Goal: Task Accomplishment & Management: Contribute content

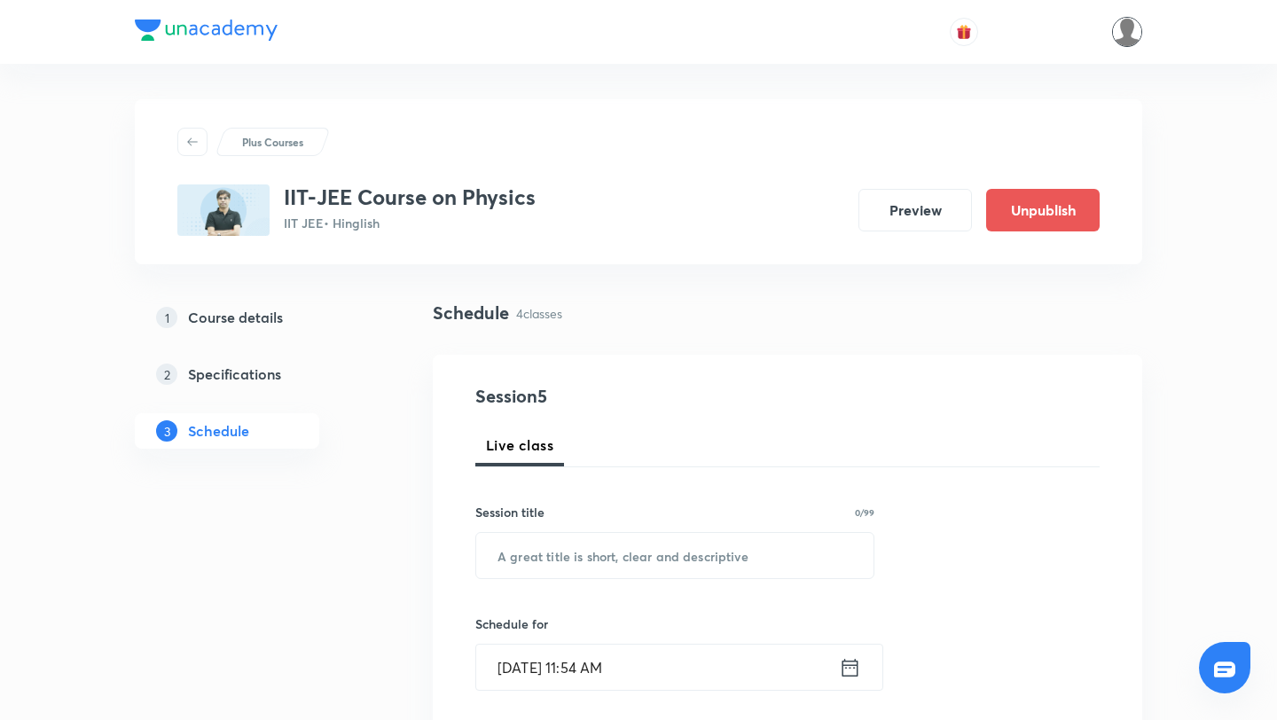
click at [1126, 34] on img at bounding box center [1127, 32] width 30 height 30
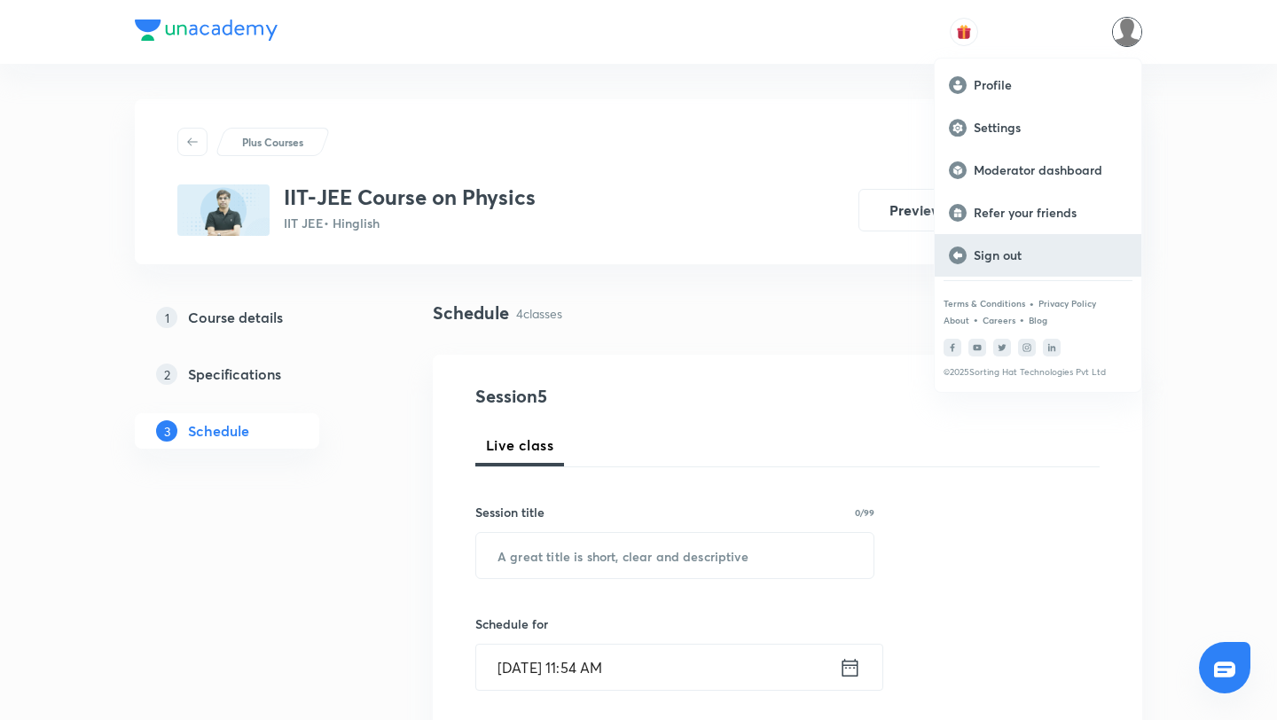
click at [1025, 267] on div "Sign out" at bounding box center [1038, 255] width 207 height 43
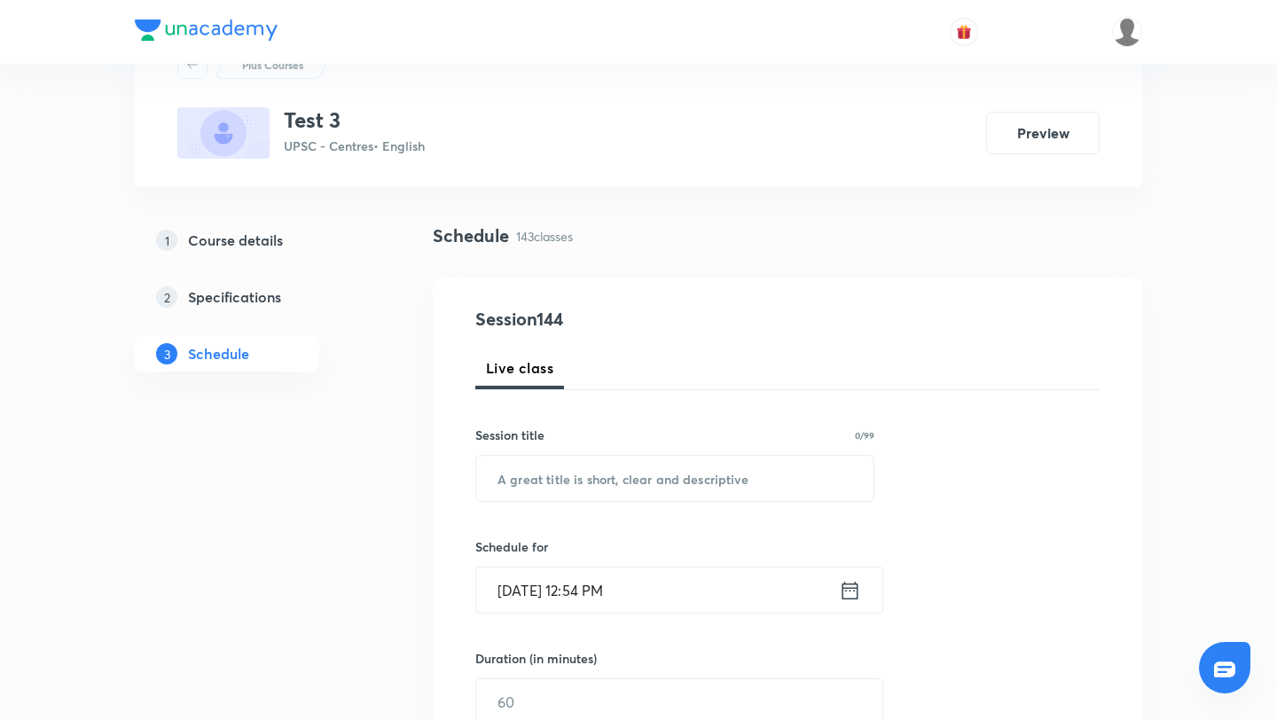
scroll to position [106, 0]
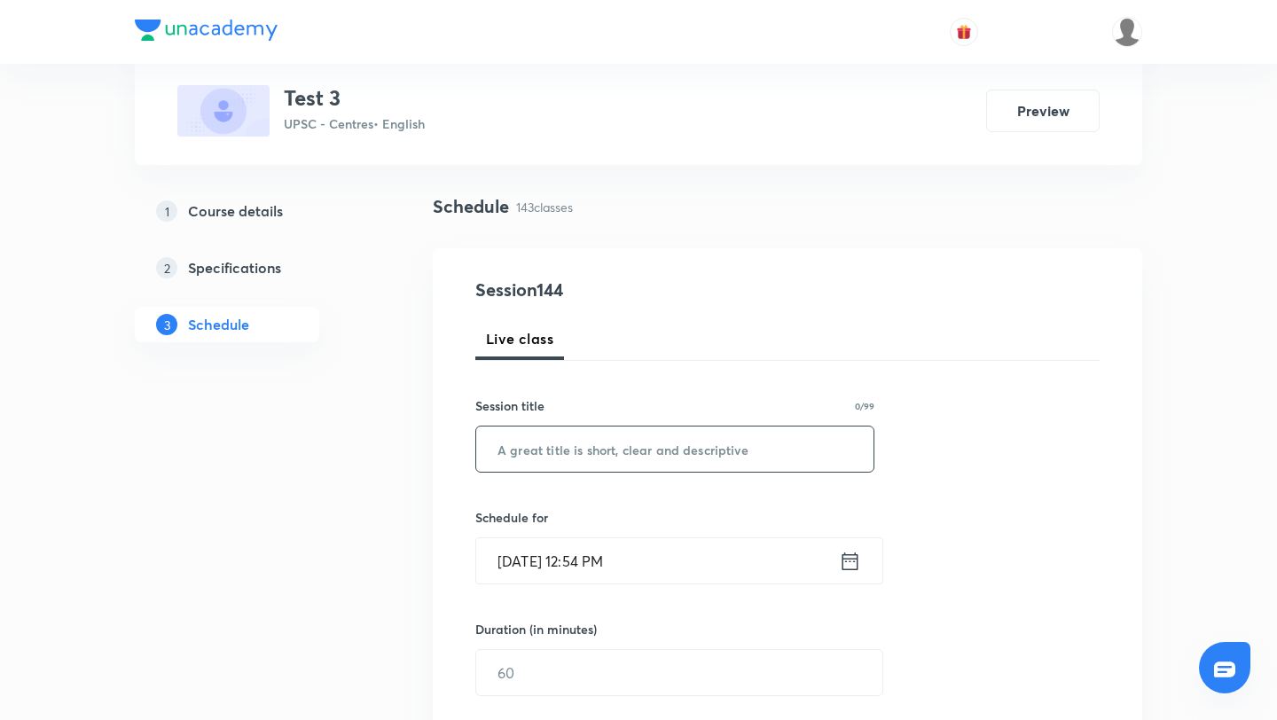
click at [530, 458] on input "text" at bounding box center [674, 449] width 397 height 45
type input "test offline latest version"
click at [851, 558] on icon at bounding box center [851, 561] width 16 height 18
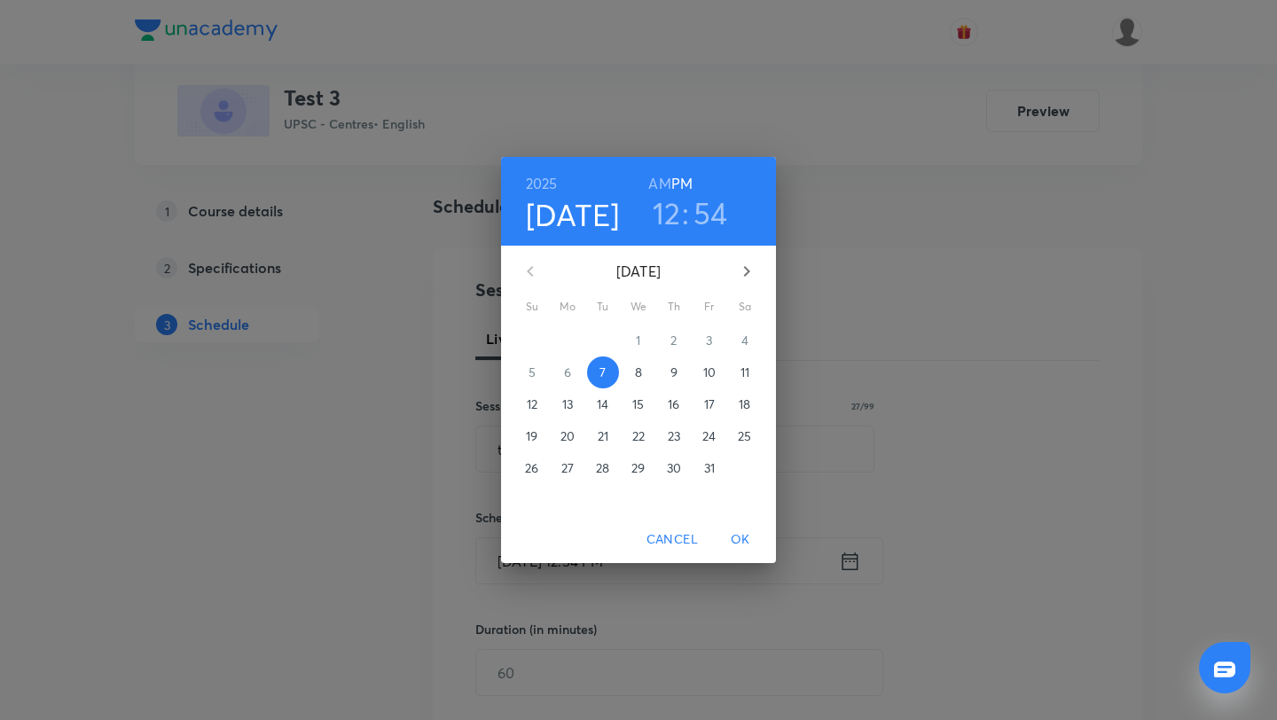
click at [673, 214] on h3 "12" at bounding box center [667, 212] width 28 height 37
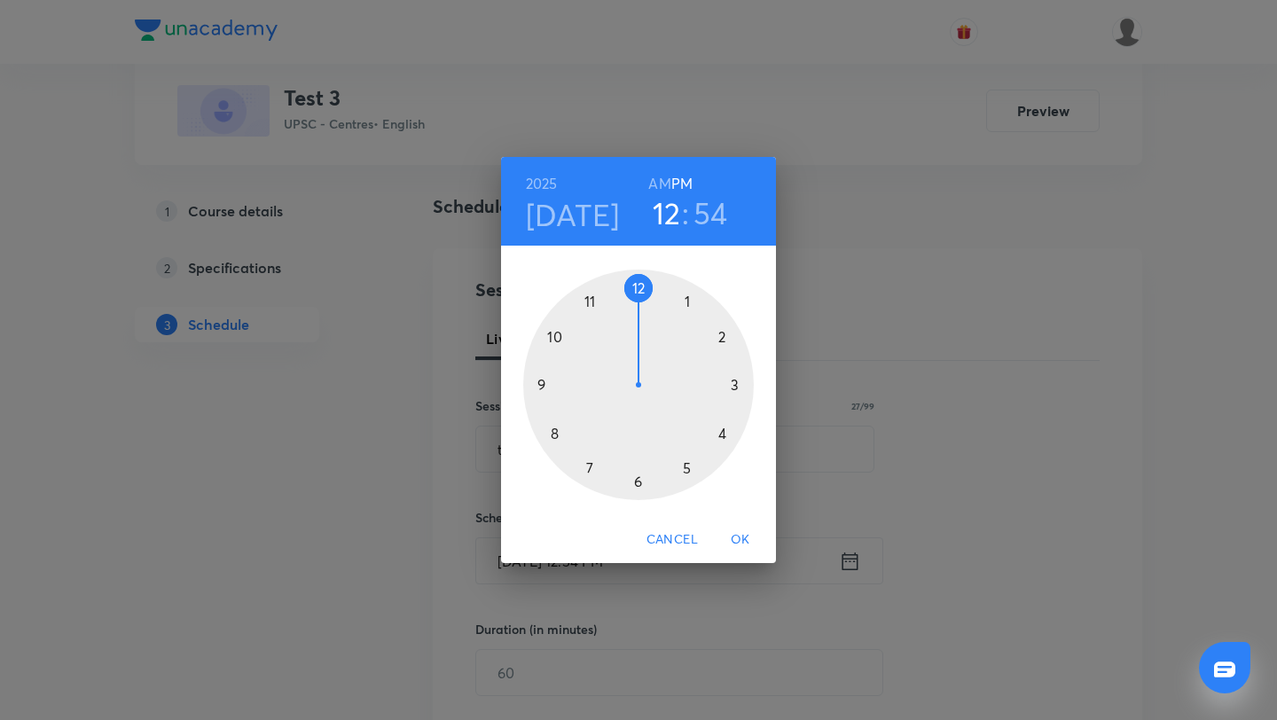
click at [689, 302] on div at bounding box center [638, 385] width 231 height 231
click at [715, 214] on h3 "54" at bounding box center [712, 212] width 35 height 37
click at [719, 332] on div at bounding box center [638, 385] width 231 height 231
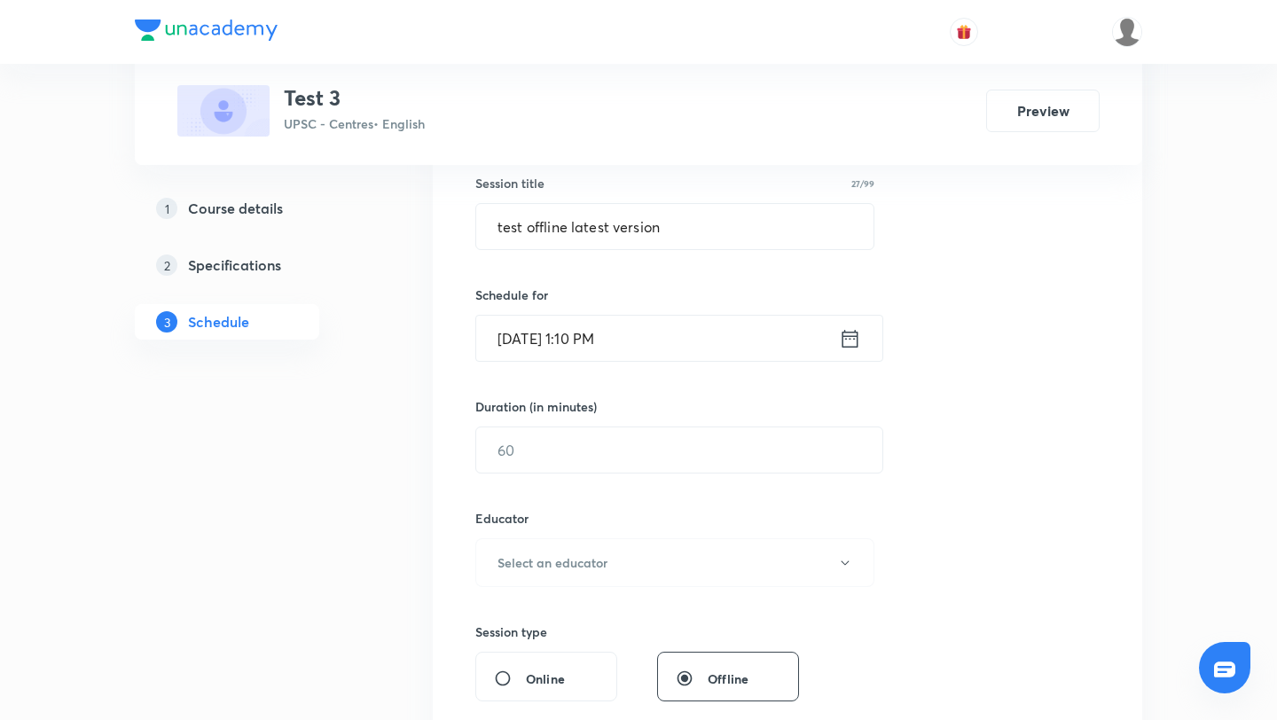
scroll to position [331, 0]
click at [558, 460] on input "text" at bounding box center [679, 448] width 406 height 45
type input "20"
click at [581, 562] on h6 "Select an educator" at bounding box center [553, 561] width 110 height 19
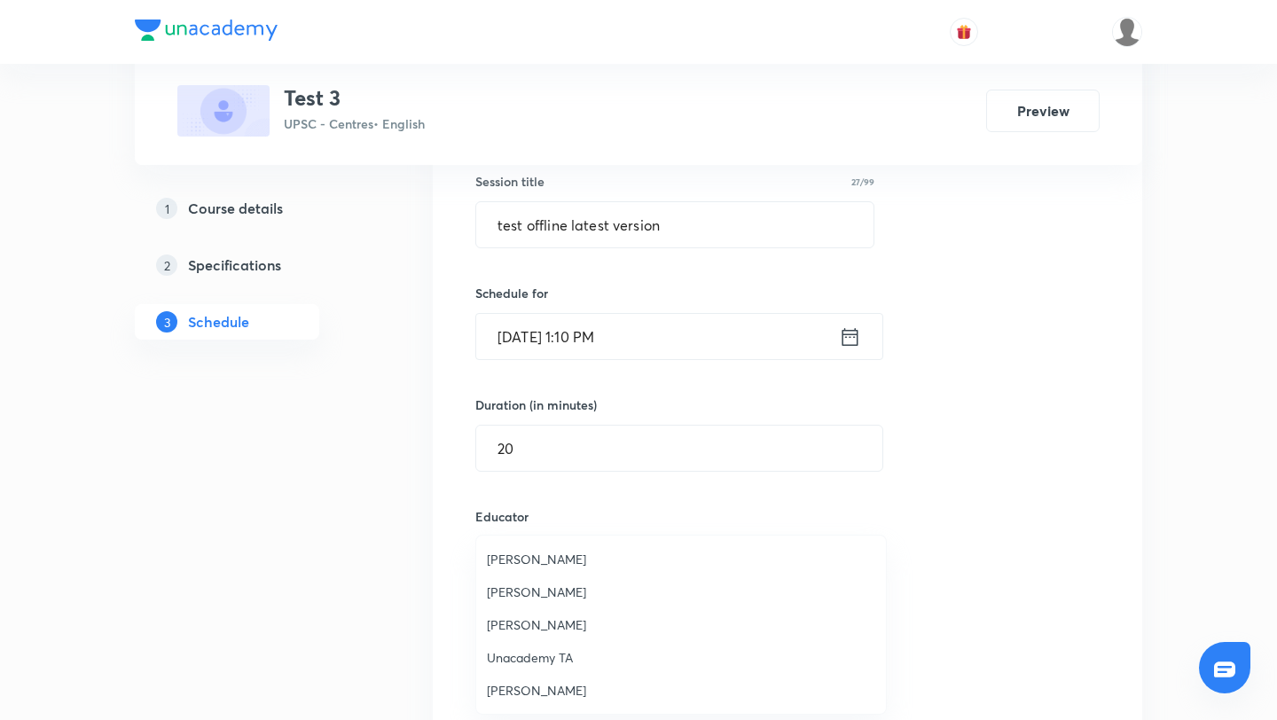
click at [557, 583] on span "[PERSON_NAME]" at bounding box center [681, 592] width 389 height 19
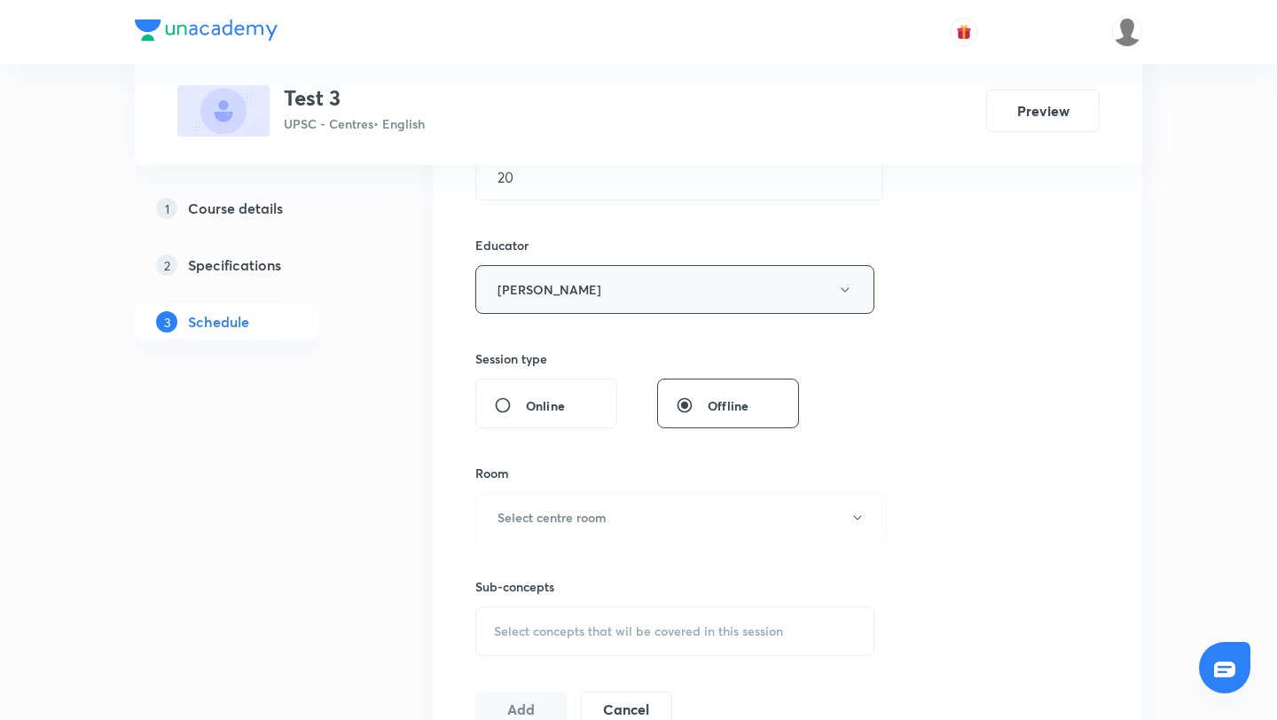
scroll to position [640, 0]
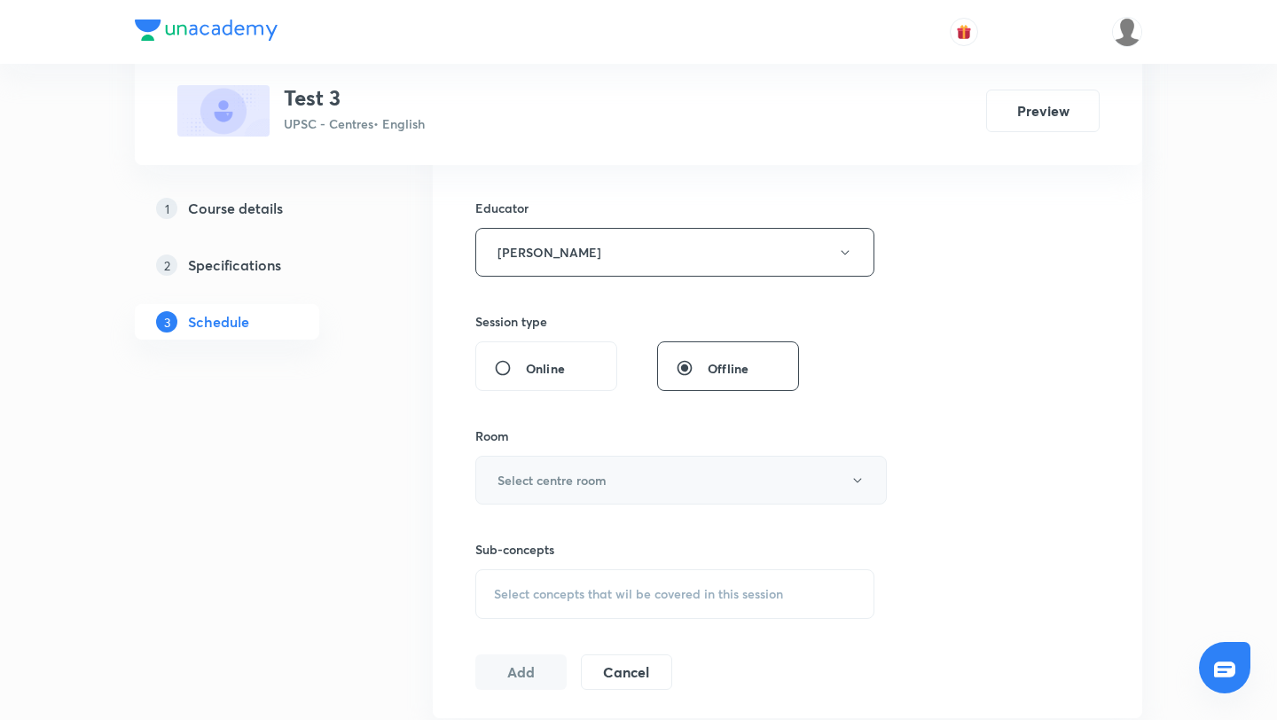
click at [600, 481] on h6 "Select centre room" at bounding box center [552, 480] width 109 height 19
click at [597, 566] on span "1202" at bounding box center [681, 571] width 389 height 19
click at [572, 610] on div "Select concepts that wil be covered in this session" at bounding box center [674, 594] width 399 height 50
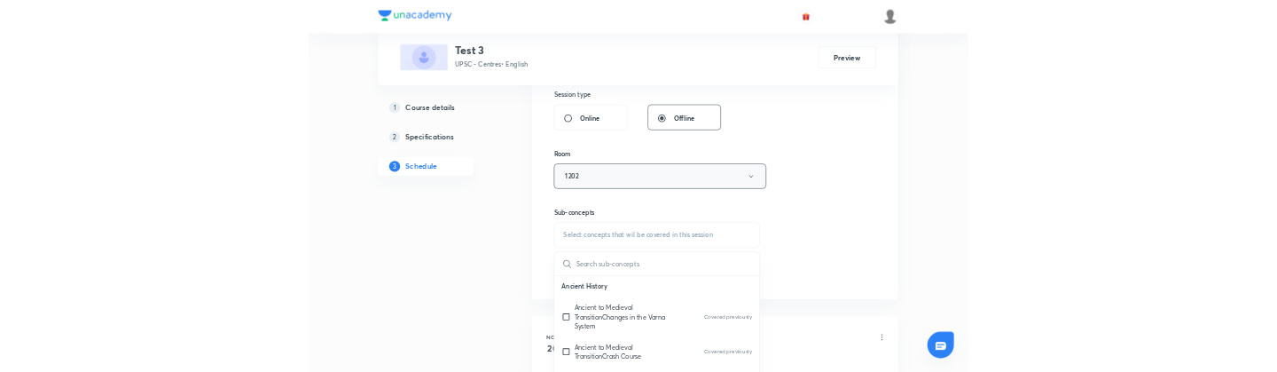
scroll to position [781, 0]
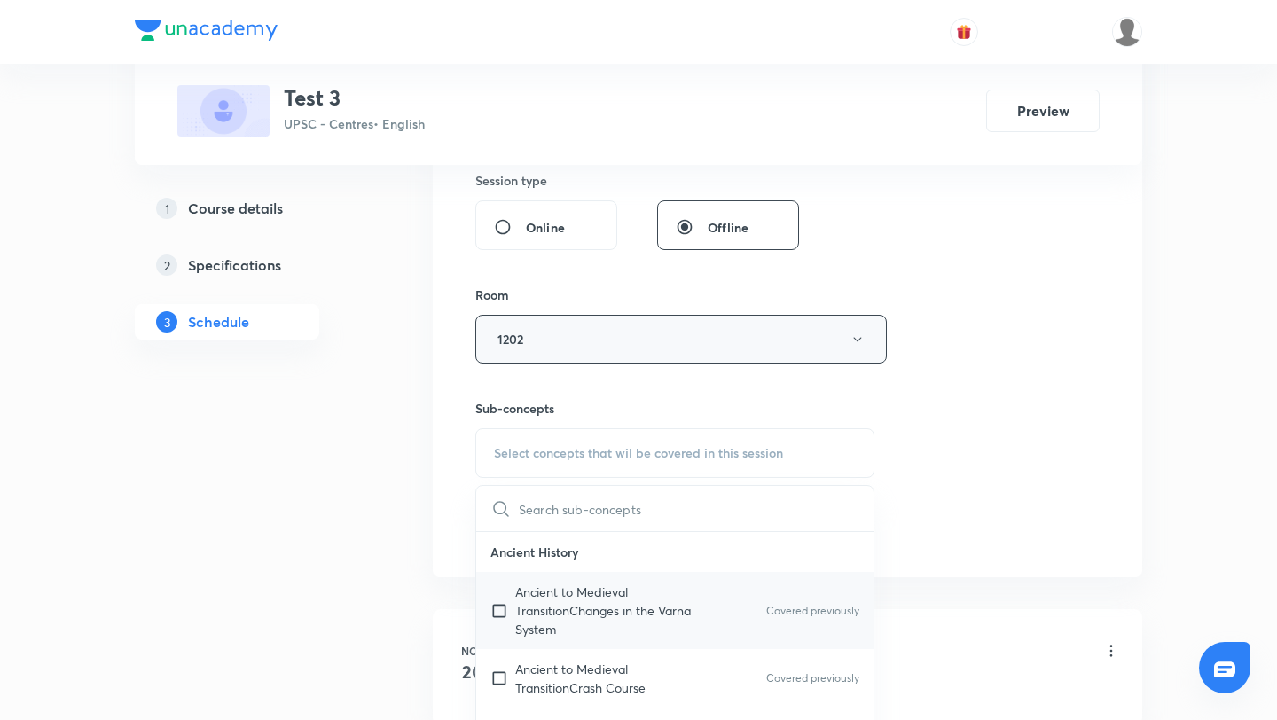
click at [498, 609] on input "checkbox" at bounding box center [503, 611] width 25 height 56
checkbox input "true"
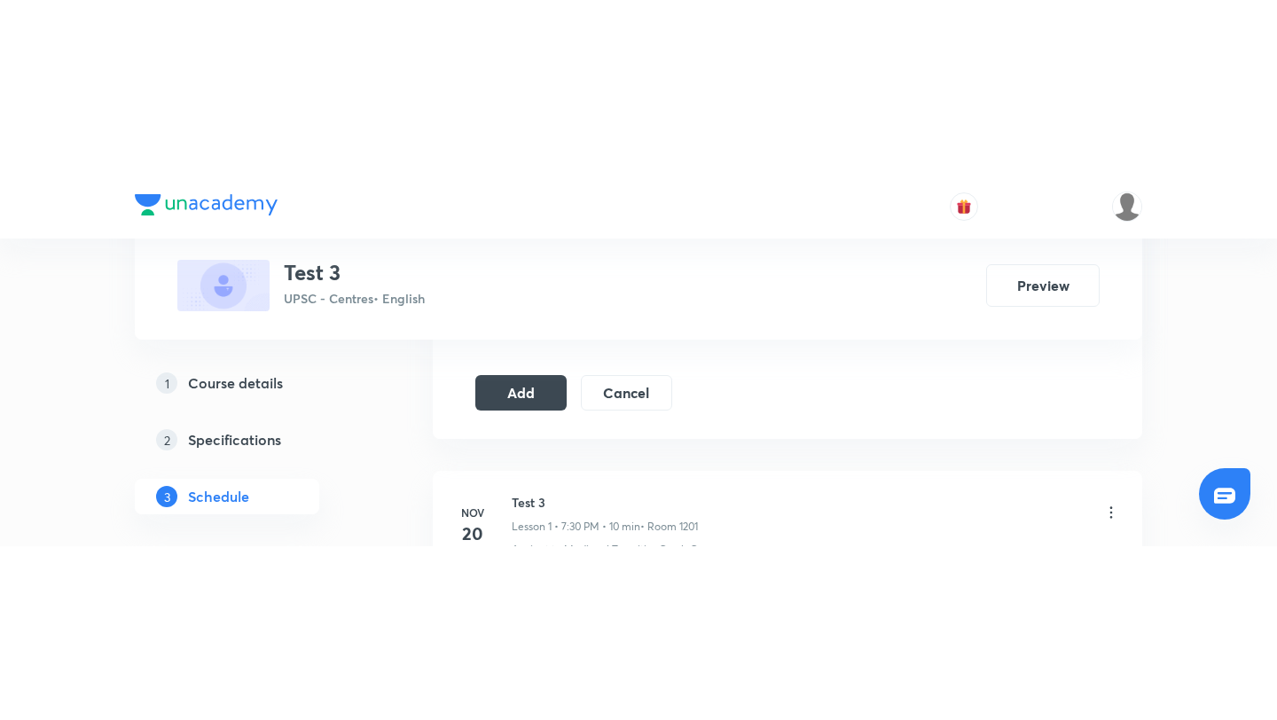
scroll to position [1132, 0]
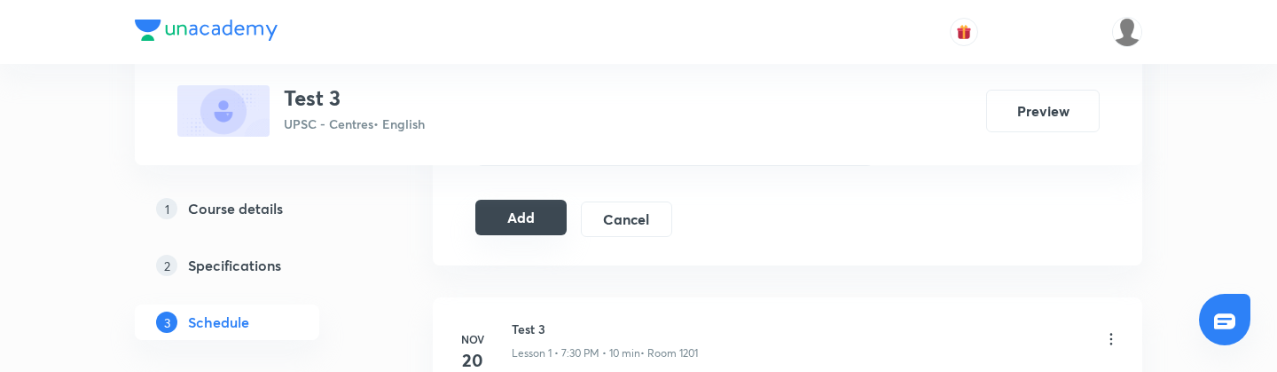
click at [522, 226] on button "Add" at bounding box center [520, 217] width 91 height 35
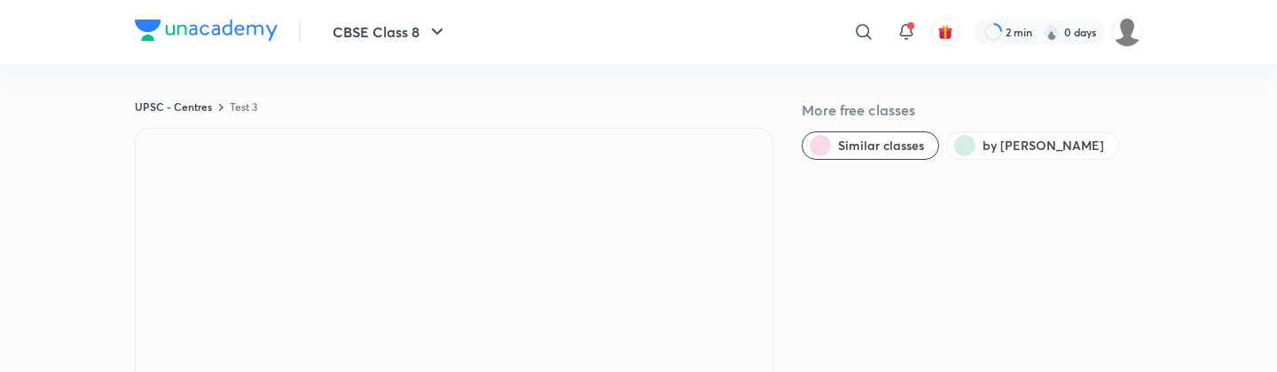
scroll to position [17, 0]
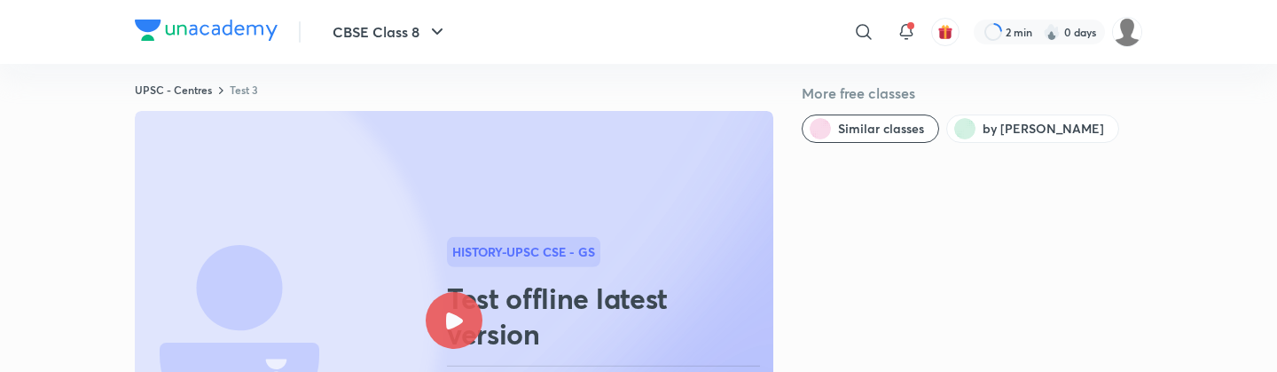
click at [464, 314] on div at bounding box center [454, 320] width 57 height 57
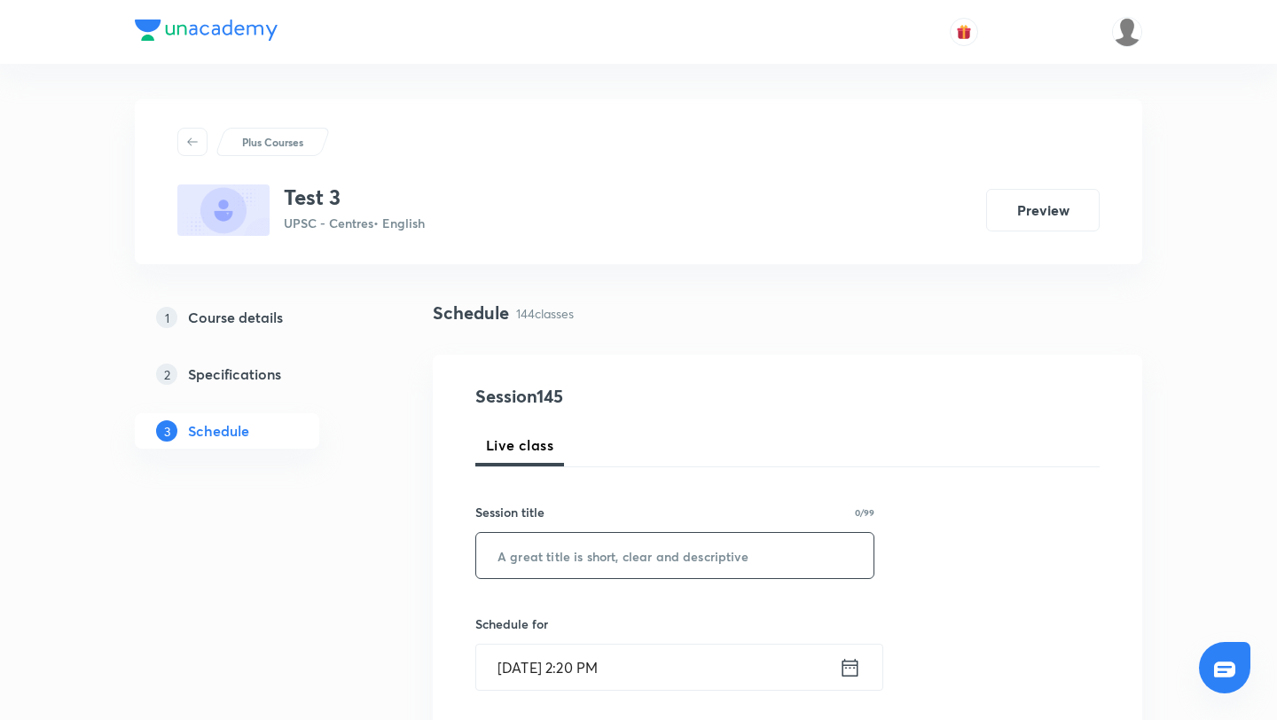
click at [625, 574] on input "text" at bounding box center [674, 555] width 397 height 45
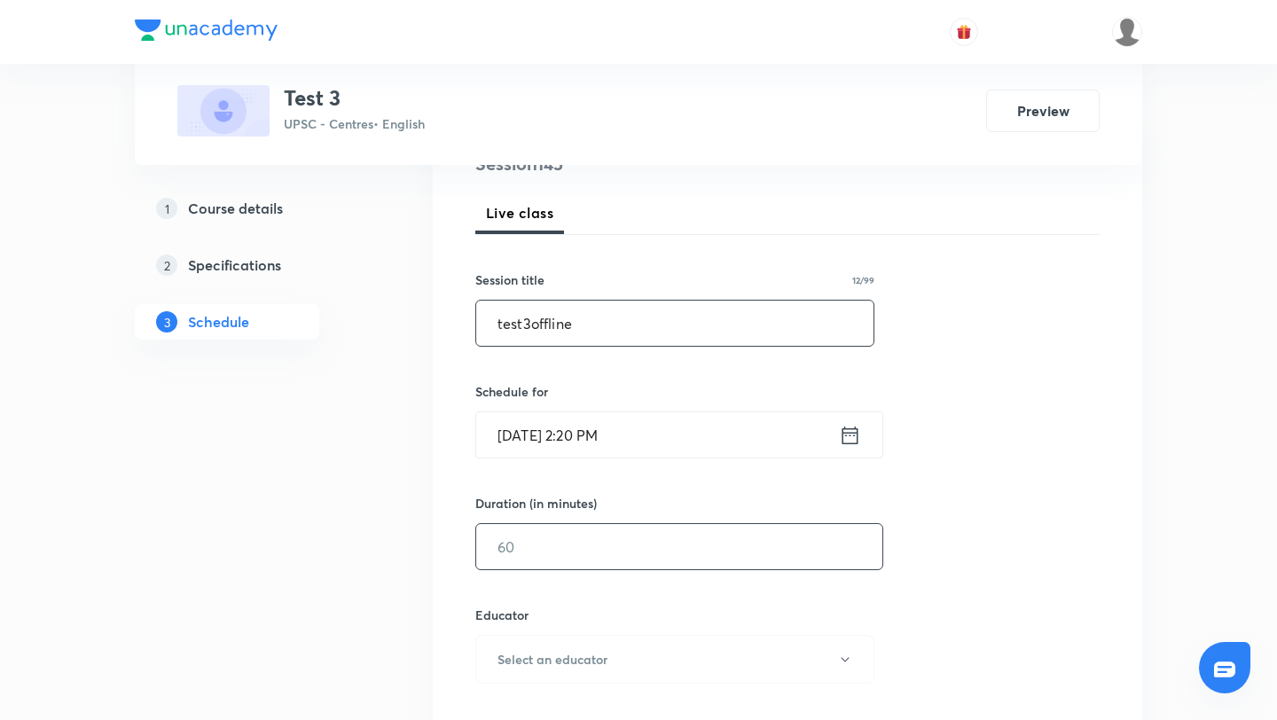
scroll to position [247, 0]
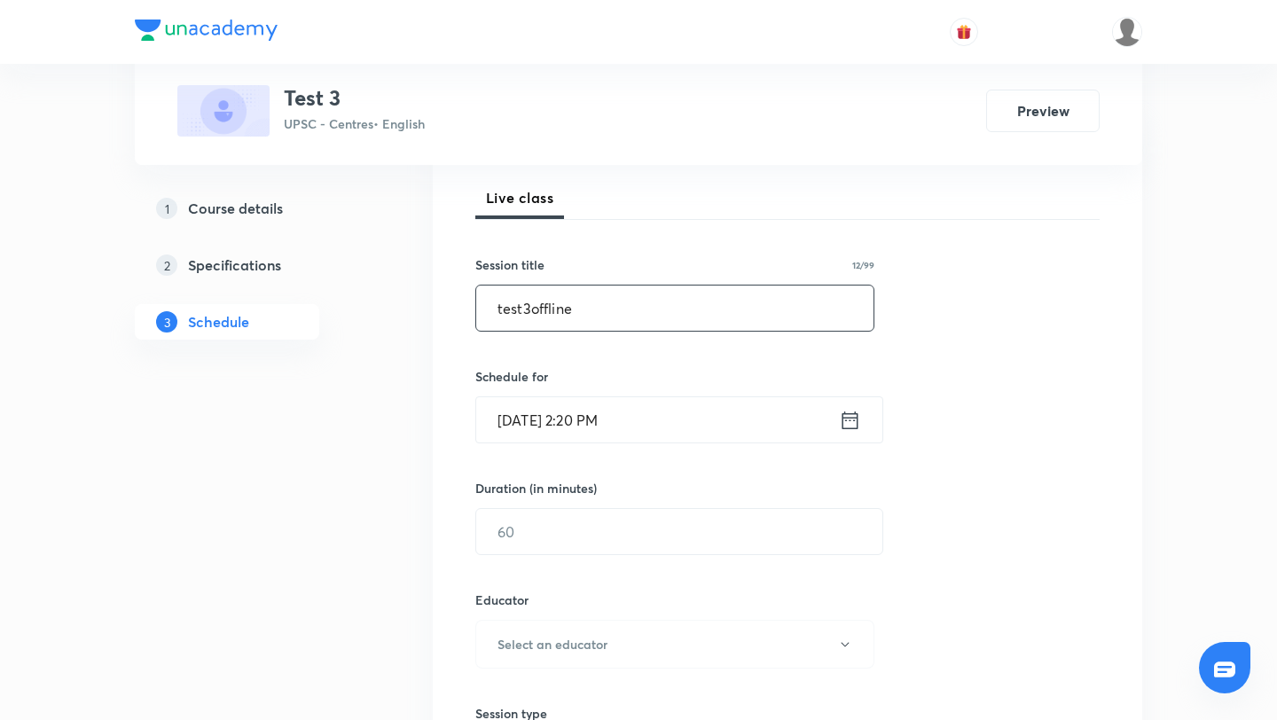
type input "test3offline"
click at [851, 422] on icon at bounding box center [850, 420] width 22 height 25
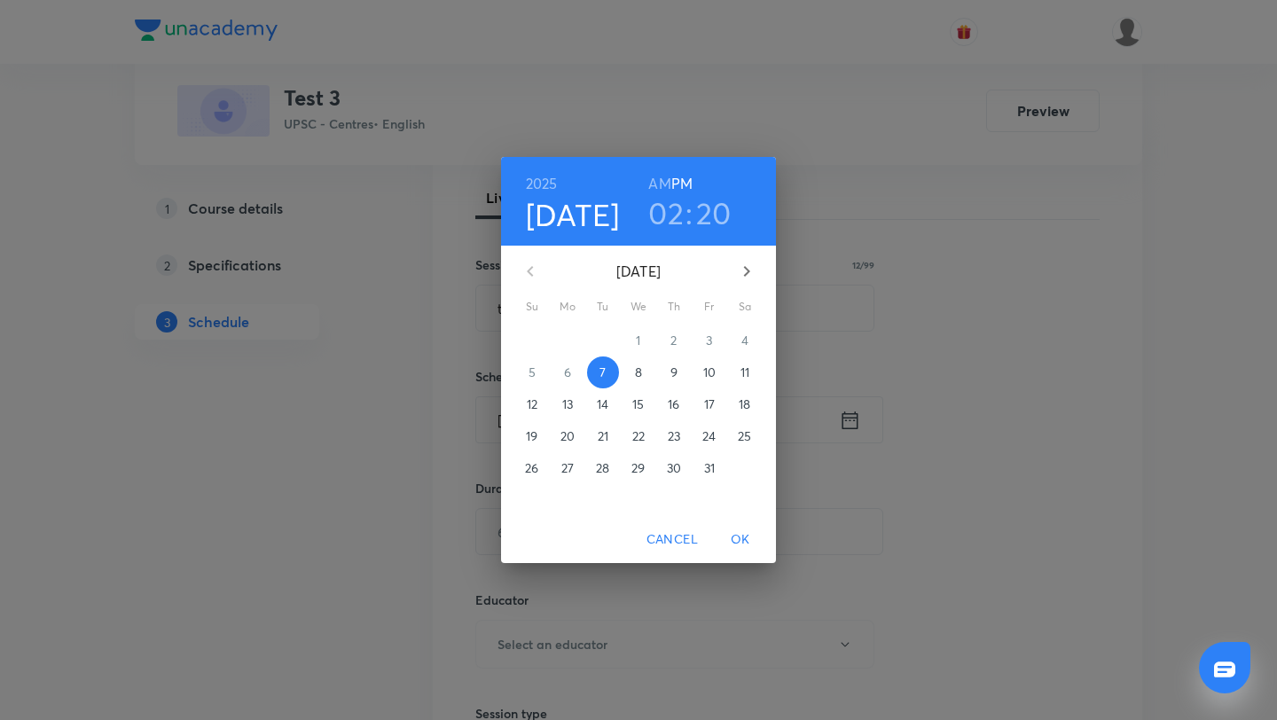
click at [724, 213] on h3 "20" at bounding box center [713, 212] width 35 height 37
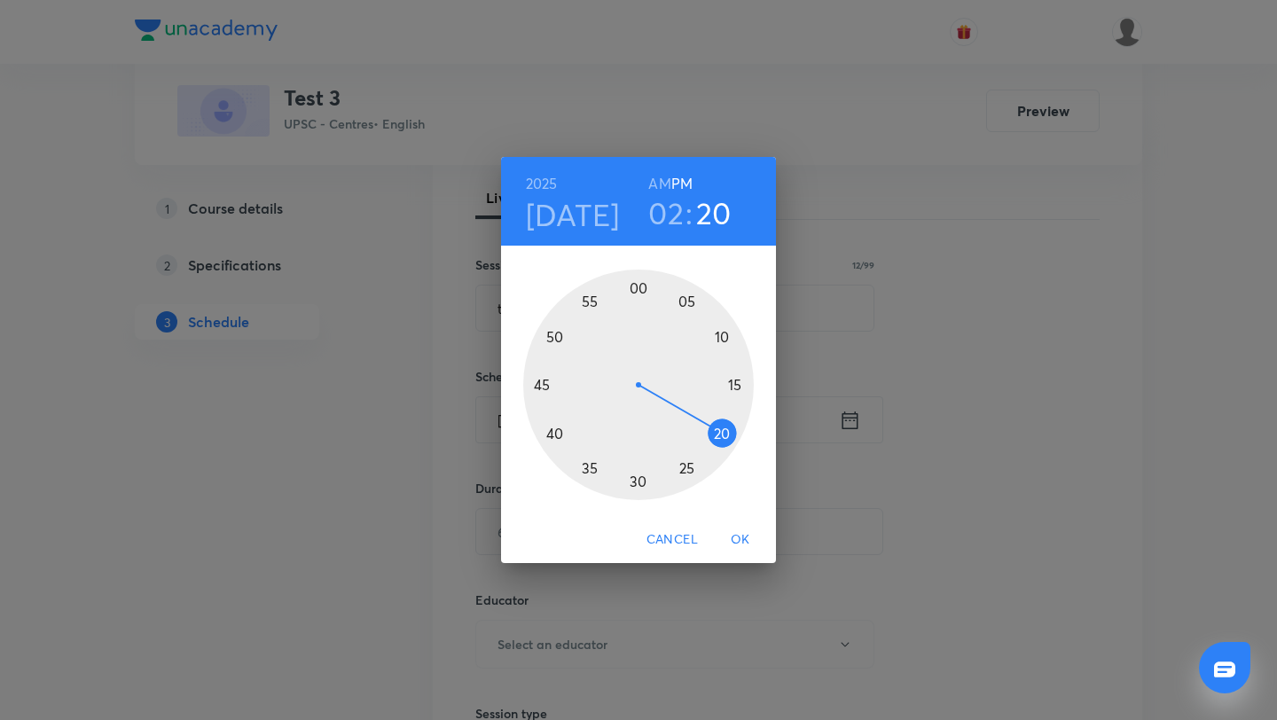
click at [560, 428] on div at bounding box center [638, 385] width 231 height 231
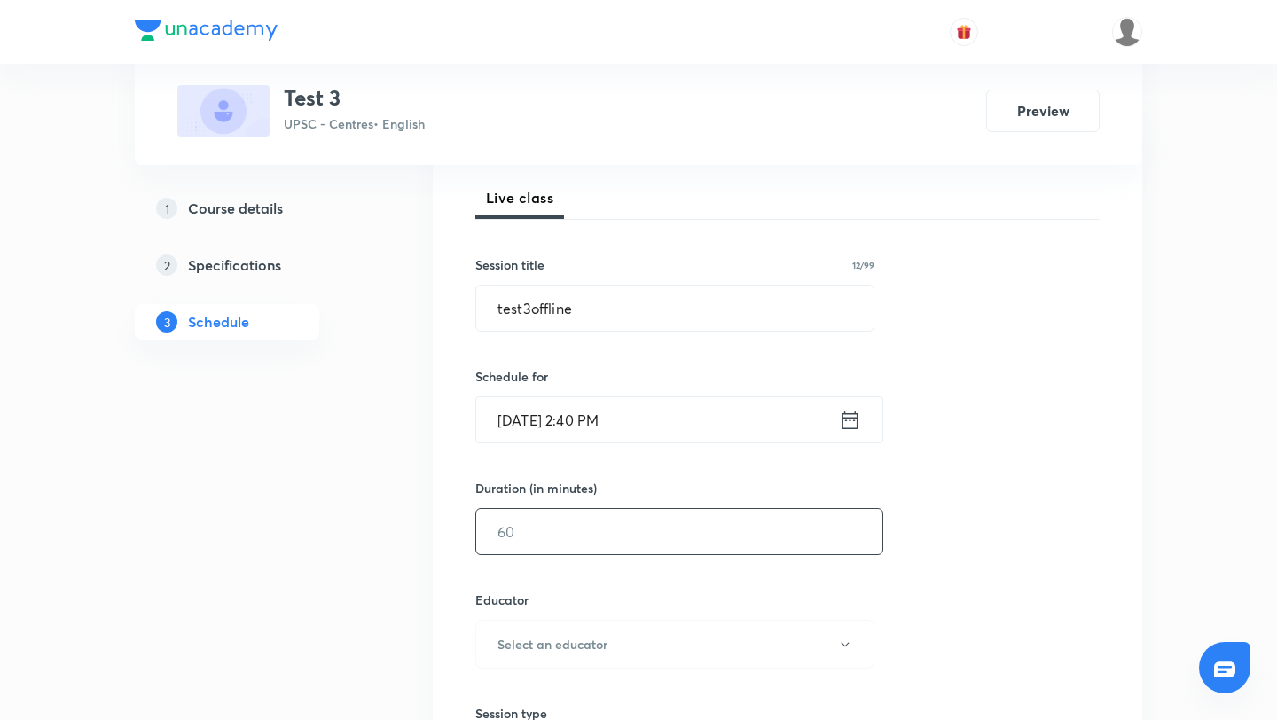
click at [571, 553] on input "text" at bounding box center [679, 531] width 406 height 45
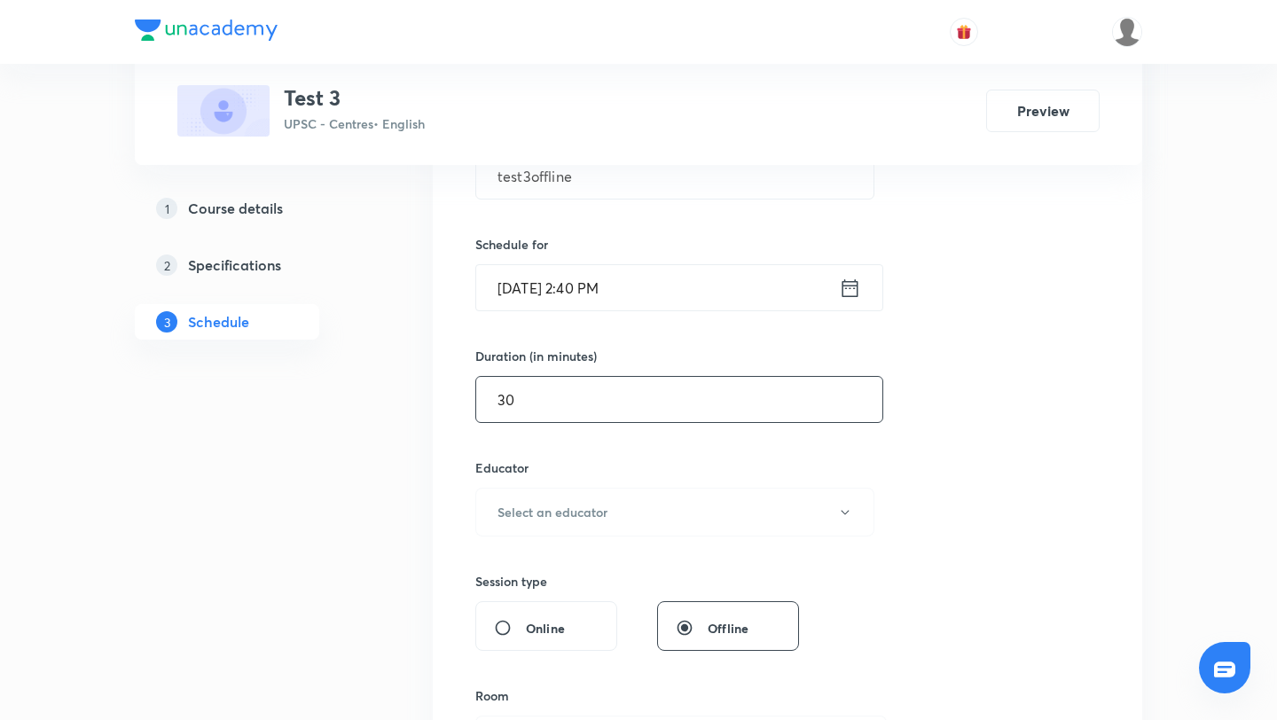
scroll to position [386, 0]
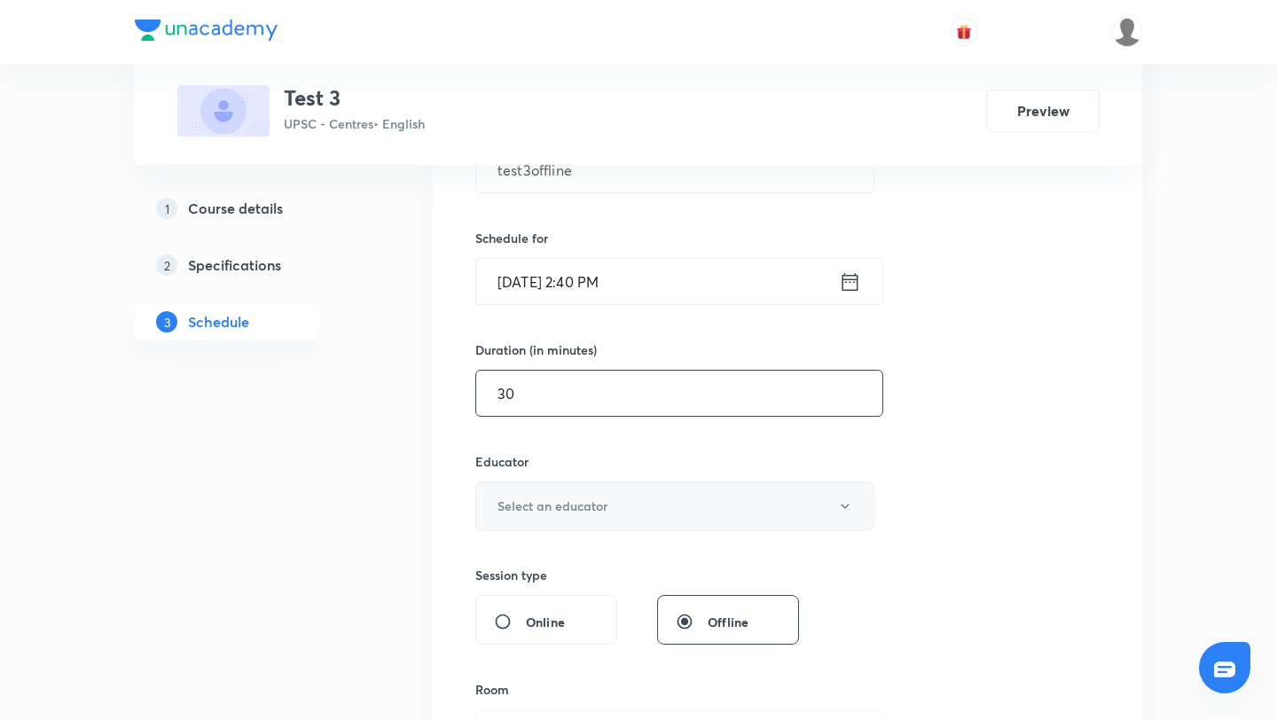
type input "30"
click at [504, 506] on h6 "Select an educator" at bounding box center [553, 506] width 110 height 19
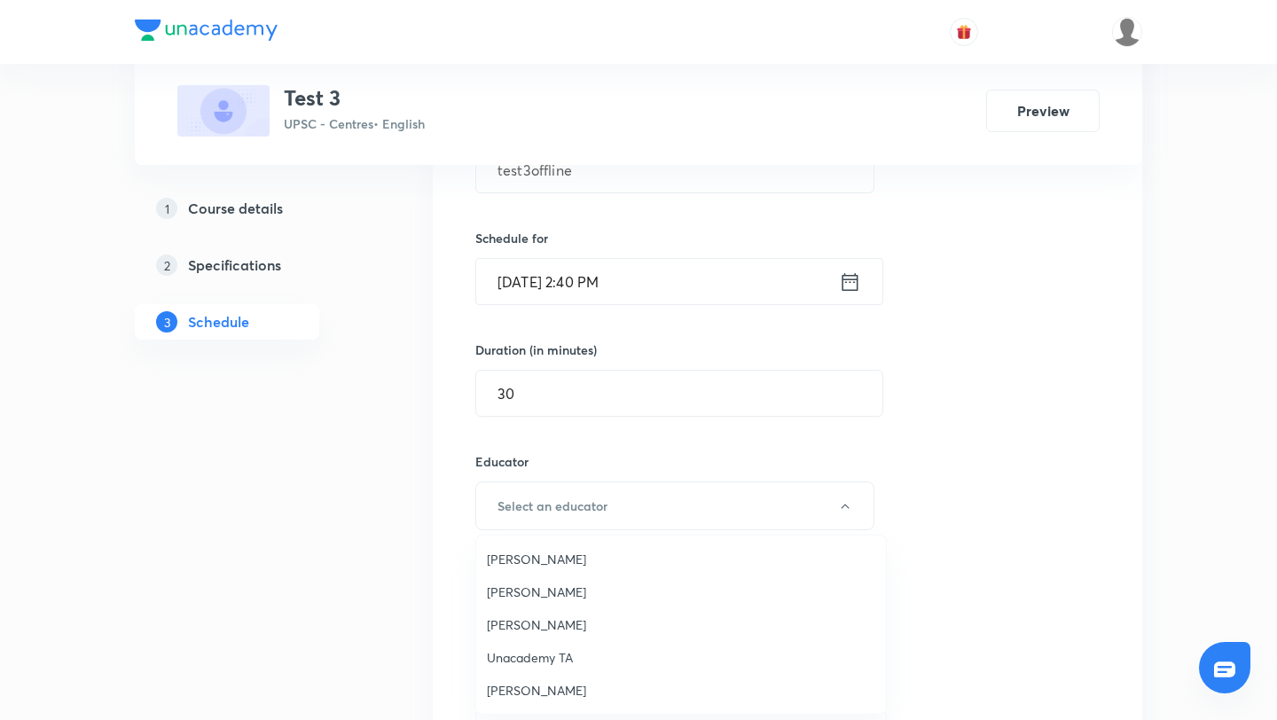
click at [543, 590] on span "Chayan Mehta" at bounding box center [681, 592] width 389 height 19
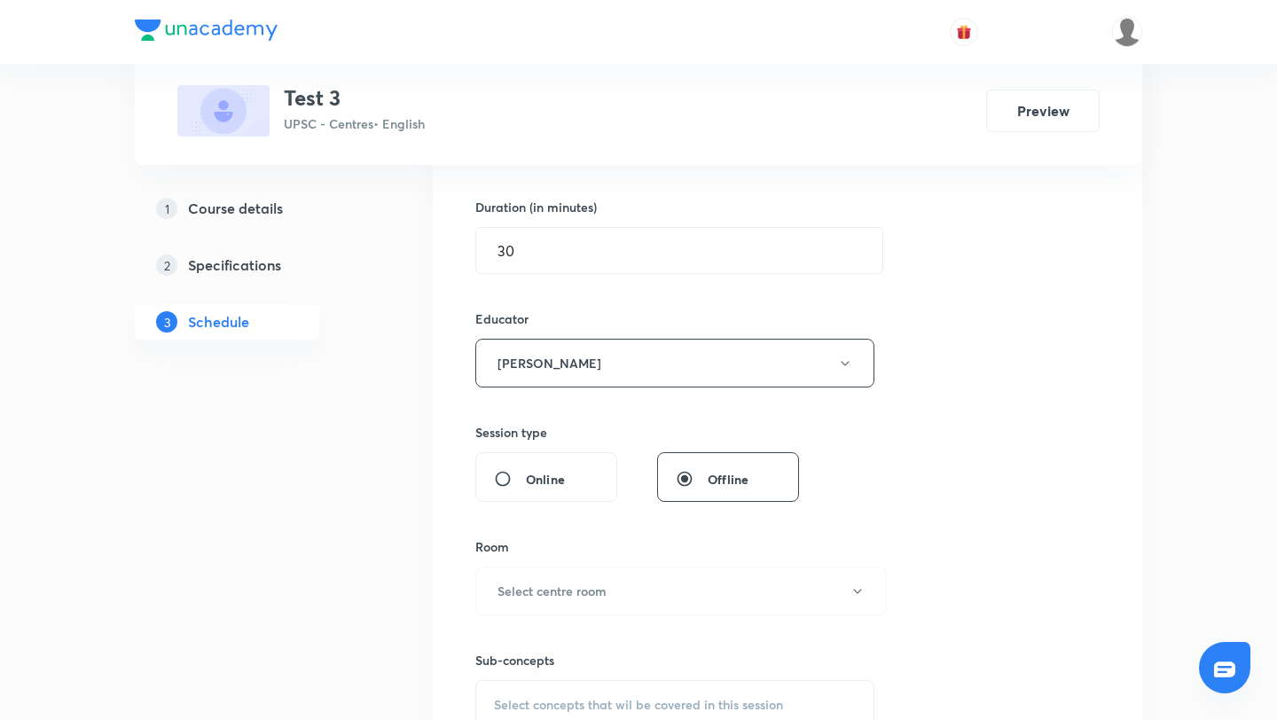
scroll to position [562, 0]
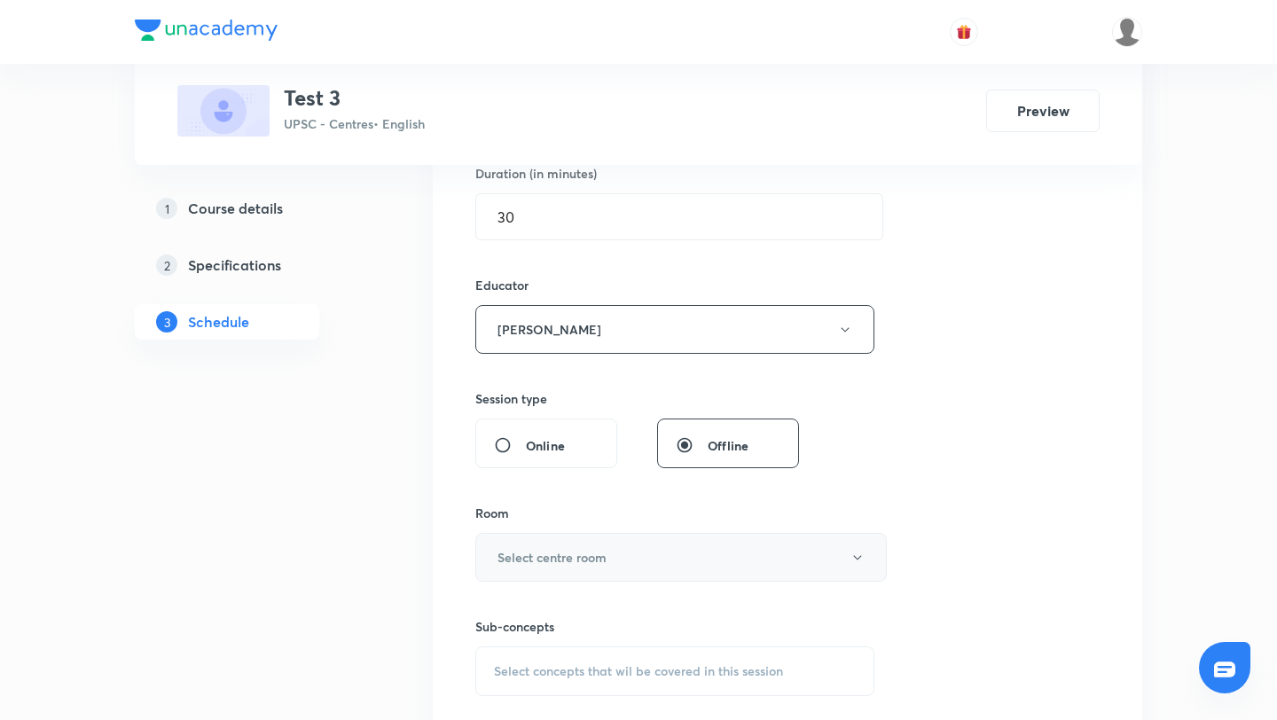
click at [549, 559] on h6 "Select centre room" at bounding box center [552, 557] width 109 height 19
click at [540, 580] on li "1201" at bounding box center [681, 592] width 410 height 33
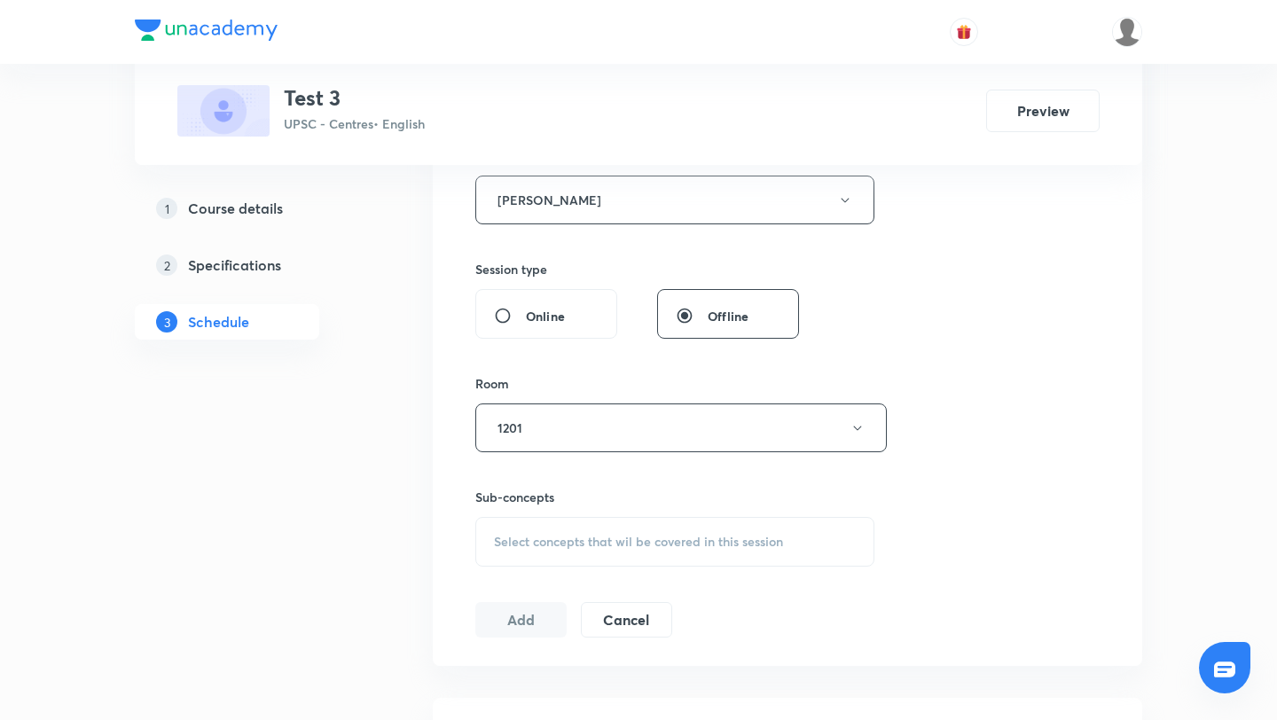
scroll to position [703, 0]
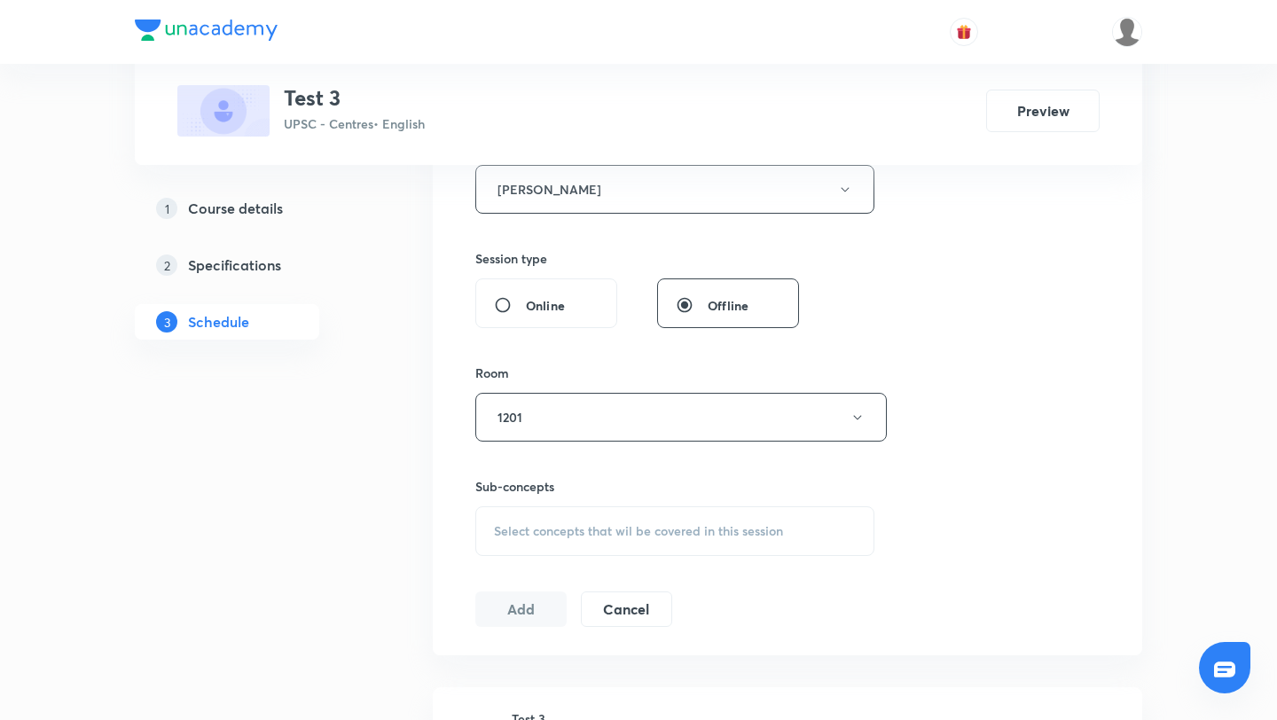
click at [562, 521] on div "Select concepts that wil be covered in this session" at bounding box center [674, 532] width 399 height 50
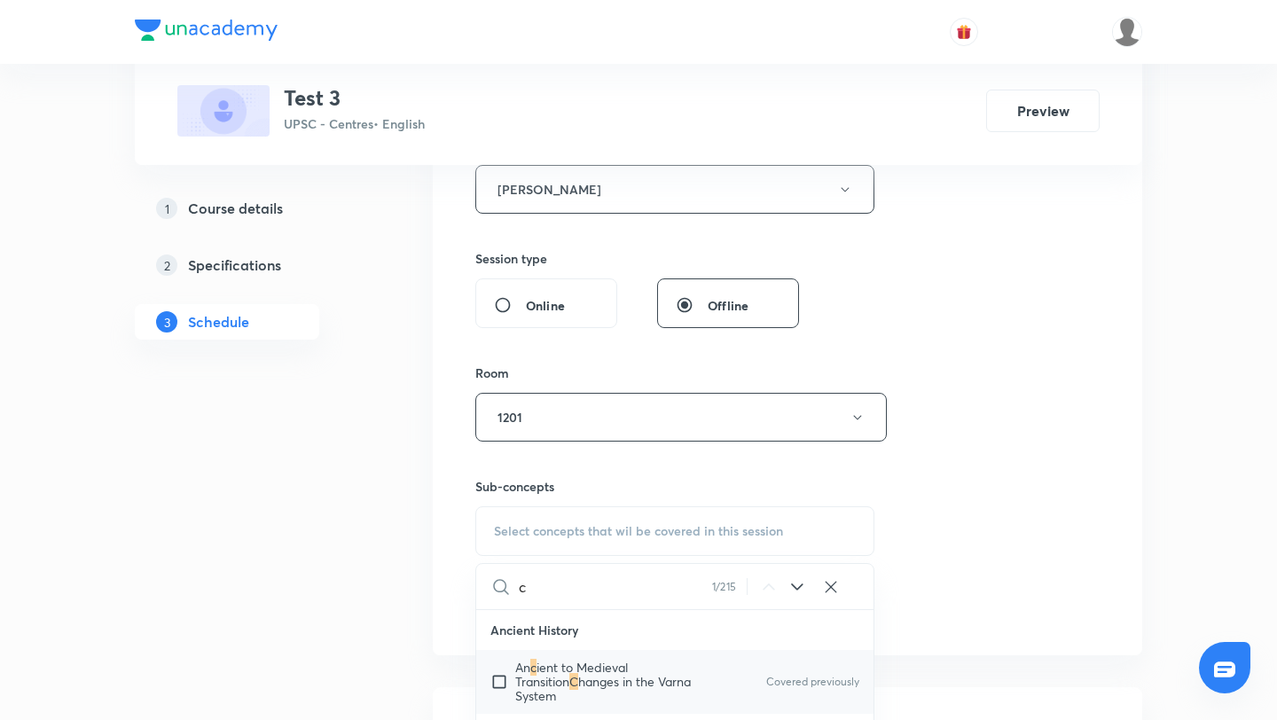
type input "c"
click at [507, 679] on input "checkbox" at bounding box center [503, 682] width 25 height 43
checkbox input "true"
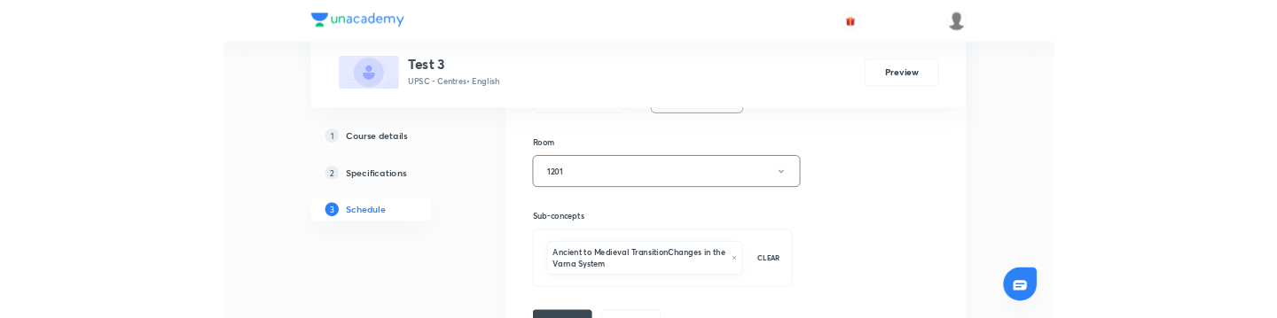
scroll to position [893, 0]
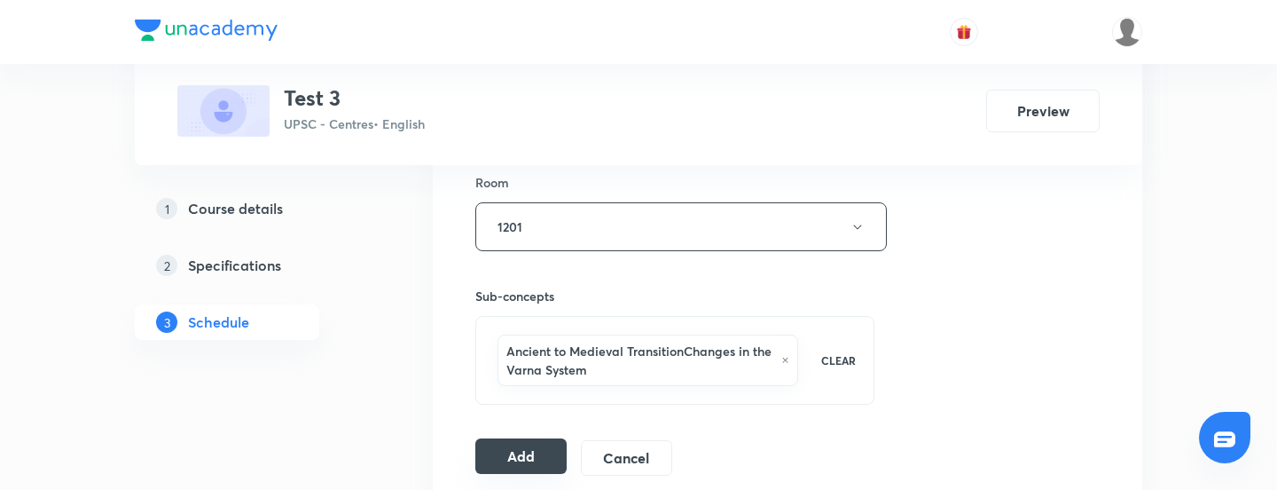
click at [515, 449] on button "Add" at bounding box center [520, 455] width 91 height 35
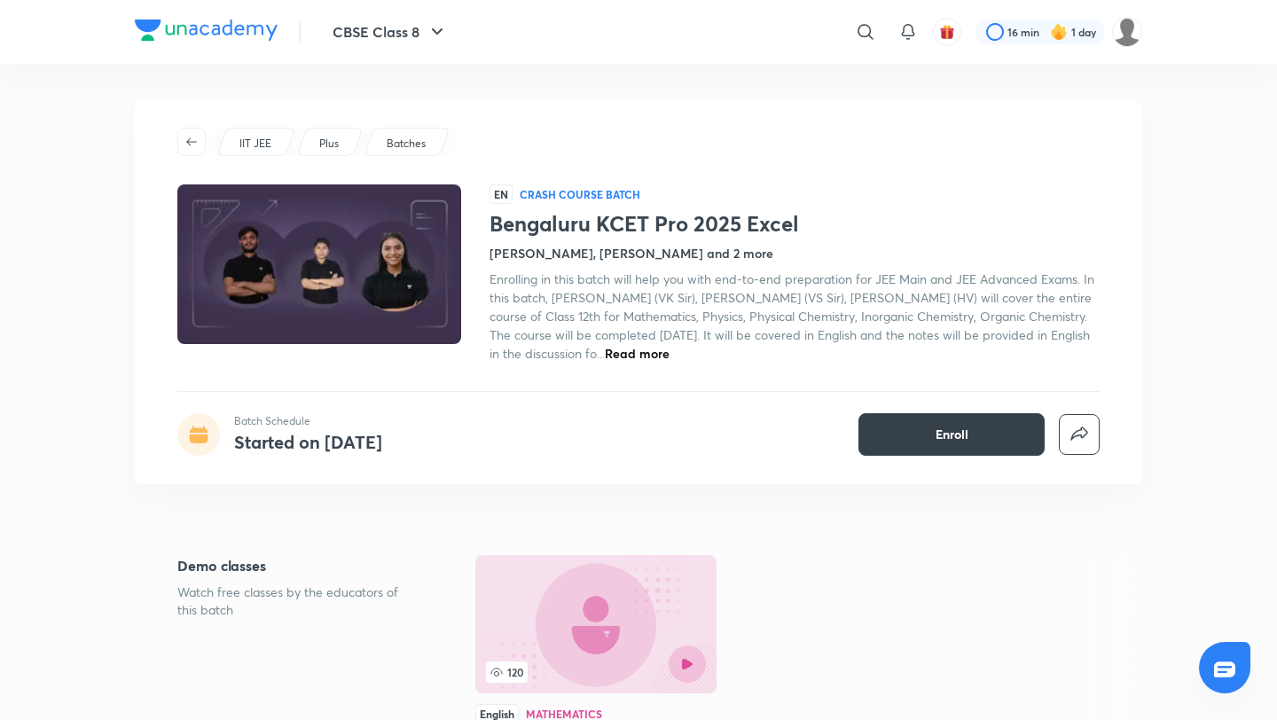
click at [974, 434] on button "Enroll" at bounding box center [952, 434] width 186 height 43
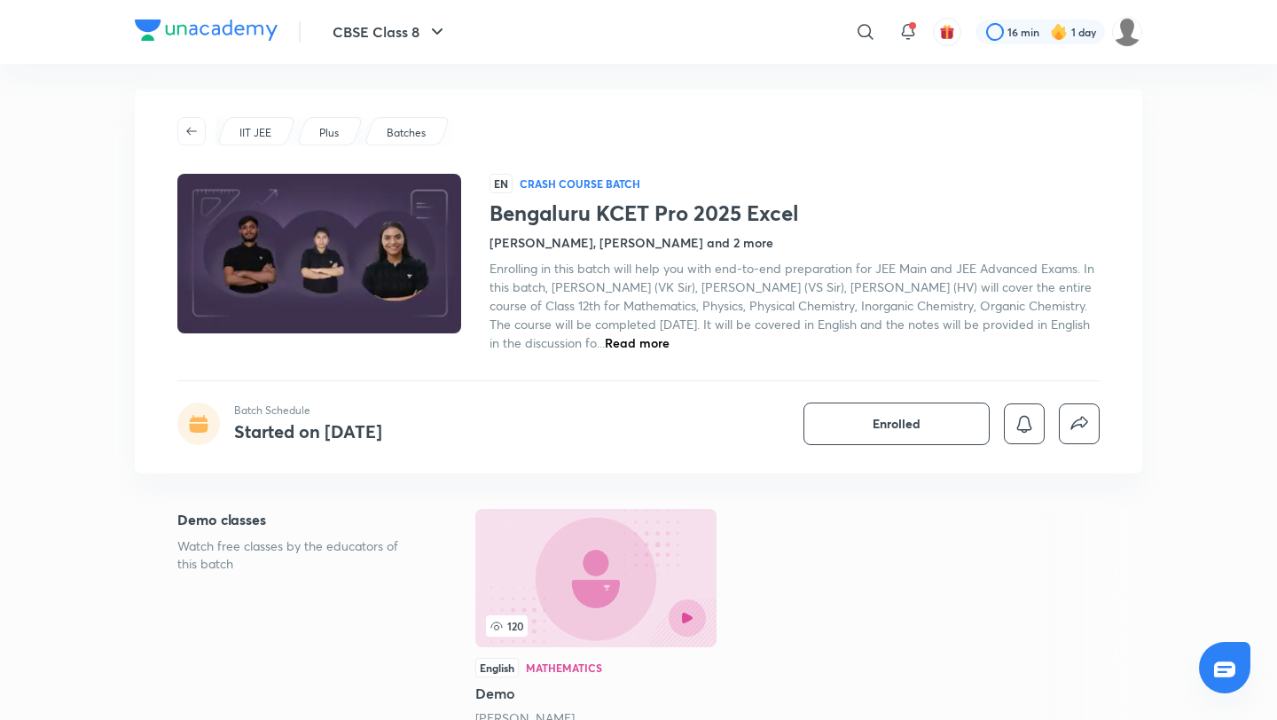
scroll to position [5, 0]
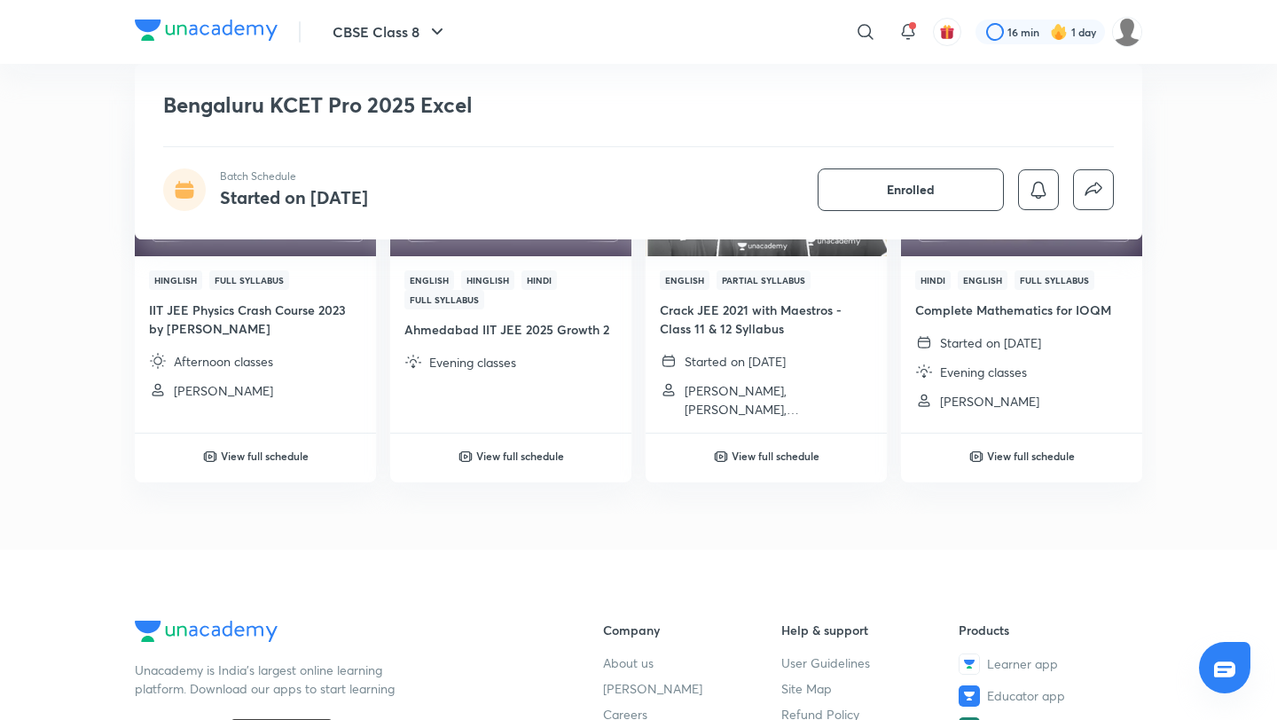
scroll to position [2282, 0]
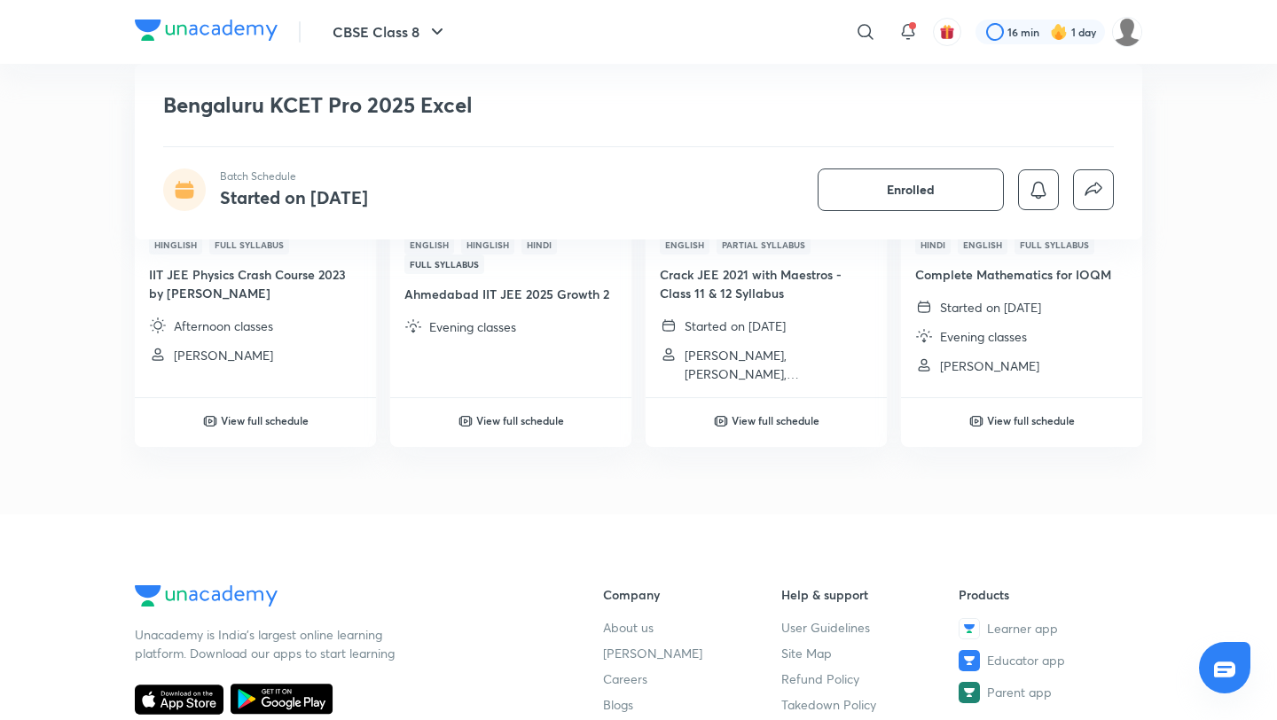
click at [1058, 102] on div "Bengaluru KCET Pro 2025 Excel Batch Schedule Started on Nov 4 Enrolled" at bounding box center [639, 152] width 1008 height 176
click at [700, 188] on div "Batch Schedule Started on Nov 4 Enrolled" at bounding box center [638, 190] width 951 height 43
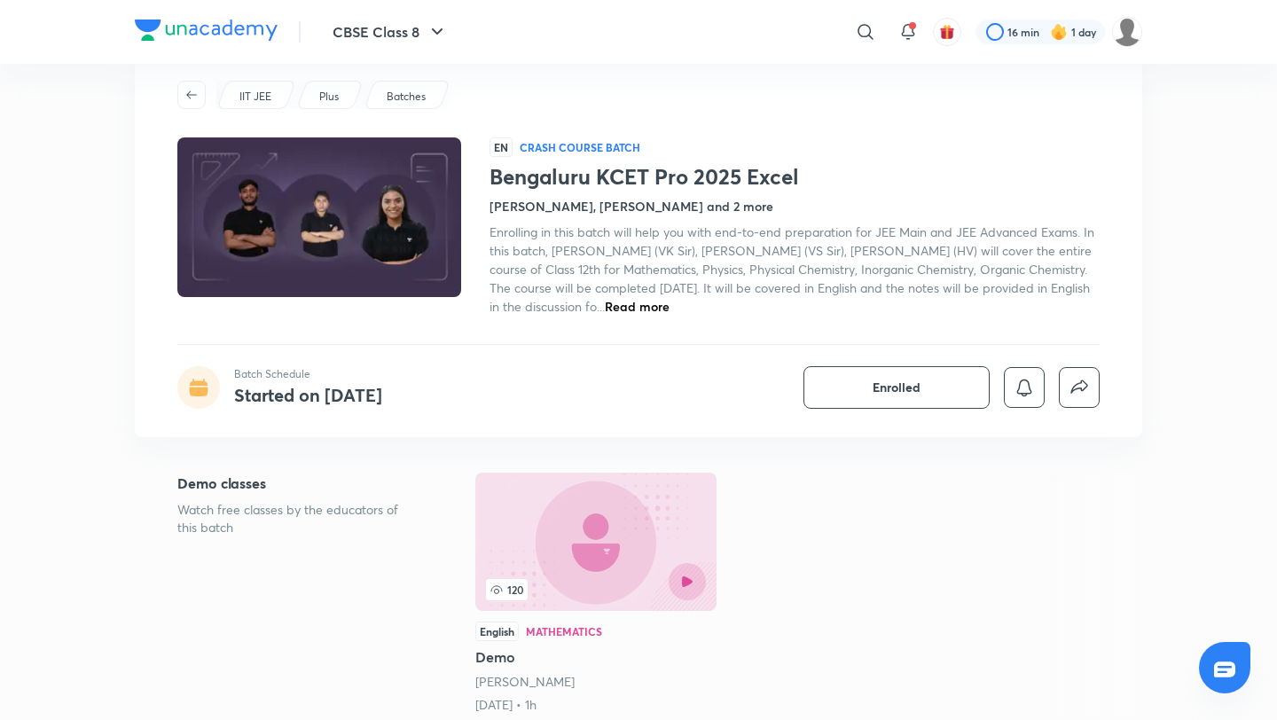
scroll to position [0, 0]
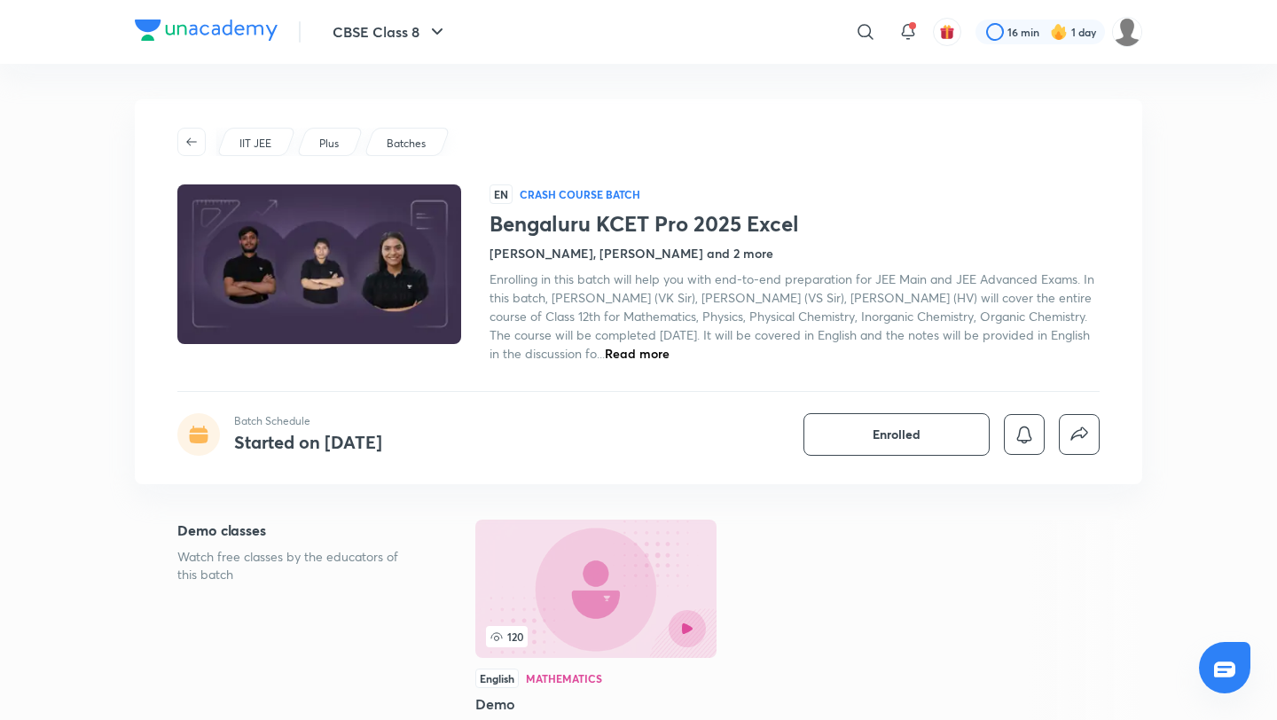
click at [416, 142] on p "Batches" at bounding box center [406, 144] width 39 height 16
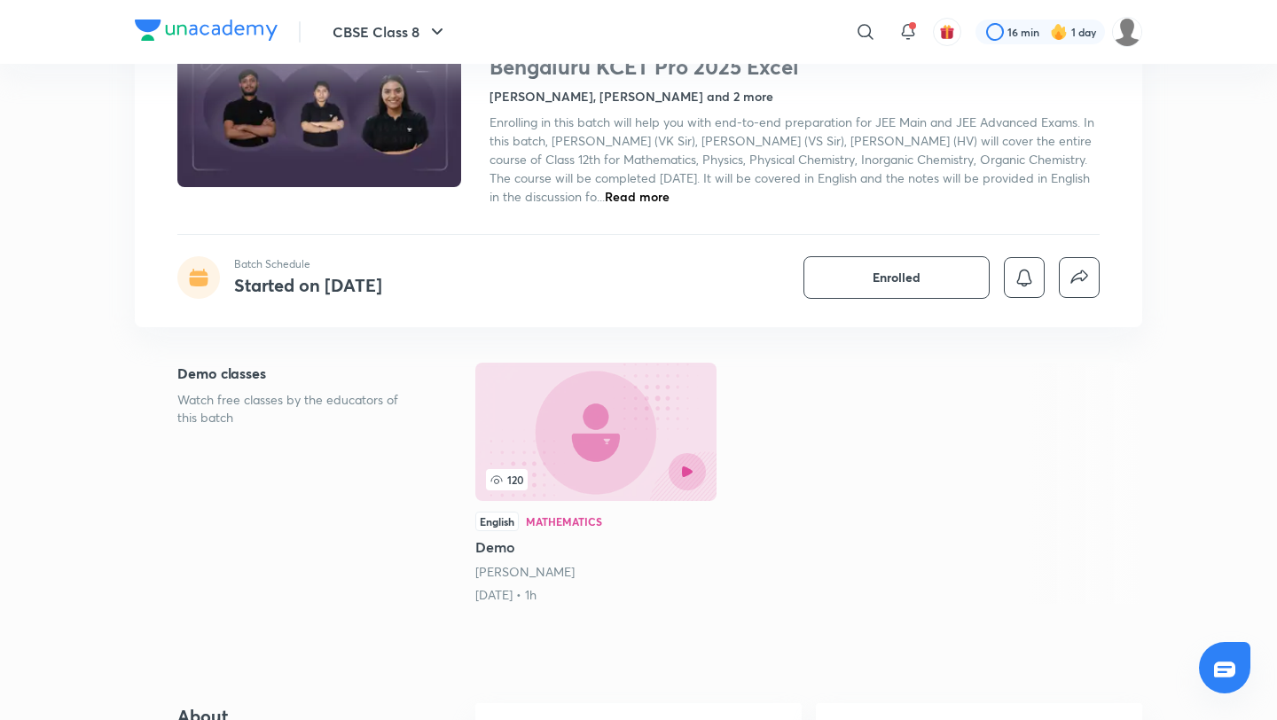
scroll to position [153, 0]
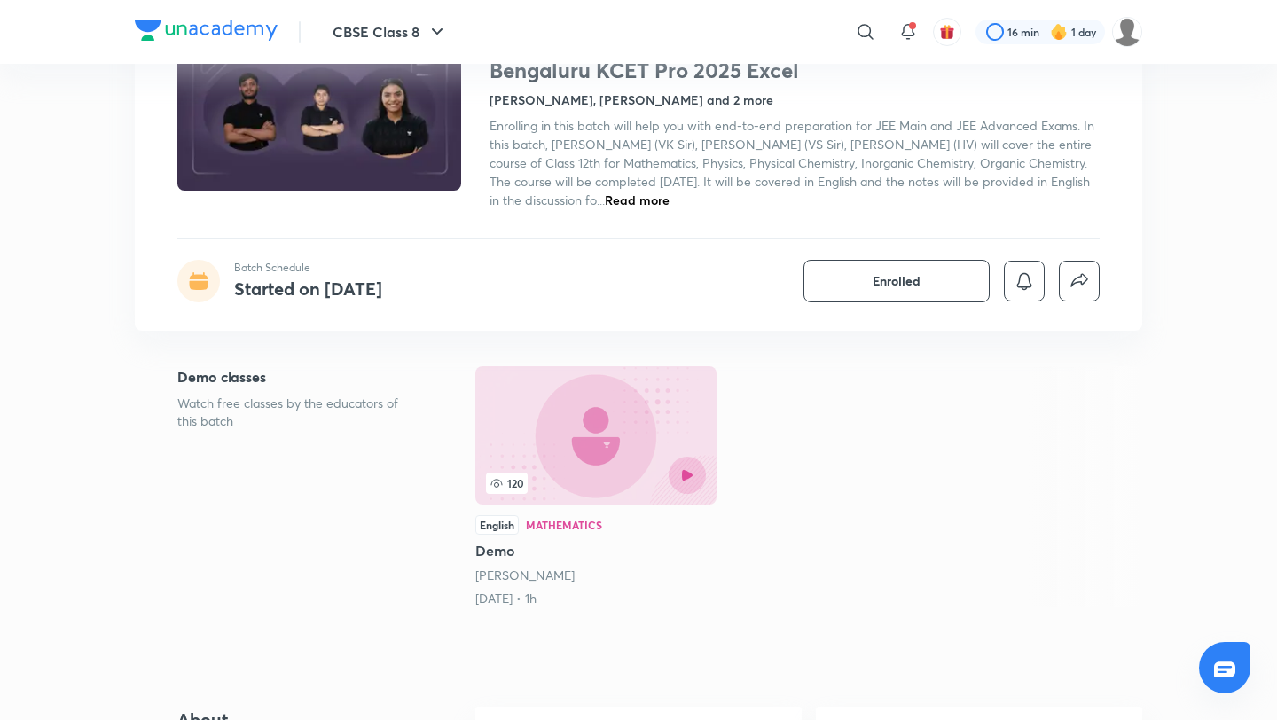
click at [551, 431] on img at bounding box center [595, 435] width 241 height 138
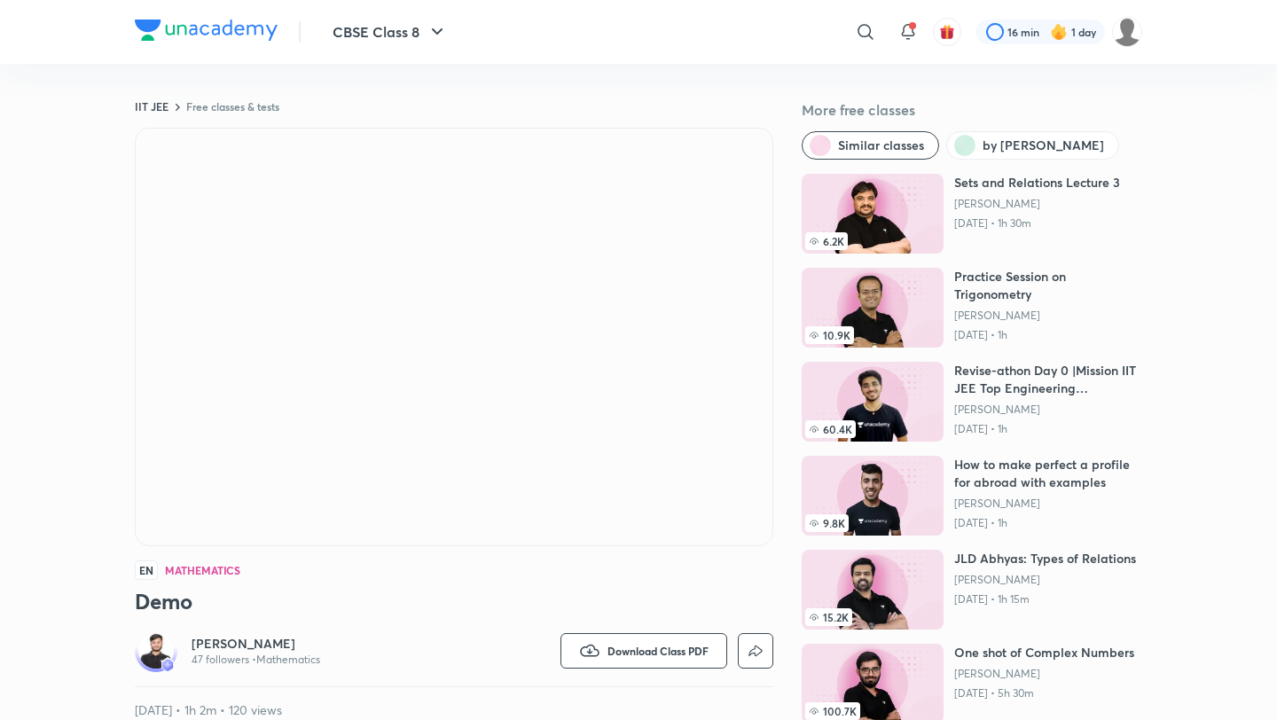
click at [1085, 112] on h5 "More free classes" at bounding box center [972, 109] width 341 height 21
click at [1080, 89] on div "IIT JEE Free classes & tests More free classes Similar classes by Varun Sharma …" at bounding box center [639, 696] width 1008 height 1264
click at [1093, 131] on div "Similar classes by Varun Sharma" at bounding box center [972, 145] width 341 height 28
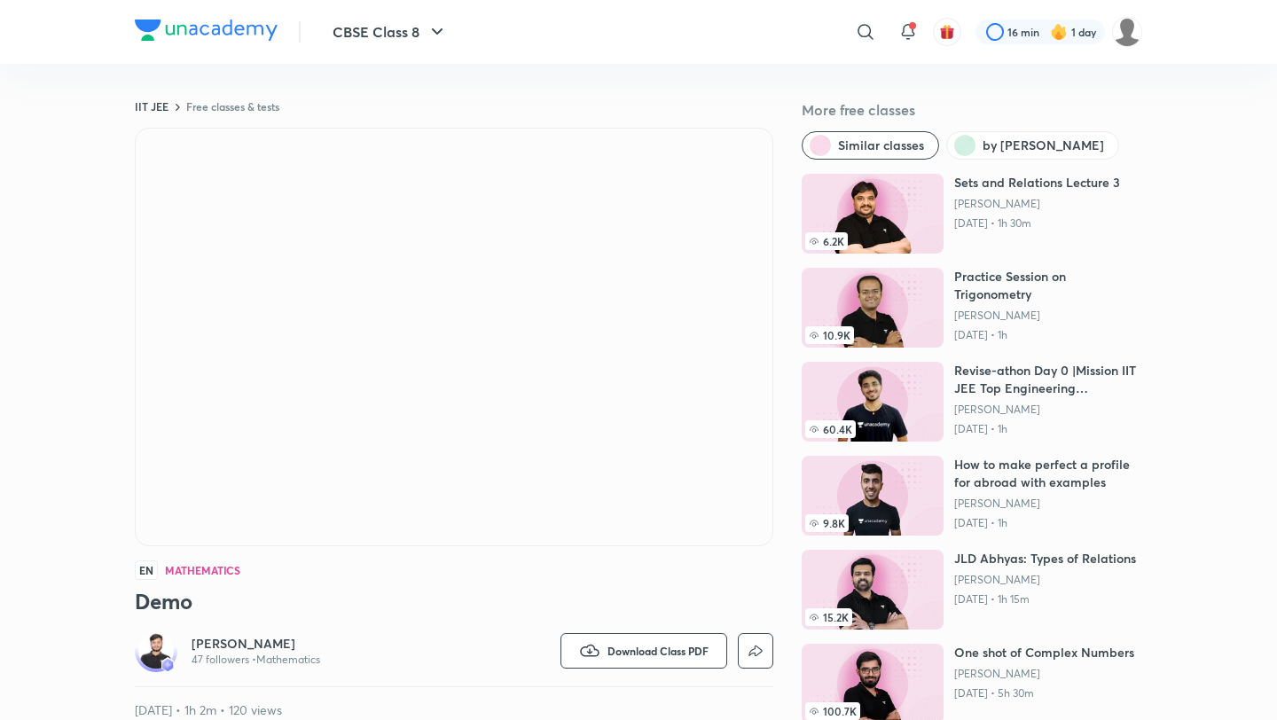
drag, startPoint x: 1159, startPoint y: 67, endPoint x: 1038, endPoint y: 67, distance: 121.5
click at [681, 34] on div "​" at bounding box center [720, 32] width 326 height 43
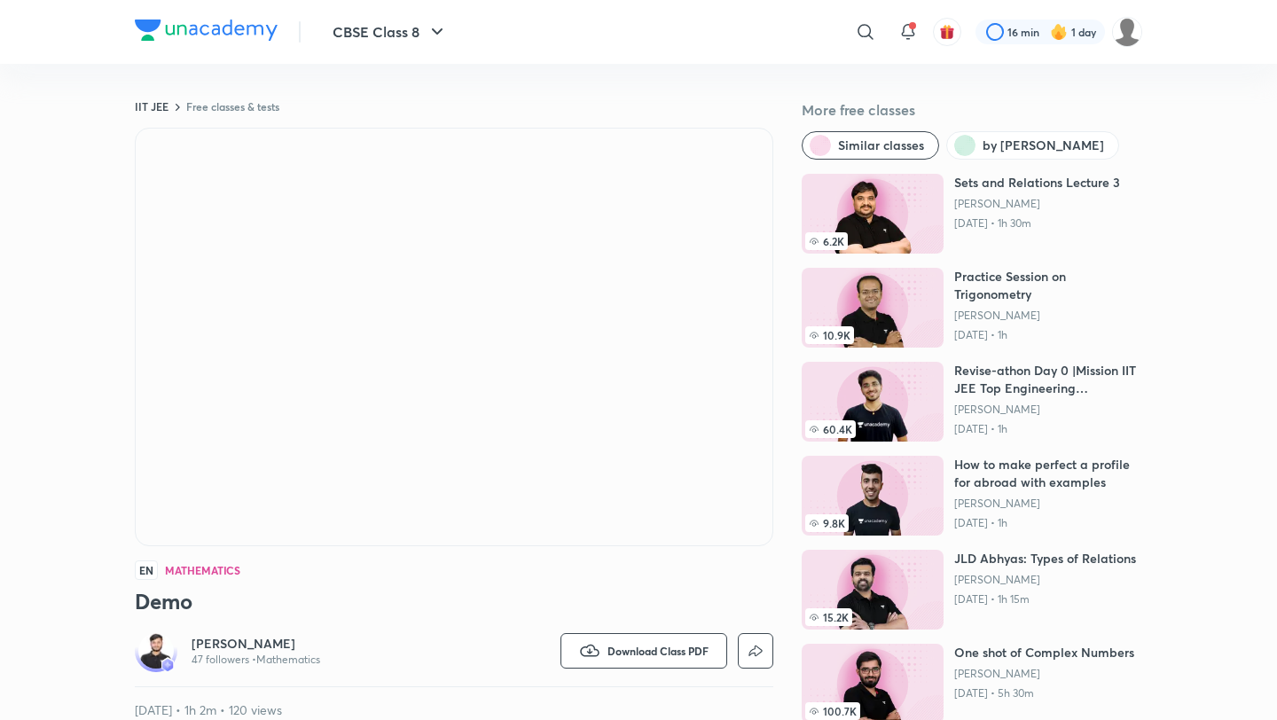
click at [681, 34] on div "​" at bounding box center [720, 32] width 326 height 43
click at [670, 35] on div "​" at bounding box center [720, 32] width 326 height 43
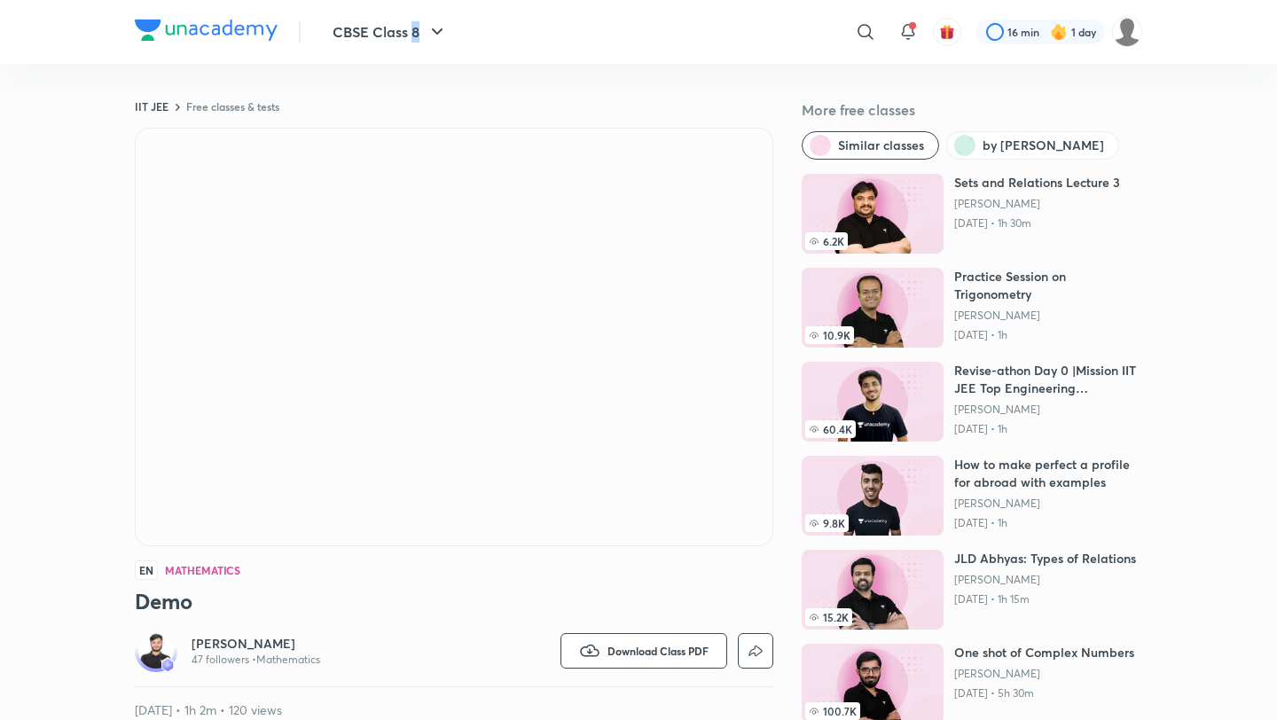
click at [670, 35] on div "​" at bounding box center [720, 32] width 326 height 43
click at [685, 52] on div "​" at bounding box center [720, 32] width 326 height 43
click at [685, 98] on div "IIT JEE Free classes & tests More free classes Similar classes by Varun Sharma …" at bounding box center [639, 696] width 1008 height 1264
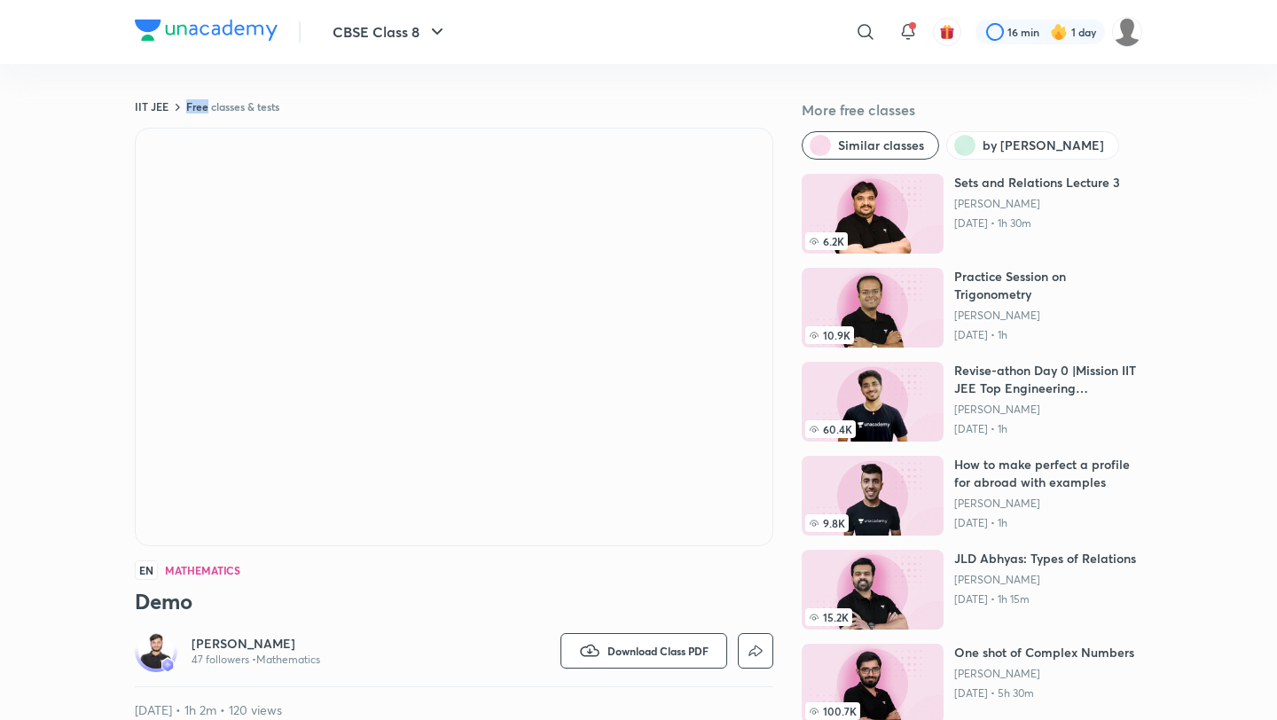
click at [685, 98] on div "IIT JEE Free classes & tests More free classes Similar classes by Varun Sharma …" at bounding box center [639, 696] width 1008 height 1264
click at [460, 113] on div "IIT JEE Free classes & tests" at bounding box center [454, 106] width 639 height 14
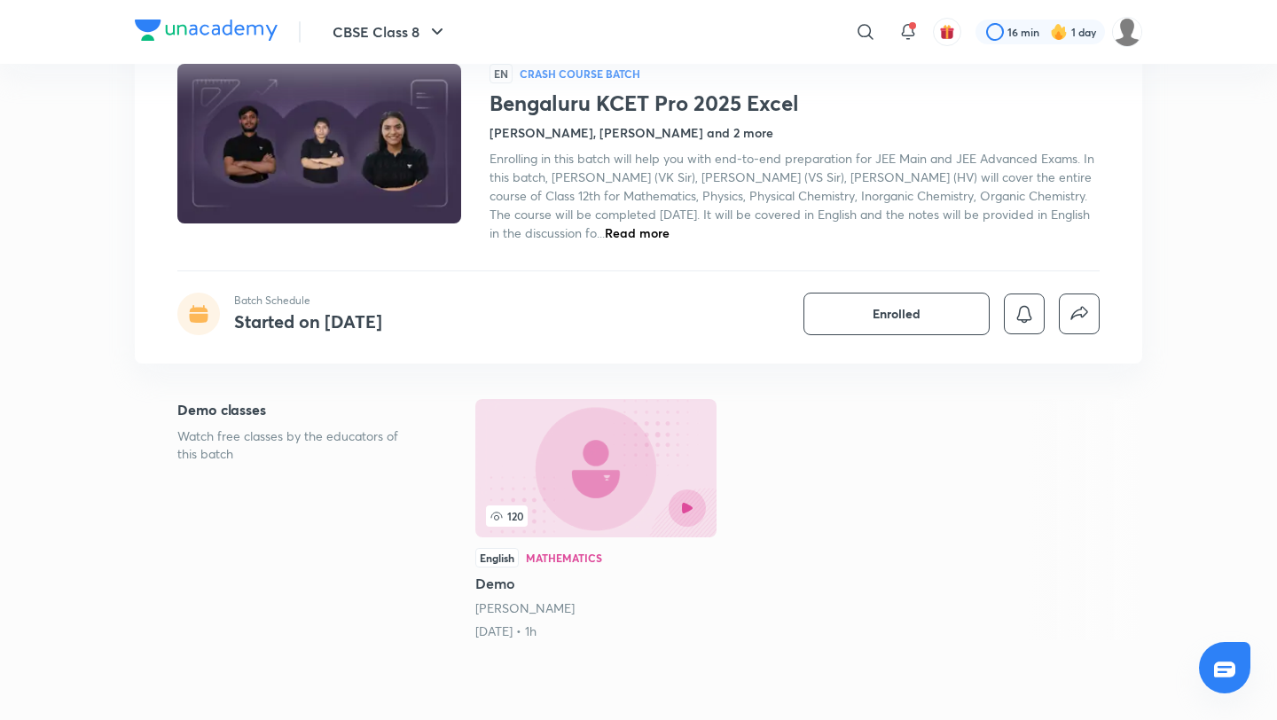
scroll to position [122, 0]
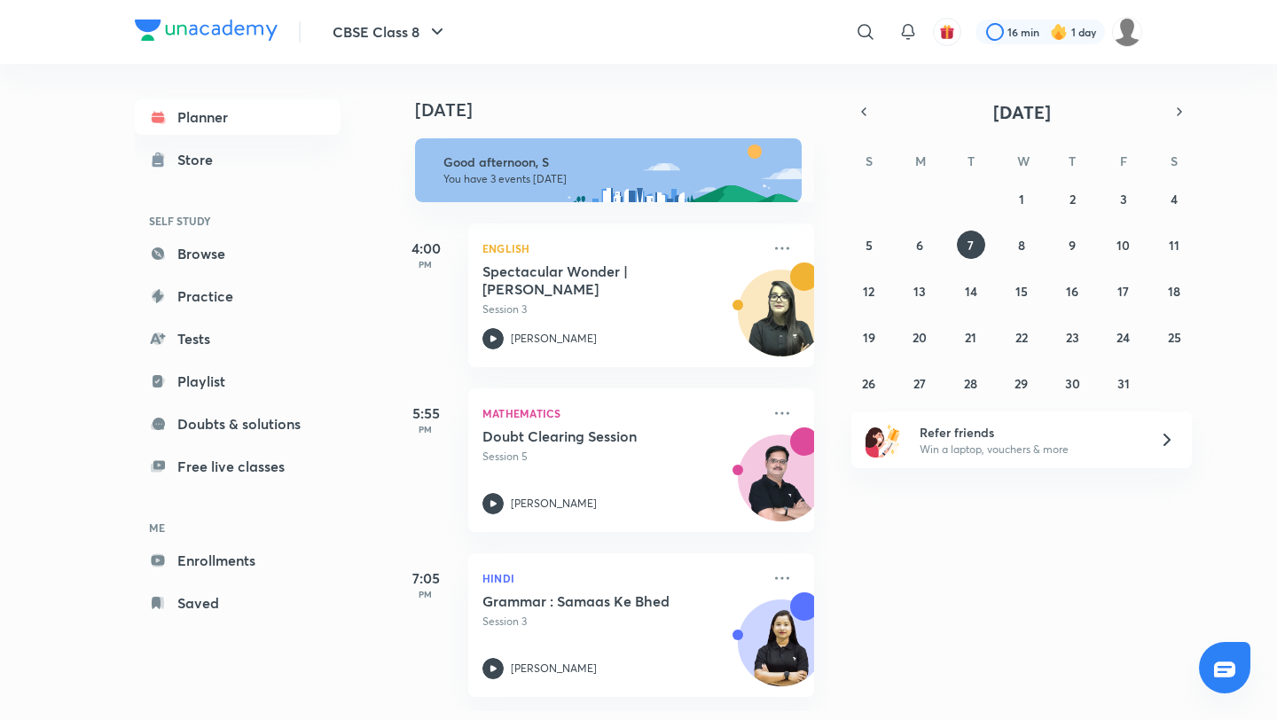
click at [1147, 22] on header "CBSE Class 8 ​ 16 min 1 day" at bounding box center [638, 32] width 1277 height 64
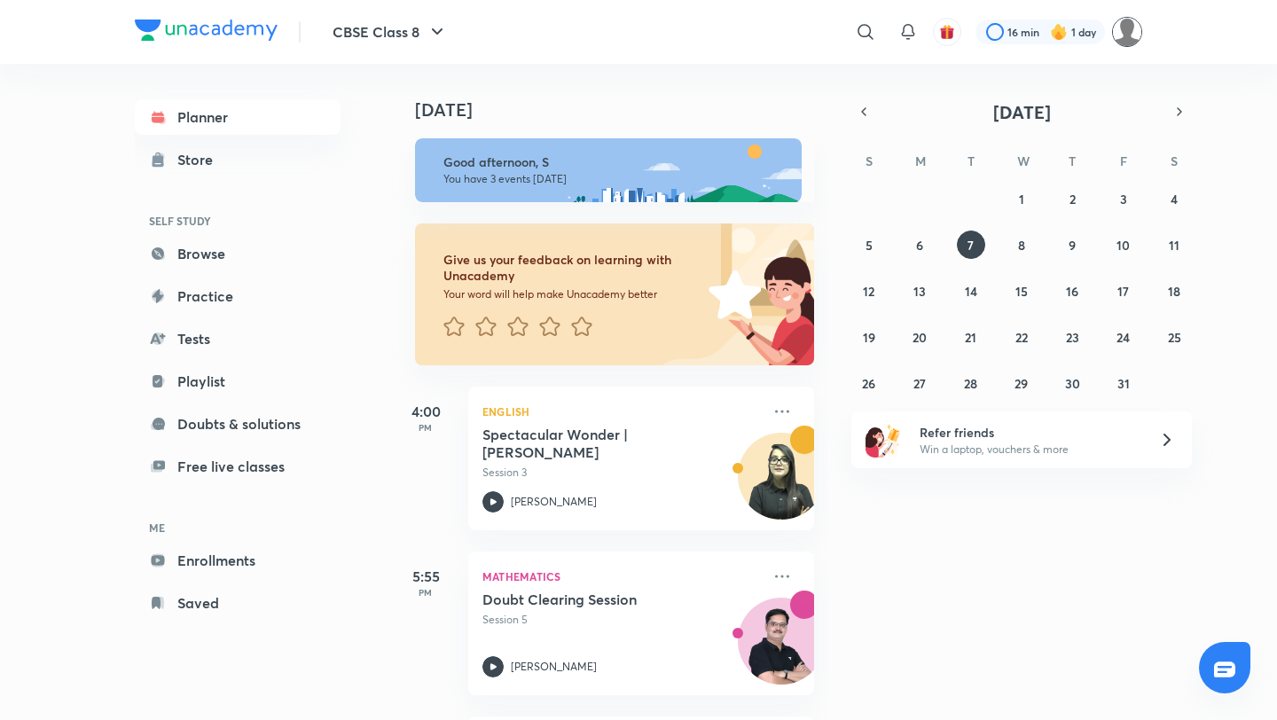
click at [1139, 24] on img at bounding box center [1127, 32] width 30 height 30
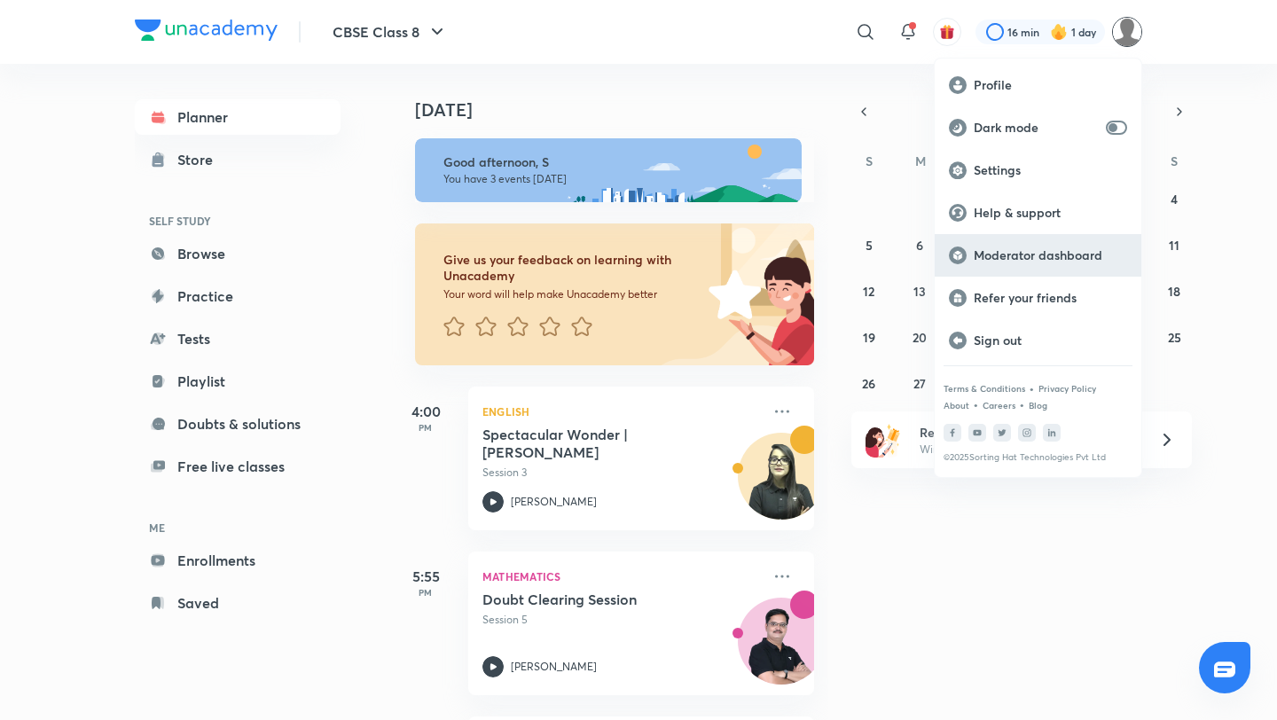
click at [1083, 256] on p "Moderator dashboard" at bounding box center [1050, 255] width 153 height 16
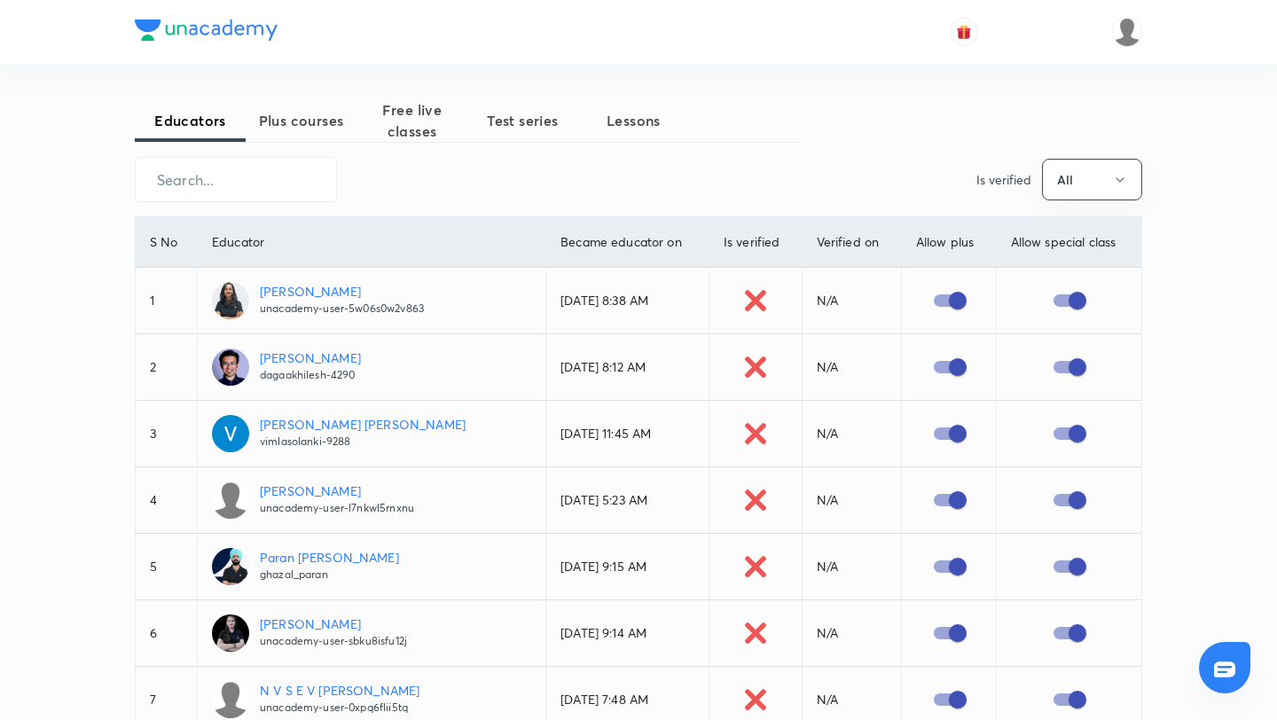
click at [303, 123] on span "Plus courses" at bounding box center [301, 120] width 111 height 21
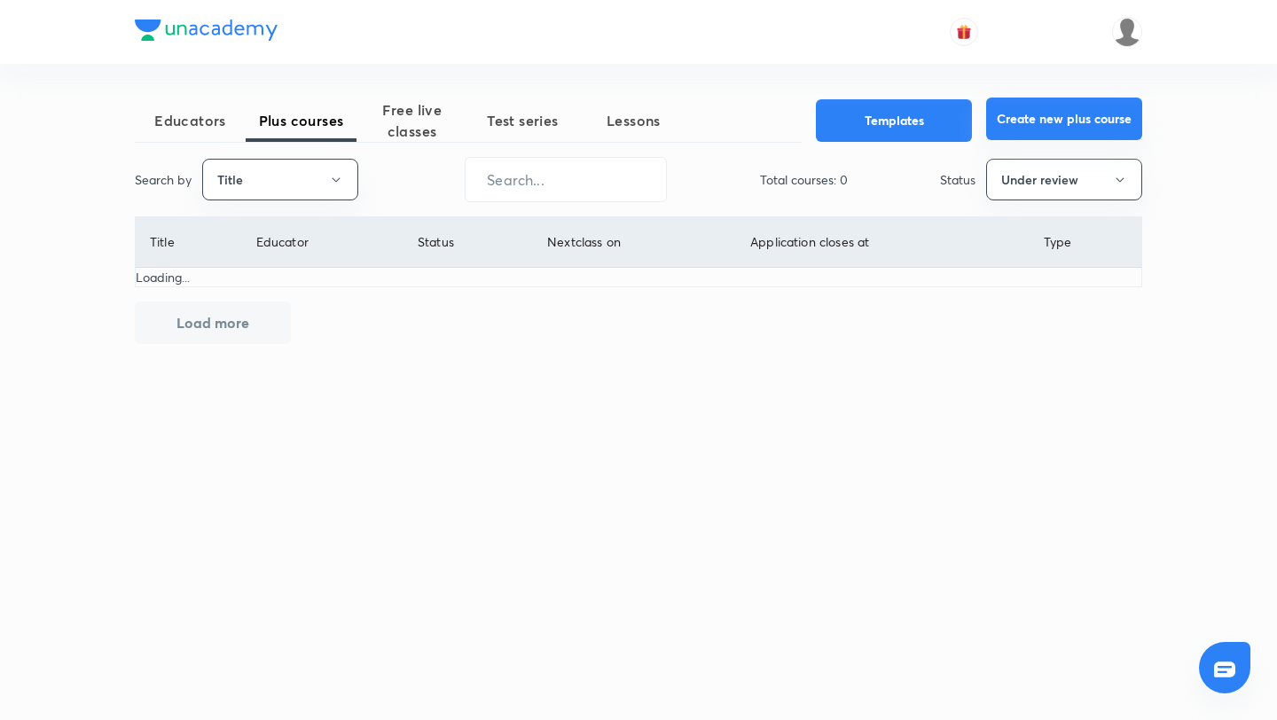
click at [1061, 126] on button "Create new plus course" at bounding box center [1064, 119] width 156 height 43
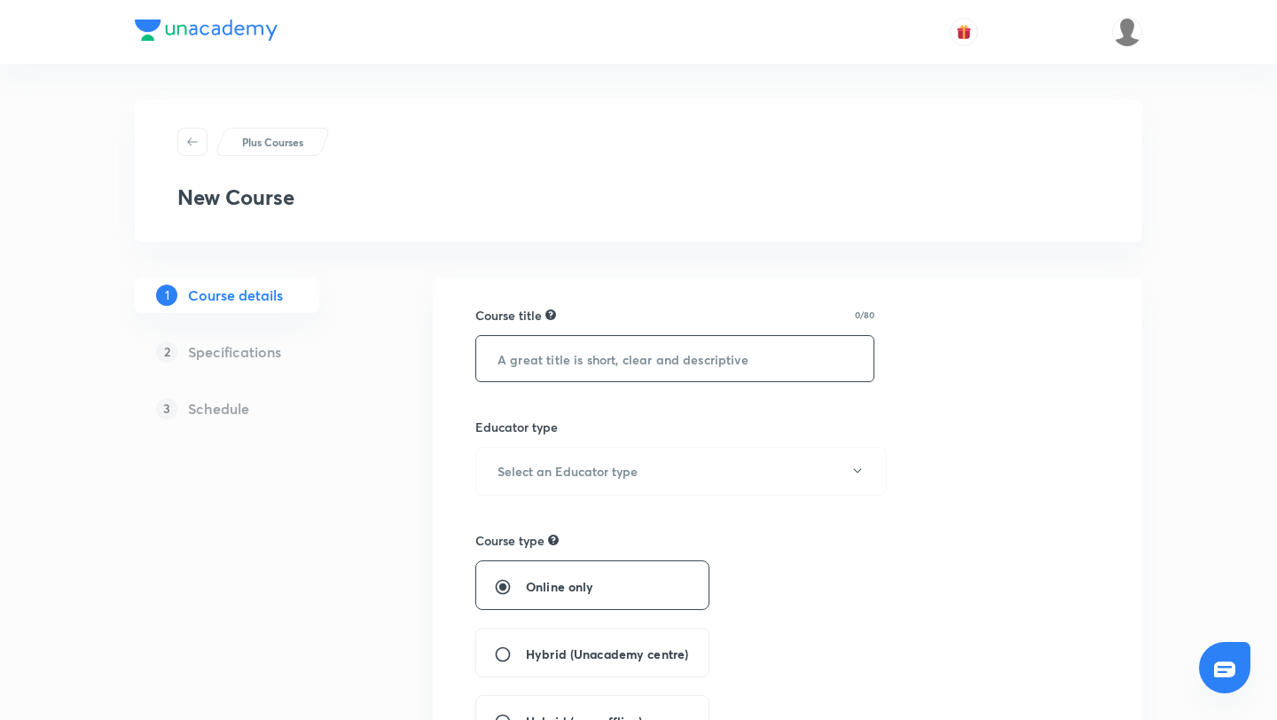
click at [598, 351] on input "text" at bounding box center [674, 358] width 397 height 45
type input "plus corse iit"
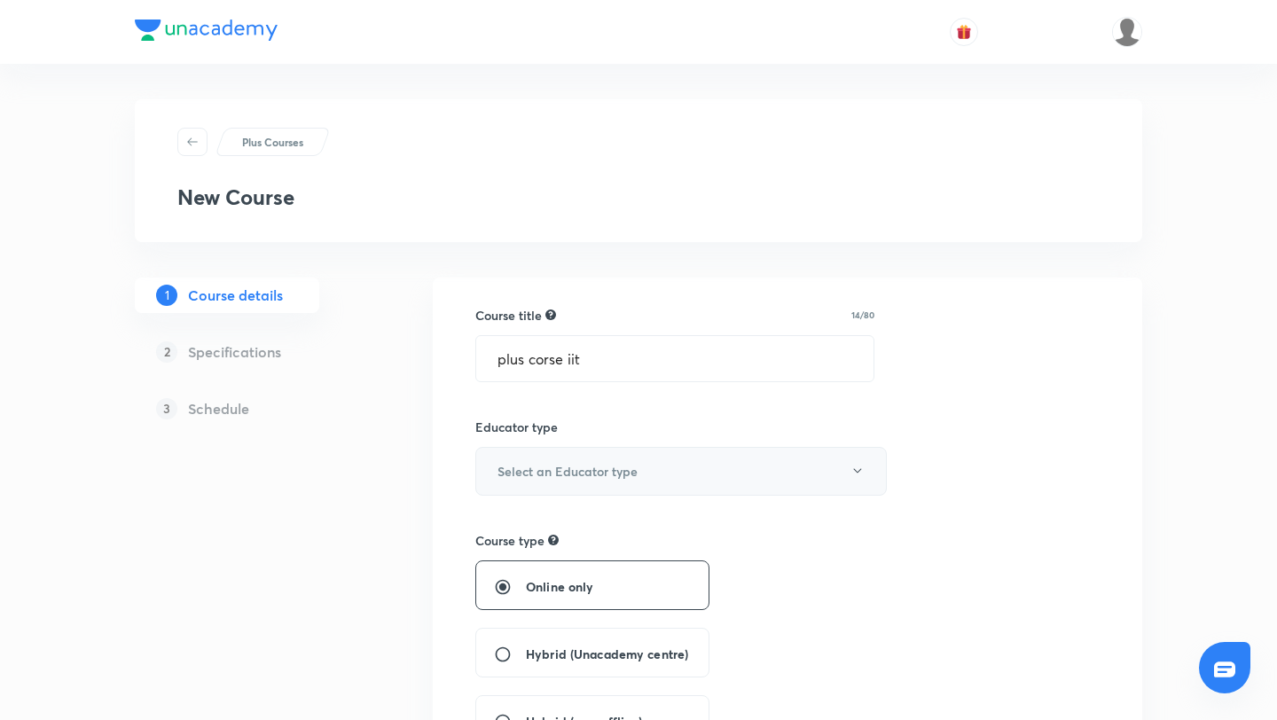
click at [535, 471] on h6 "Select an Educator type" at bounding box center [568, 471] width 140 height 19
click at [547, 534] on span "Unacademy educator" at bounding box center [681, 529] width 389 height 19
radio input "false"
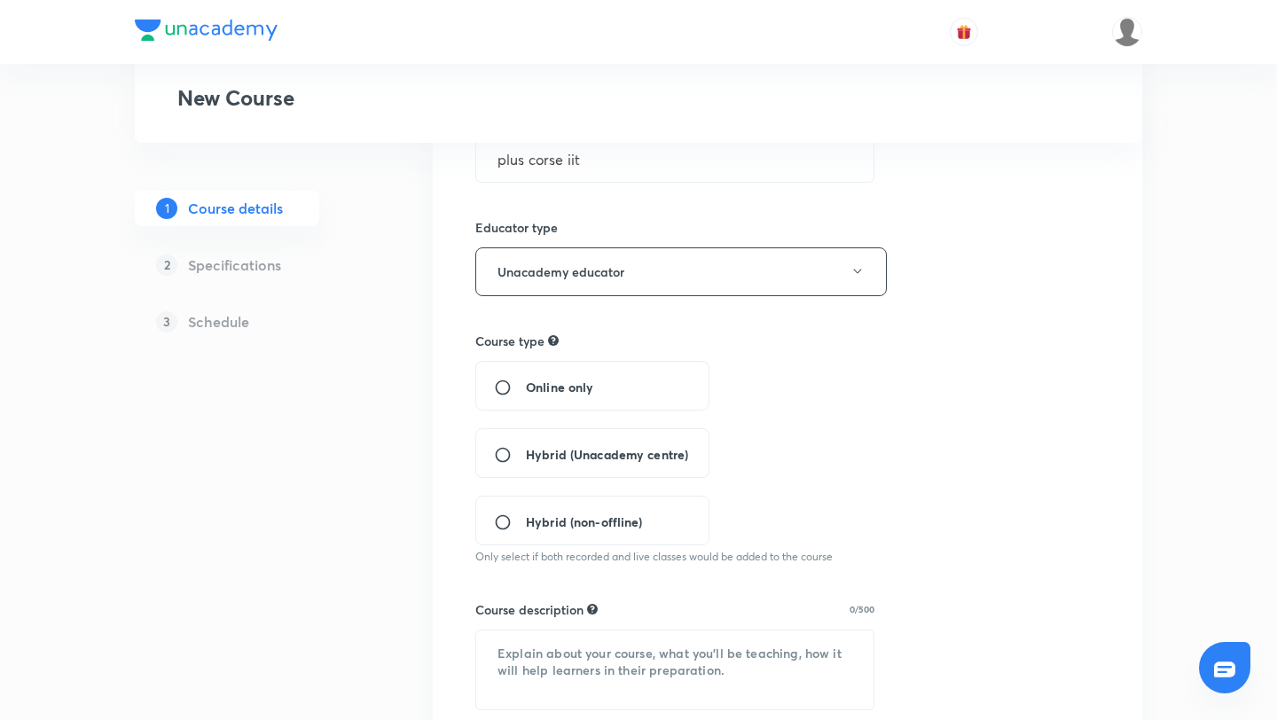
scroll to position [201, 0]
click at [501, 455] on input "Hybrid (Unacademy centre)" at bounding box center [510, 453] width 32 height 18
radio input "true"
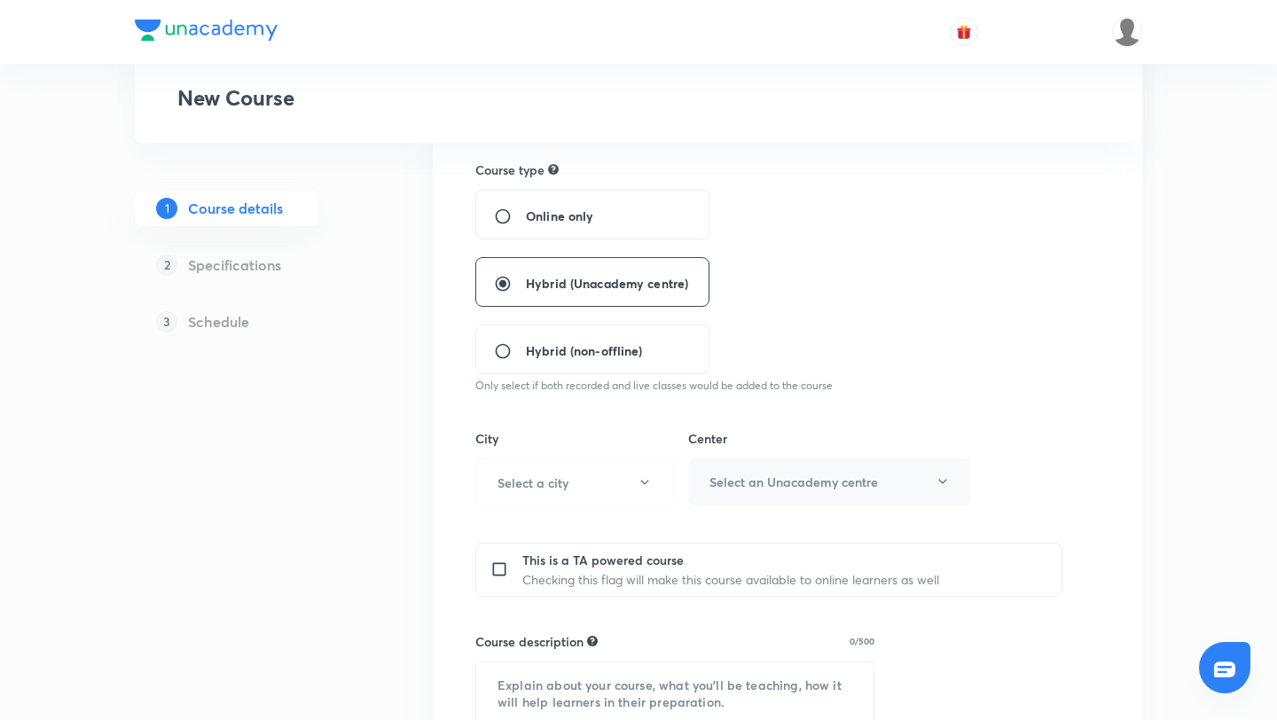
scroll to position [373, 0]
click at [527, 476] on h6 "Select a city" at bounding box center [533, 481] width 71 height 19
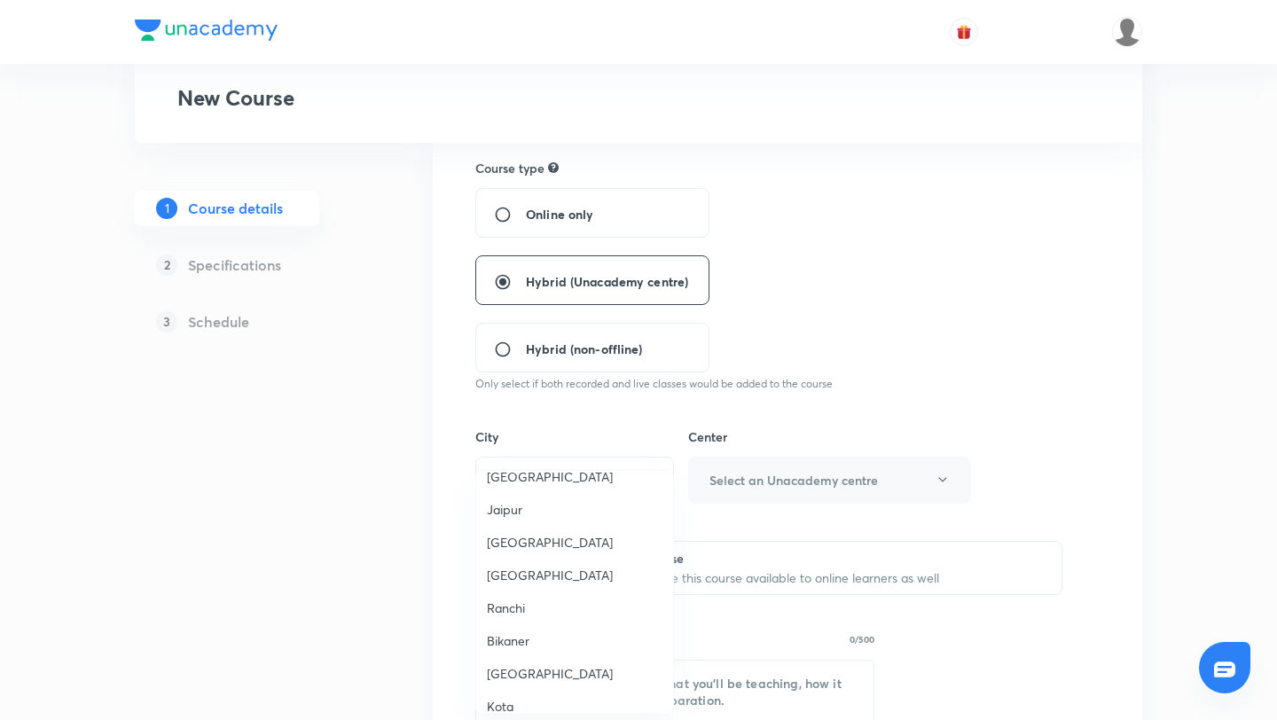
scroll to position [1677, 0]
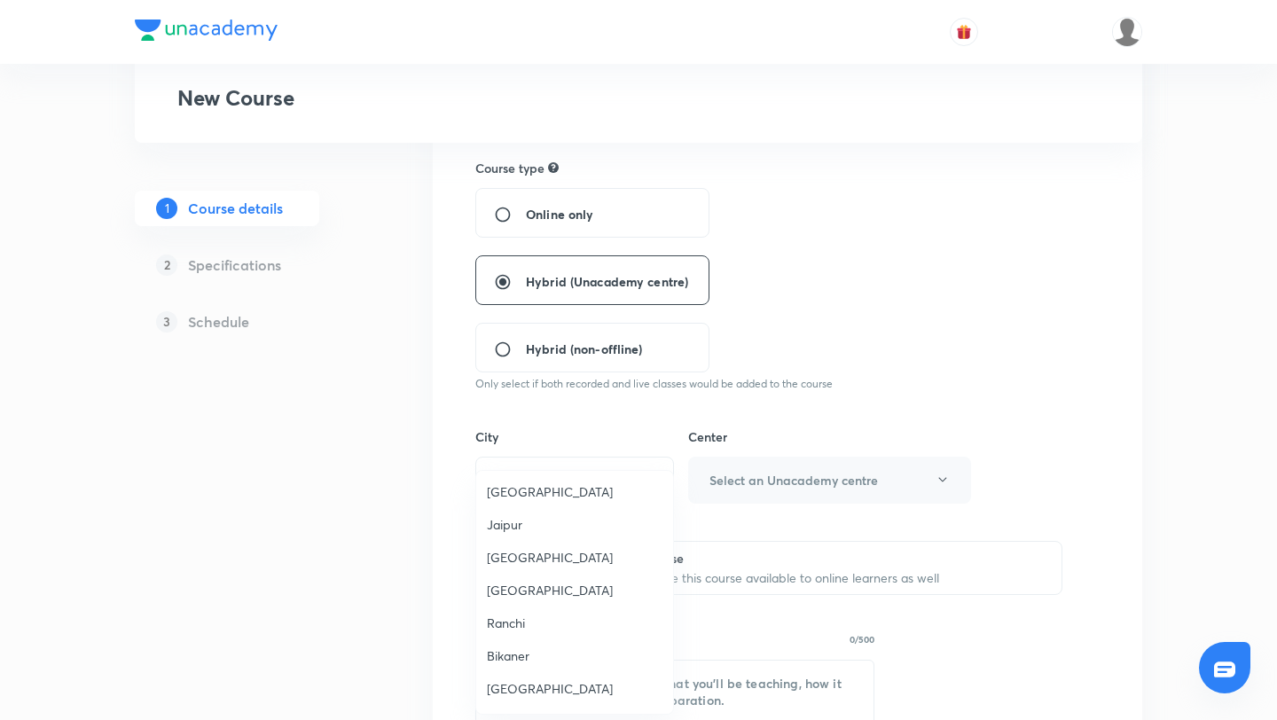
click at [531, 486] on span "Bangalore" at bounding box center [575, 492] width 176 height 19
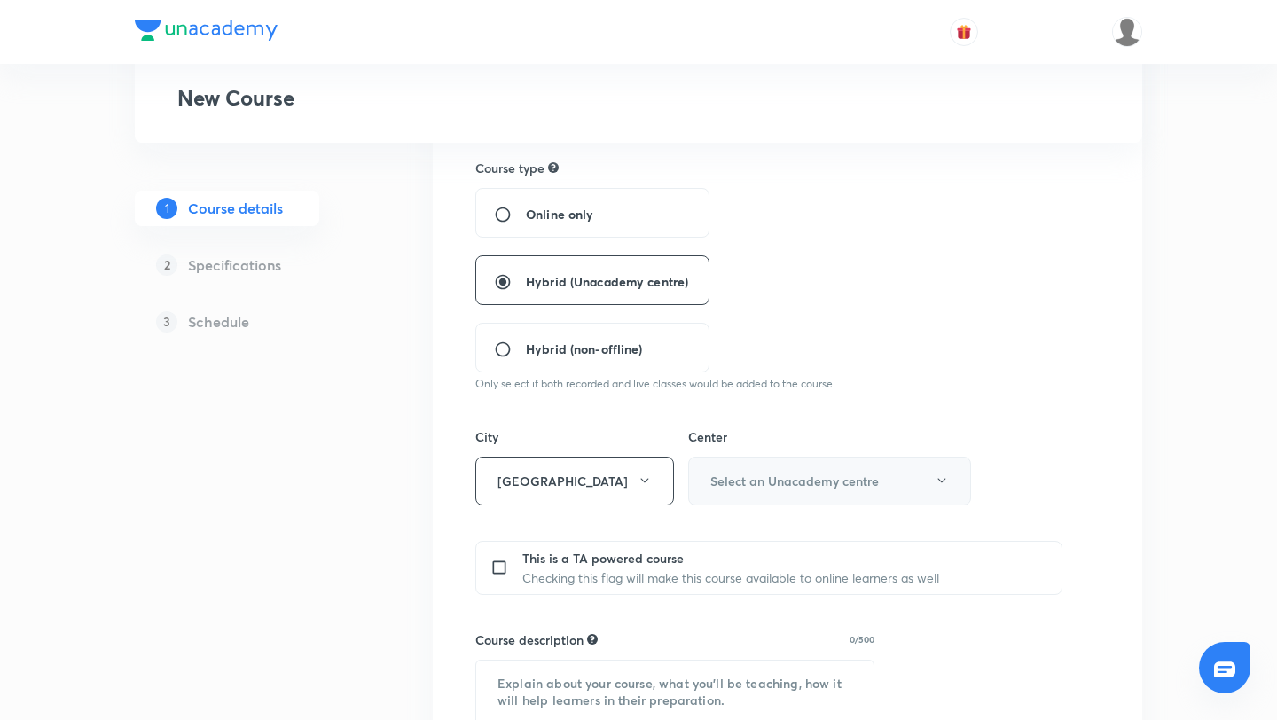
click at [789, 477] on h6 "Select an Unacademy centre" at bounding box center [795, 481] width 169 height 19
click at [749, 575] on span "Rajajinagar Center" at bounding box center [830, 571] width 260 height 19
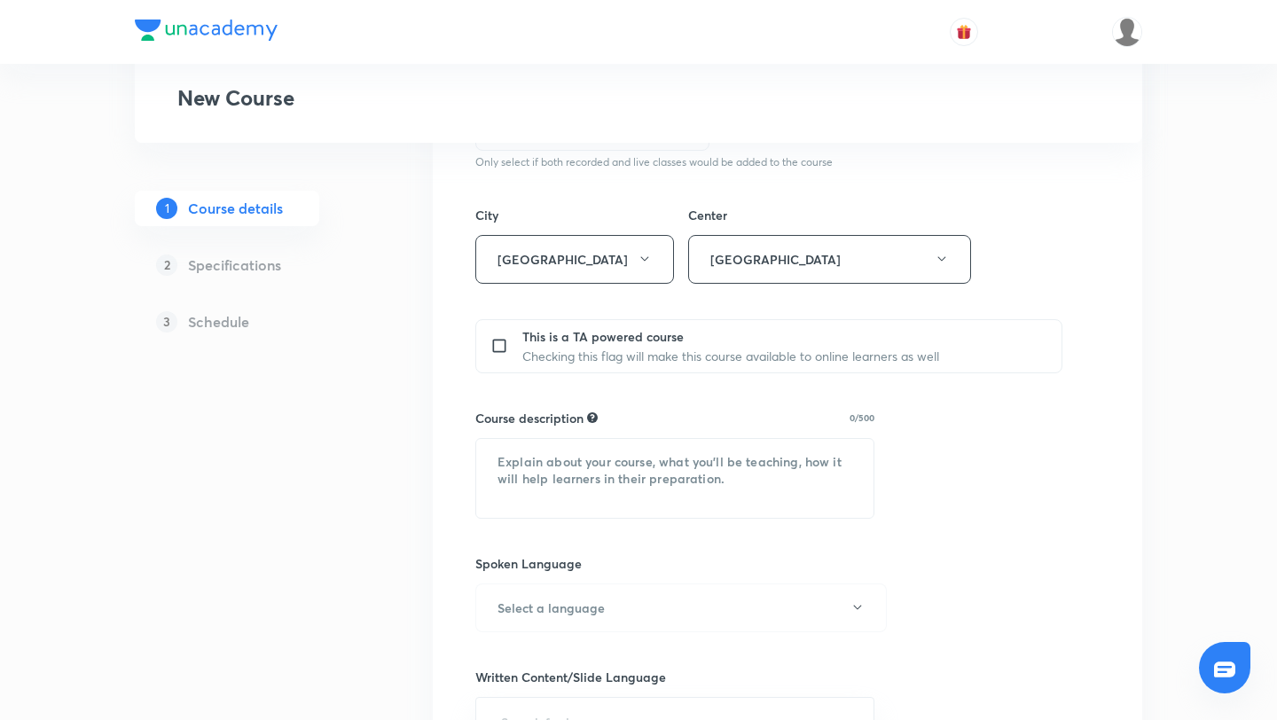
scroll to position [611, 0]
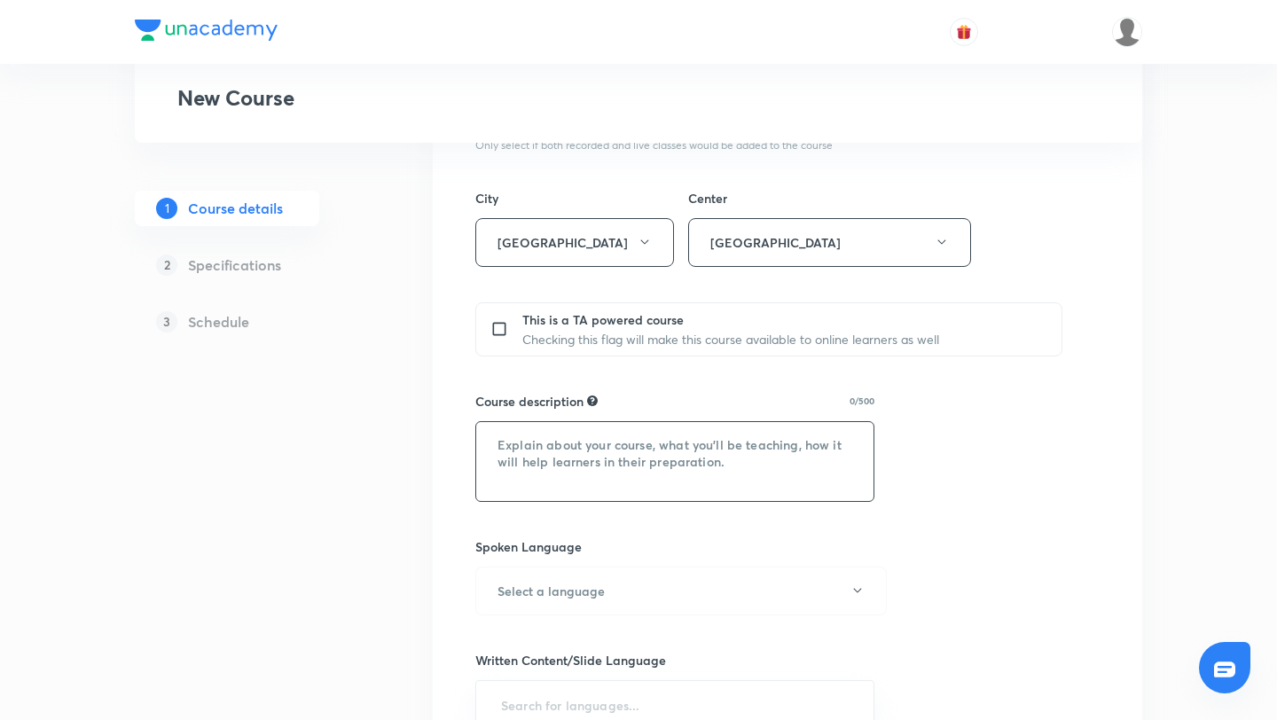
click at [641, 452] on textarea at bounding box center [674, 461] width 397 height 79
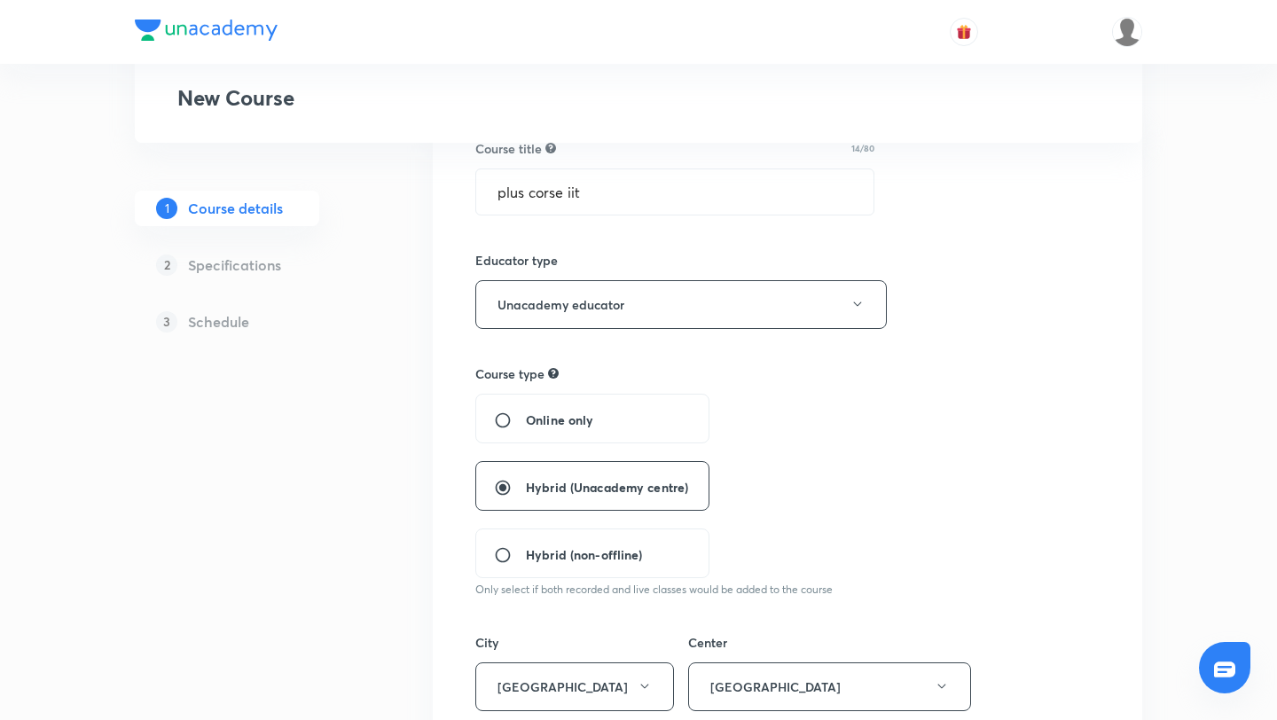
scroll to position [0, 0]
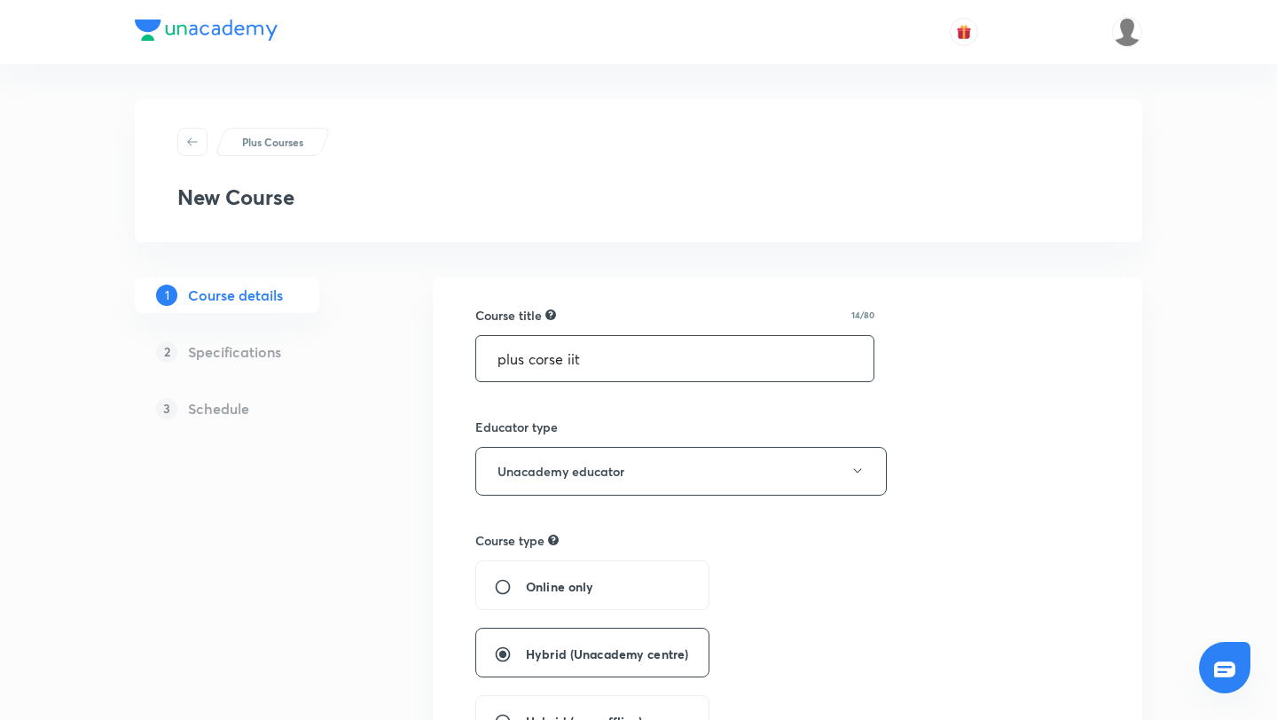
click at [567, 353] on input "plus corse iit" at bounding box center [674, 358] width 397 height 45
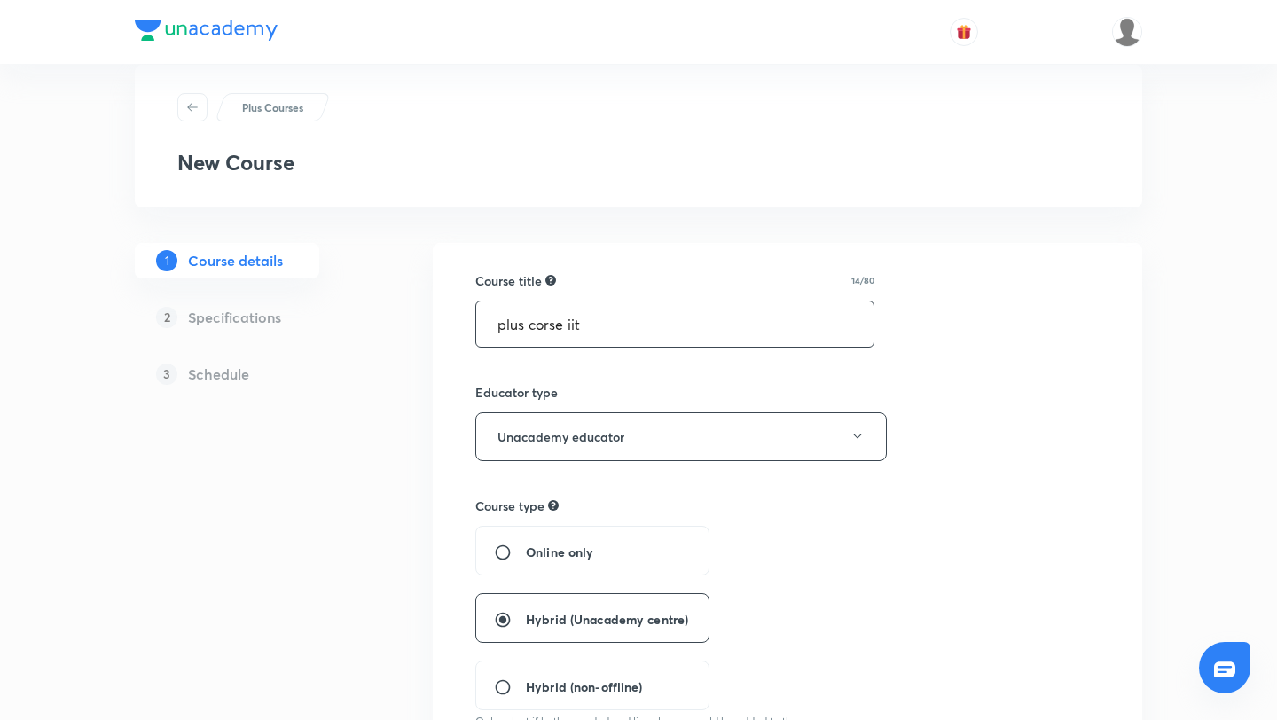
scroll to position [31, 0]
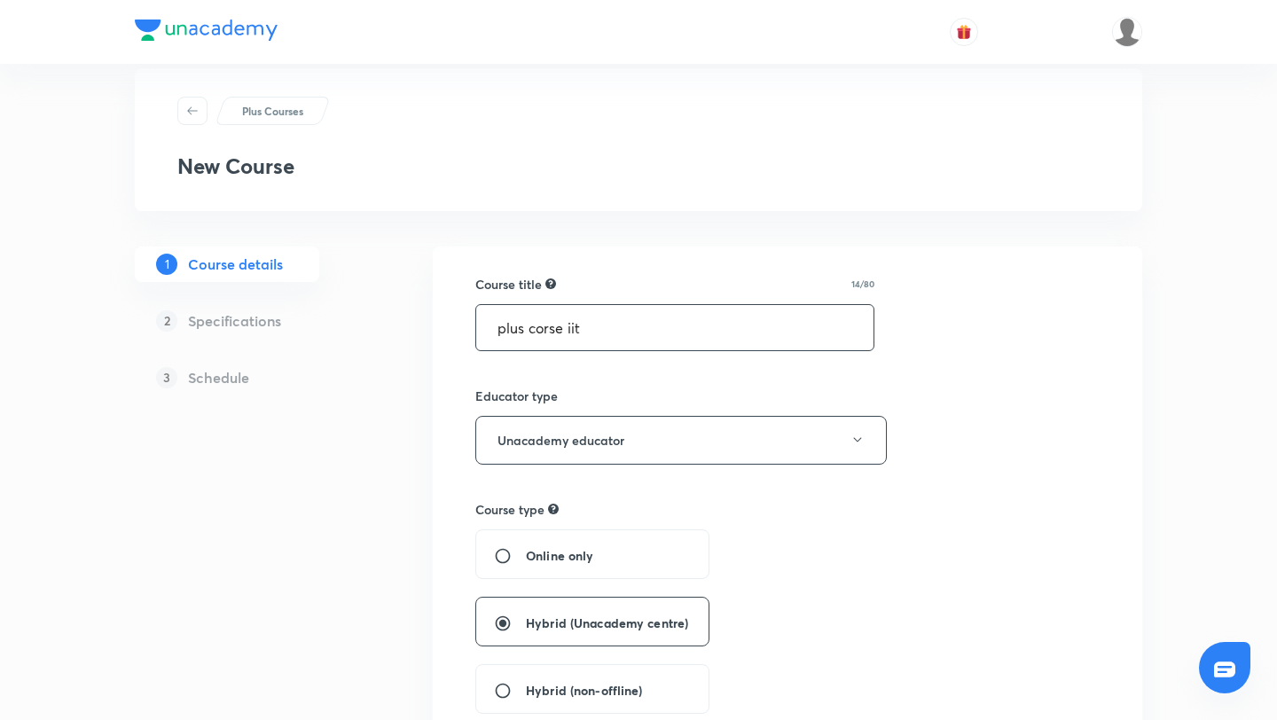
click at [543, 327] on input "plus corse iit" at bounding box center [674, 327] width 397 height 45
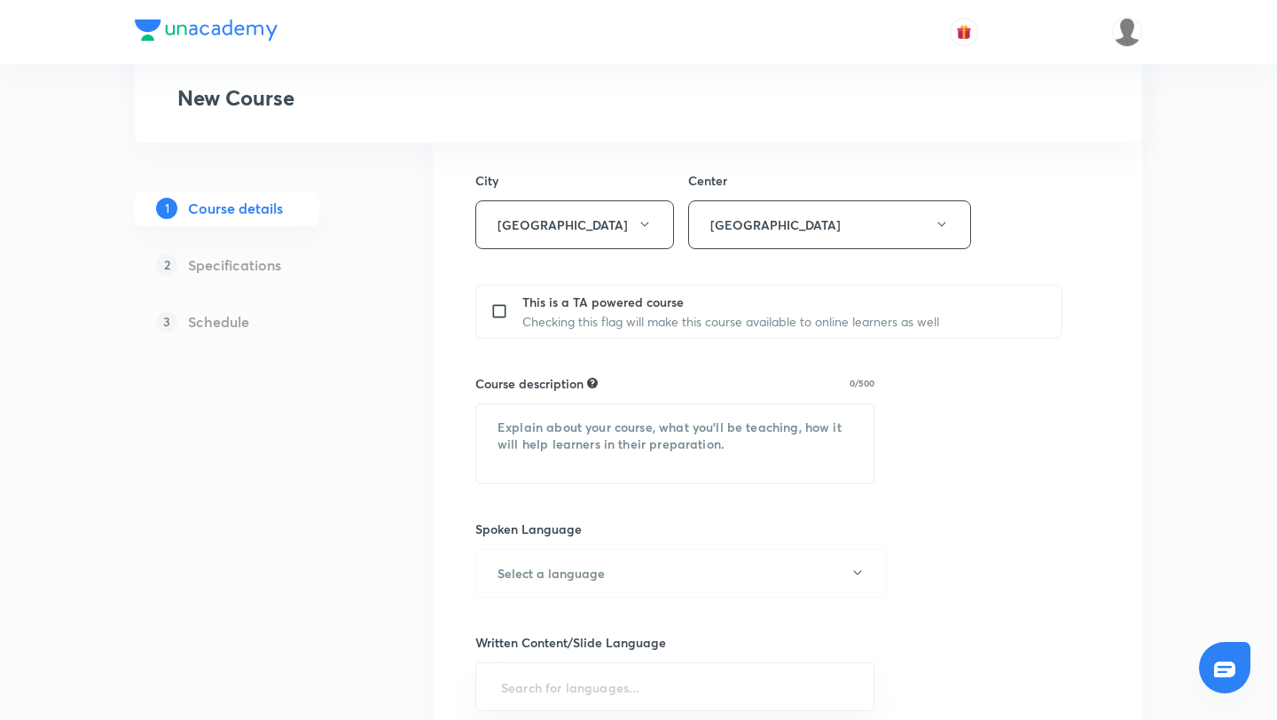
scroll to position [849, 0]
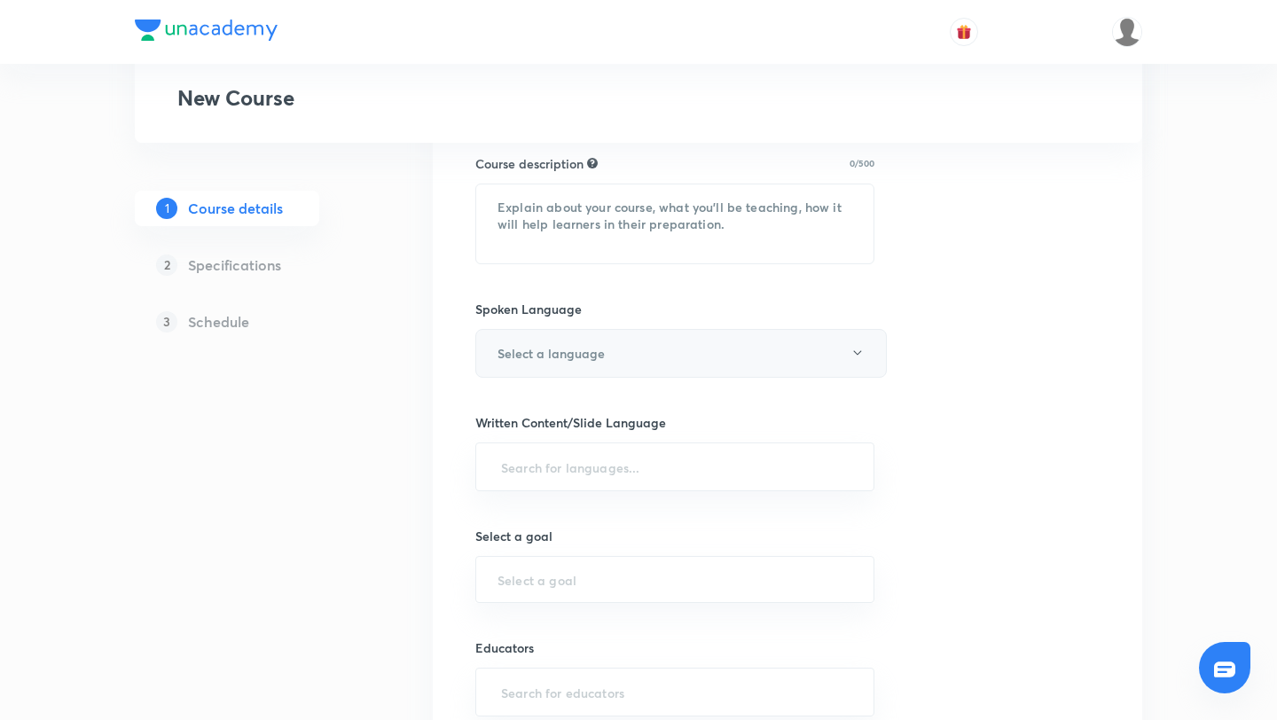
click at [546, 357] on h6 "Select a language" at bounding box center [551, 353] width 107 height 19
click at [537, 421] on li "English" at bounding box center [681, 411] width 410 height 33
click at [561, 243] on textarea at bounding box center [674, 224] width 397 height 79
paste textarea "plus corse iit"
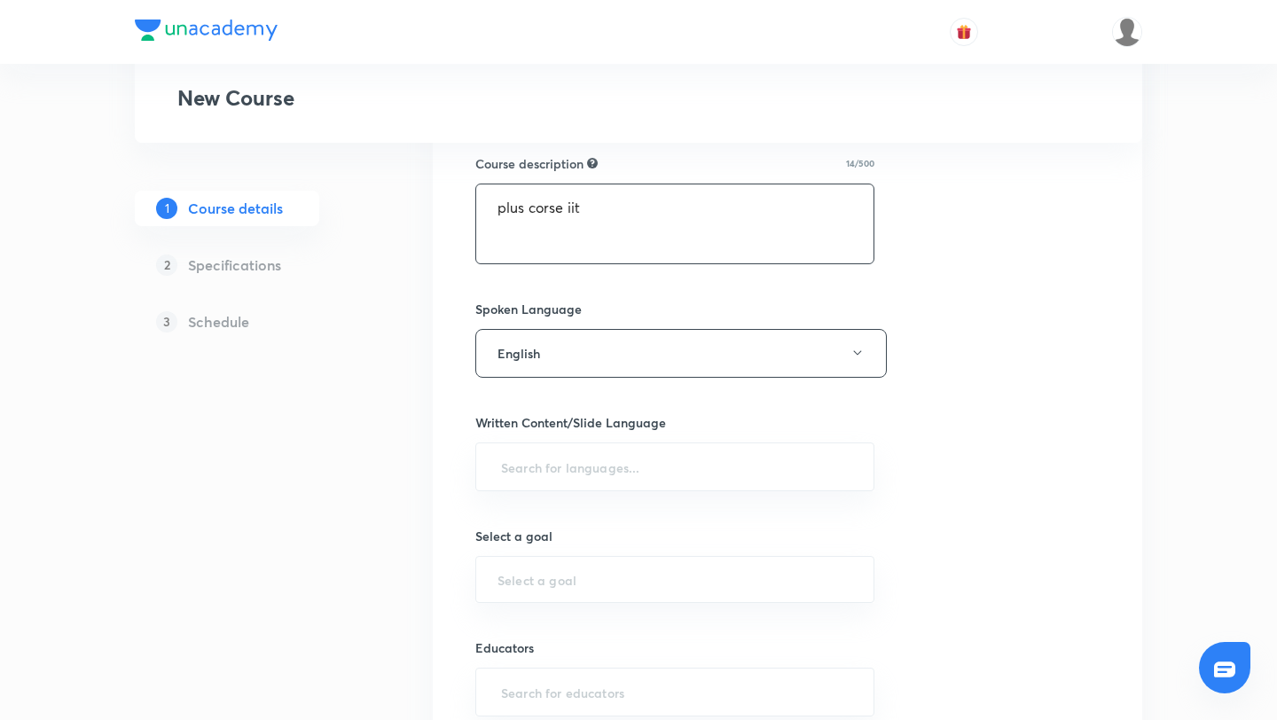
paste textarea "plus corse iit"
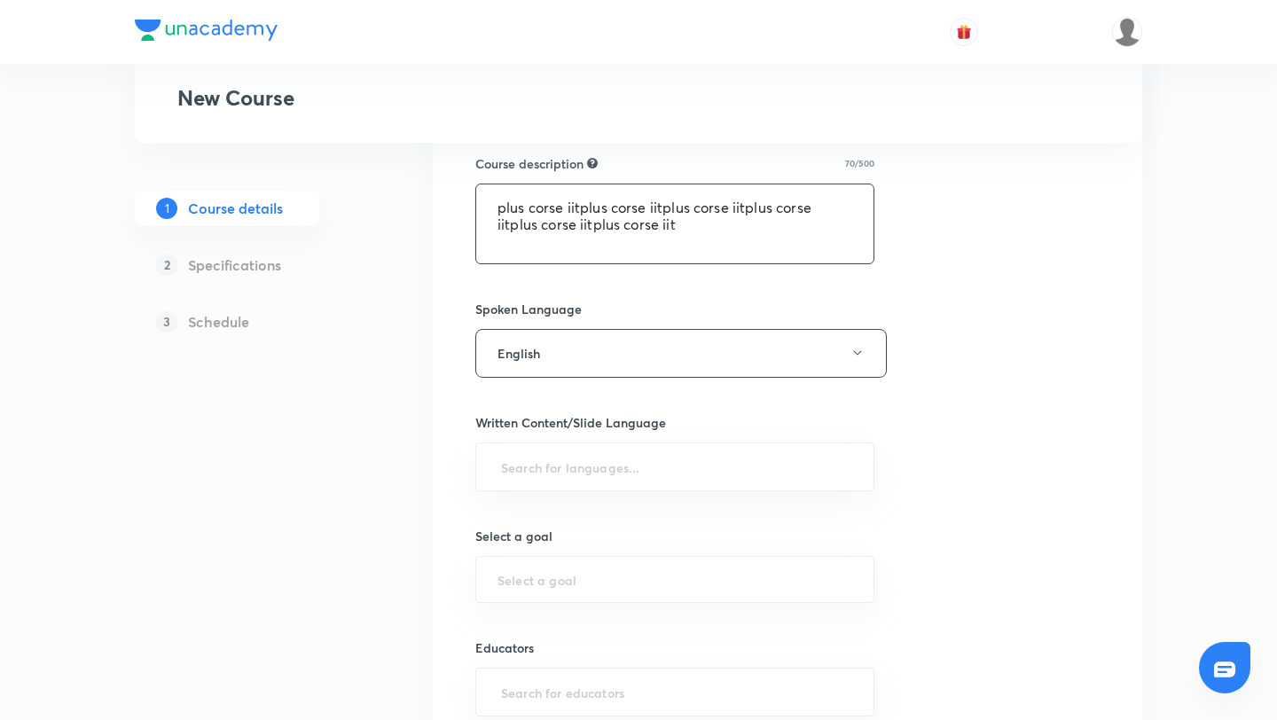
paste textarea "plus corse iit"
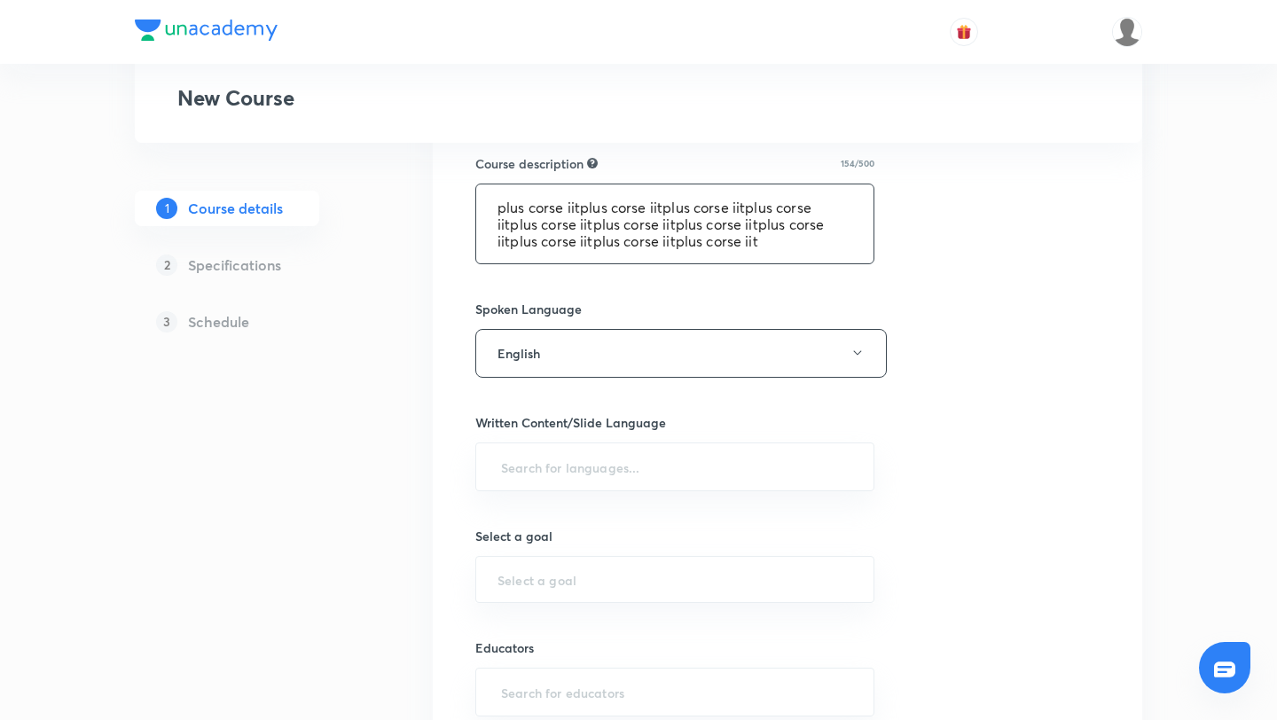
paste
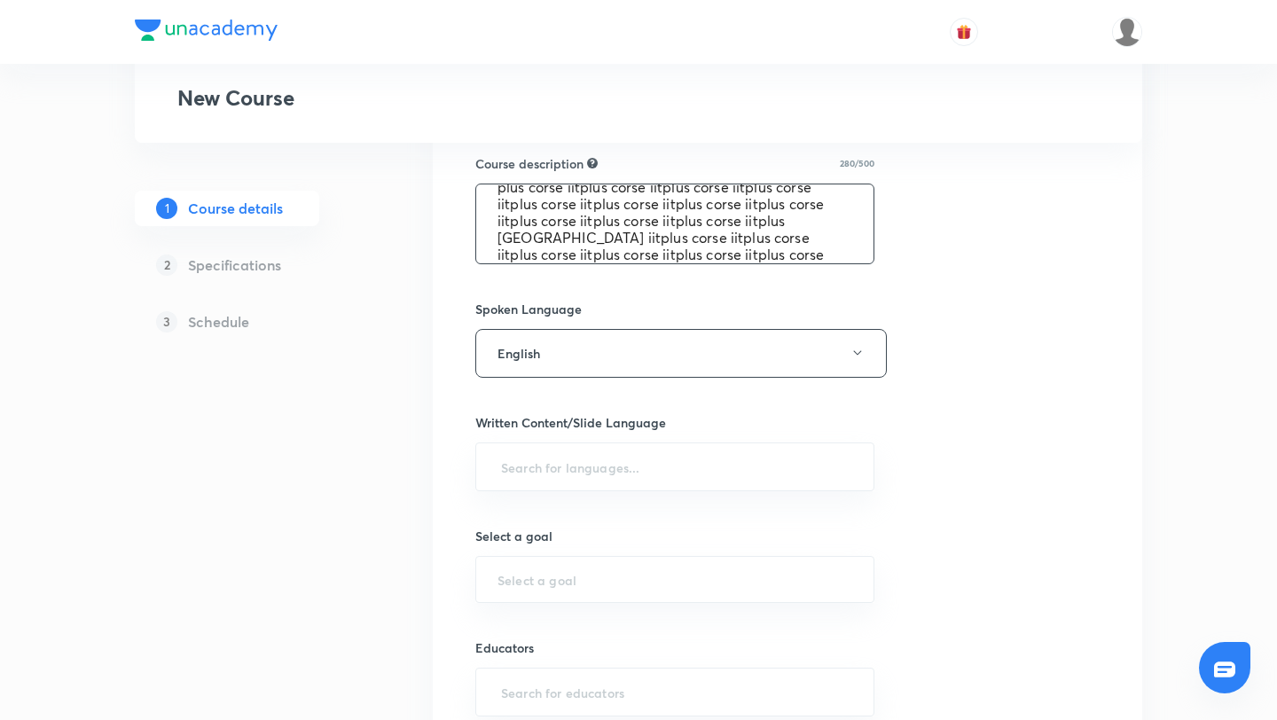
click at [558, 240] on textarea "plus corse iitplus corse iitplus corse iitplus corse iitplus corse iitplus cors…" at bounding box center [674, 224] width 397 height 79
drag, startPoint x: 497, startPoint y: 236, endPoint x: 585, endPoint y: 240, distance: 88.8
click at [585, 240] on textarea "plus corse iitplus corse iitplus corse iitplus corse iitplus corse iitplus cors…" at bounding box center [674, 224] width 397 height 79
paste textarea "iitplus course"
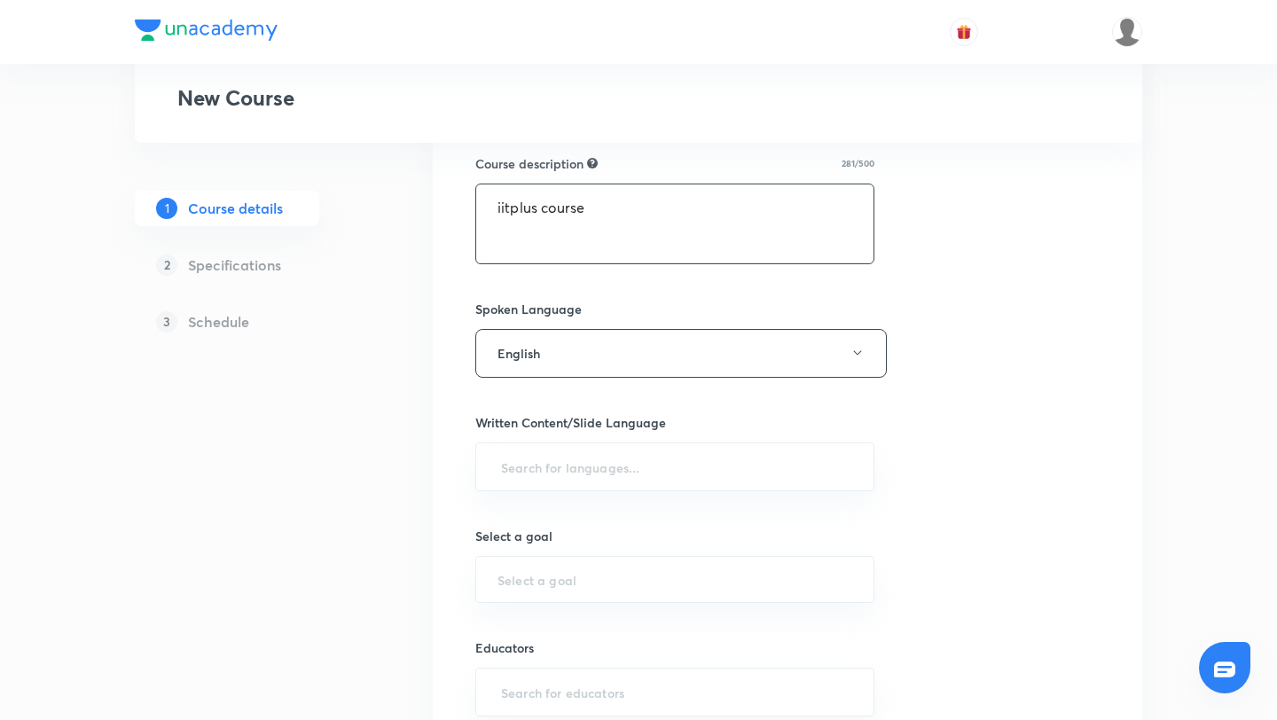
scroll to position [0, 0]
paste textarea "iitplus course"
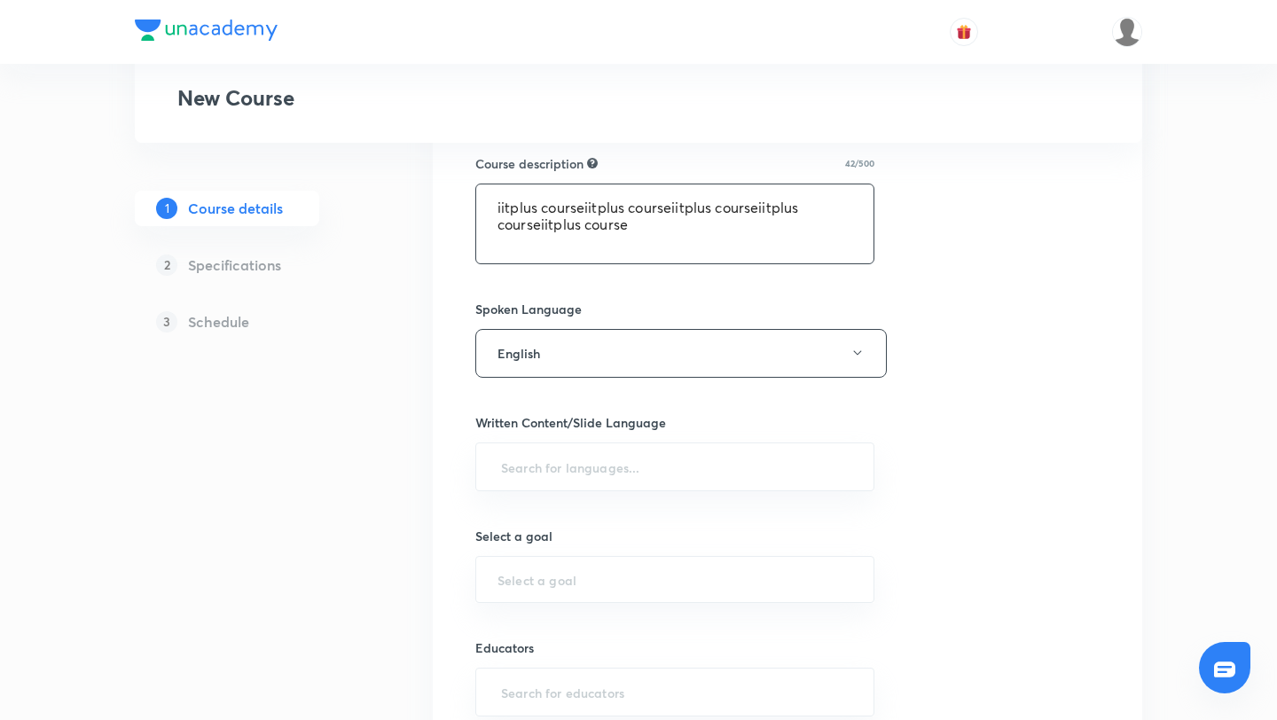
paste textarea "iitplus course"
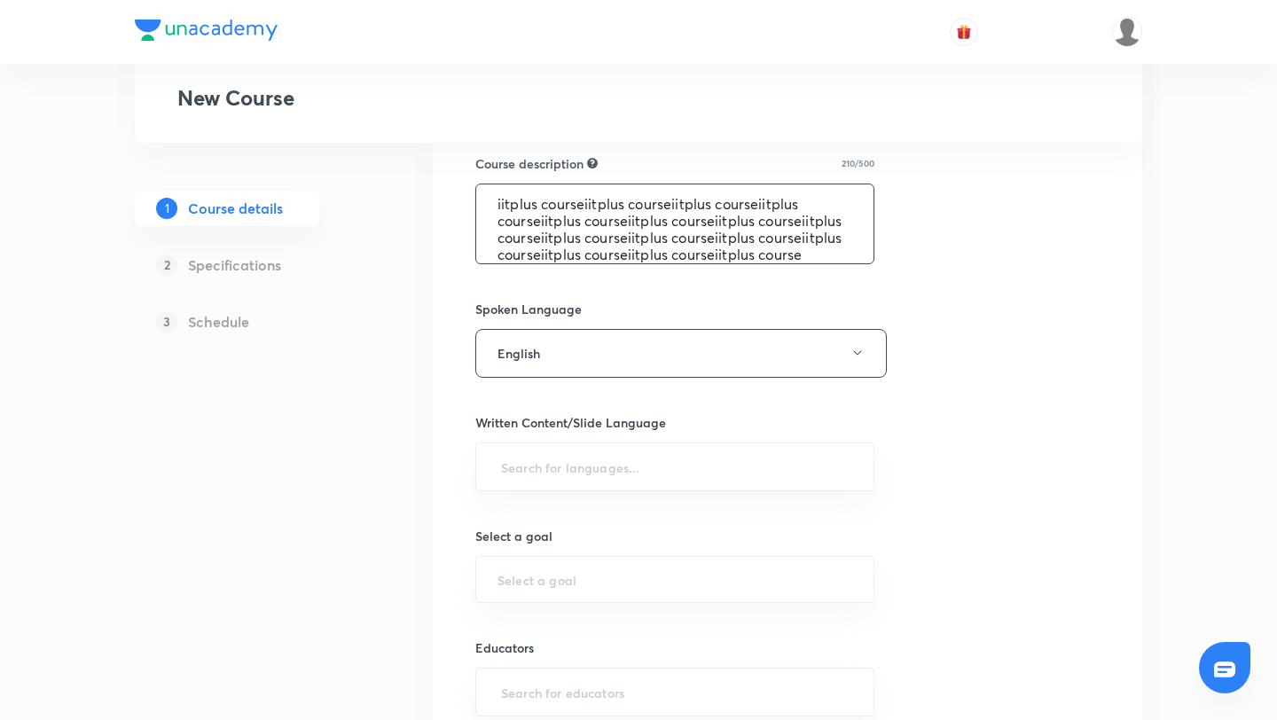
scroll to position [926, 0]
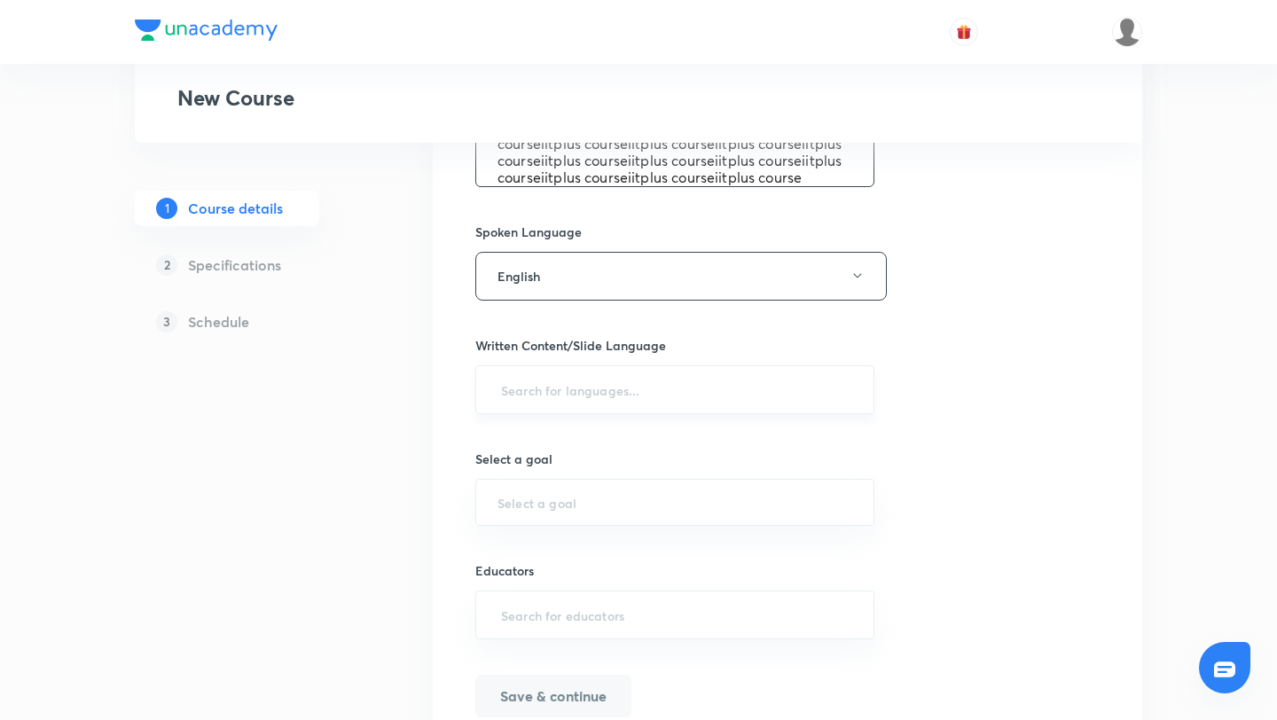
type textarea "iitplus courseiitplus courseiitplus courseiitplus courseiitplus courseiitplus c…"
click at [563, 390] on input "text" at bounding box center [675, 389] width 355 height 33
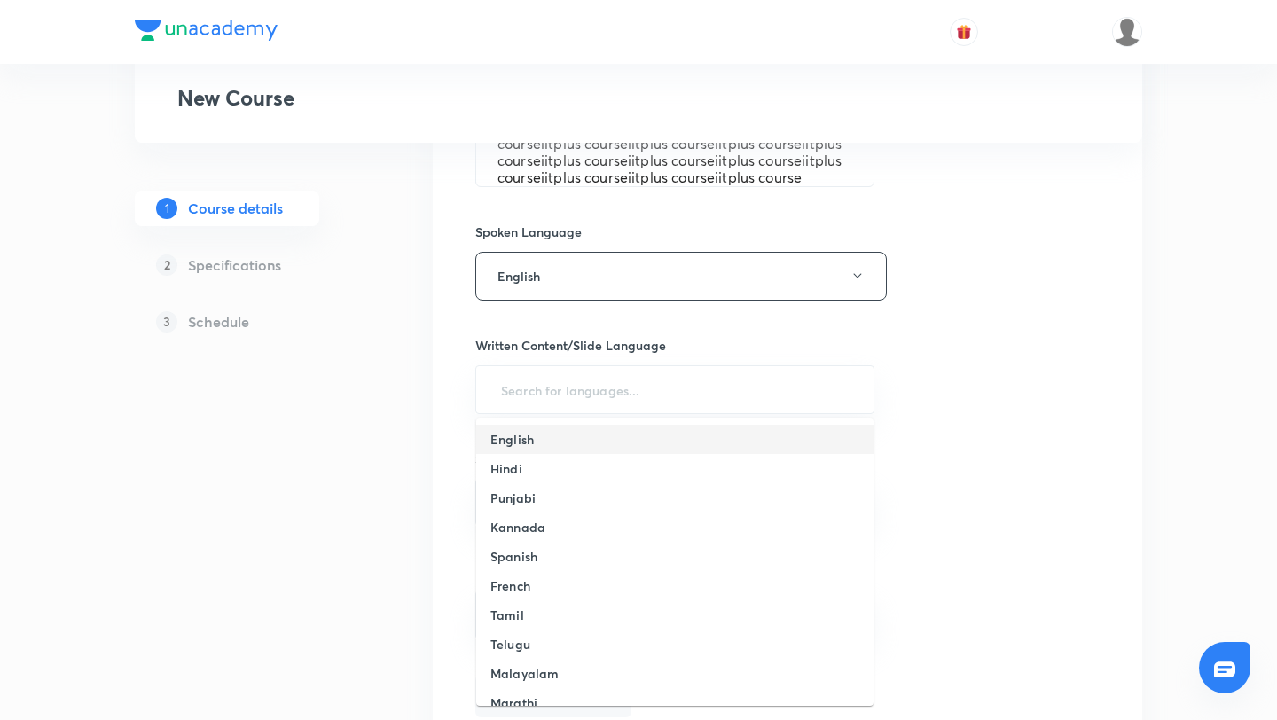
click at [554, 443] on li "English" at bounding box center [674, 439] width 397 height 29
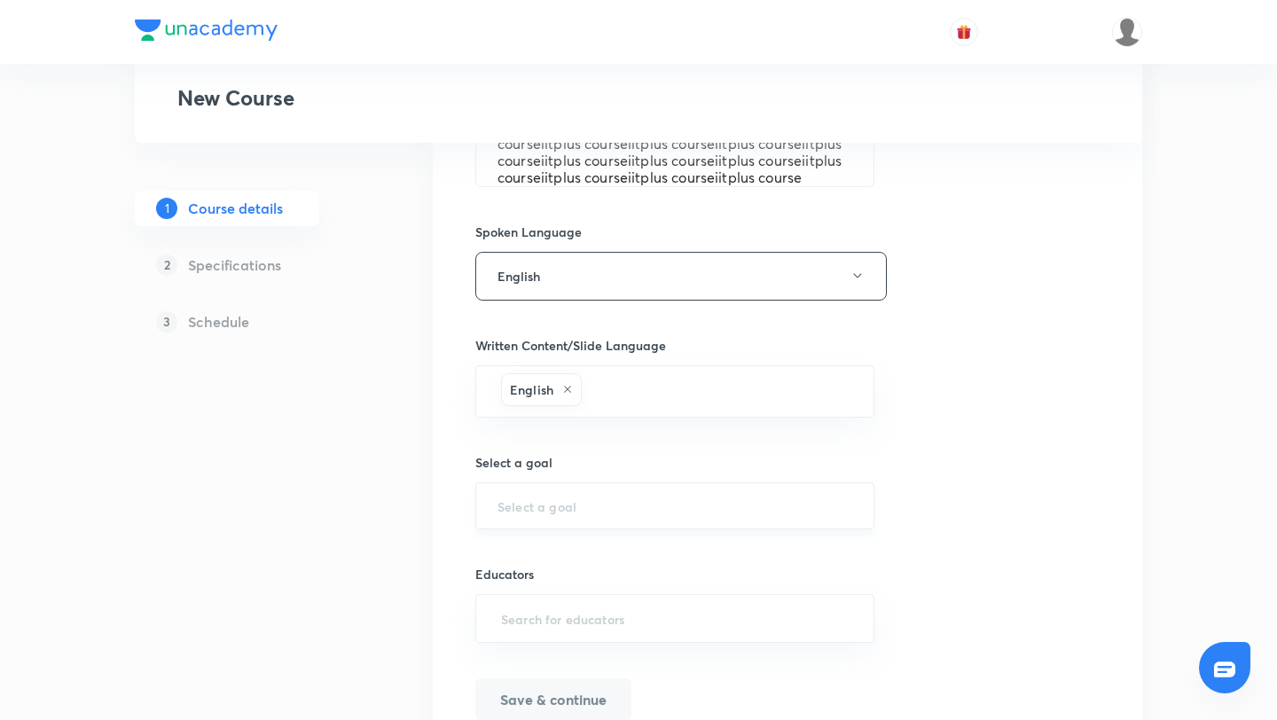
click at [560, 502] on input "text" at bounding box center [675, 506] width 355 height 17
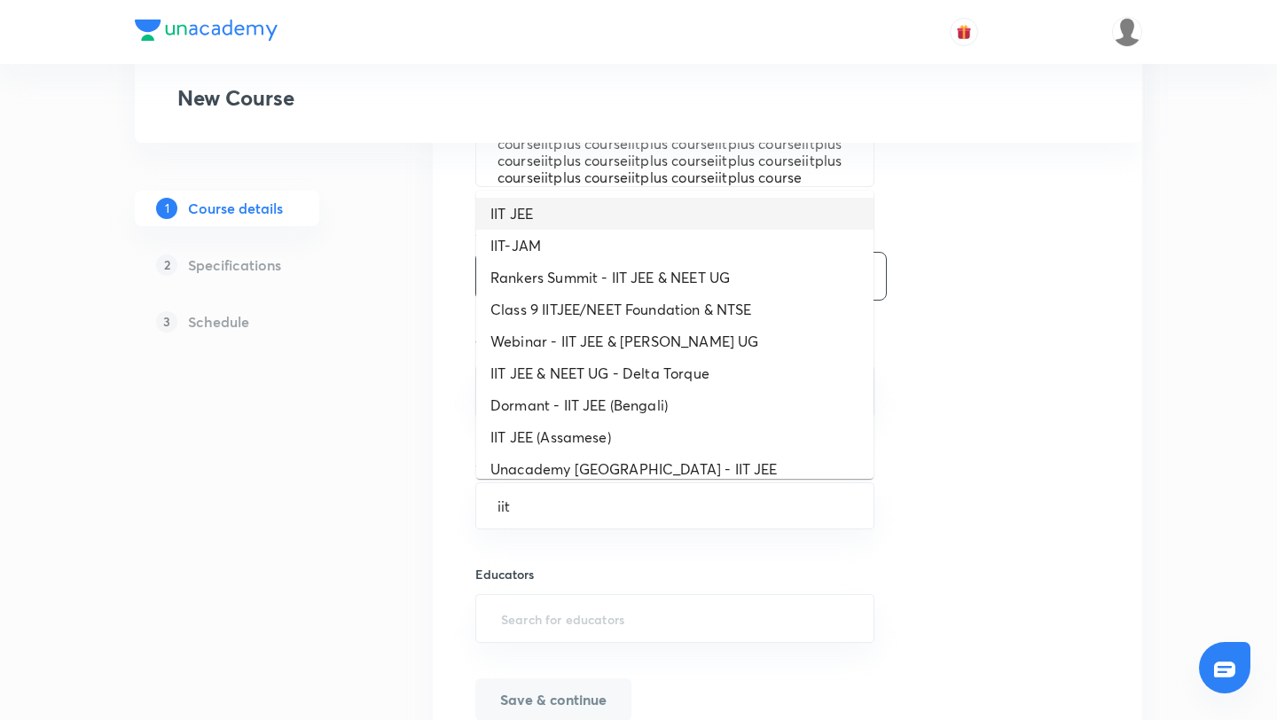
click at [572, 202] on li "IIT JEE" at bounding box center [674, 214] width 397 height 32
drag, startPoint x: 515, startPoint y: 507, endPoint x: 485, endPoint y: 507, distance: 29.3
click at [485, 507] on div "IIT JEE ​" at bounding box center [674, 506] width 399 height 47
click at [542, 507] on input "IIT JEE" at bounding box center [675, 506] width 355 height 17
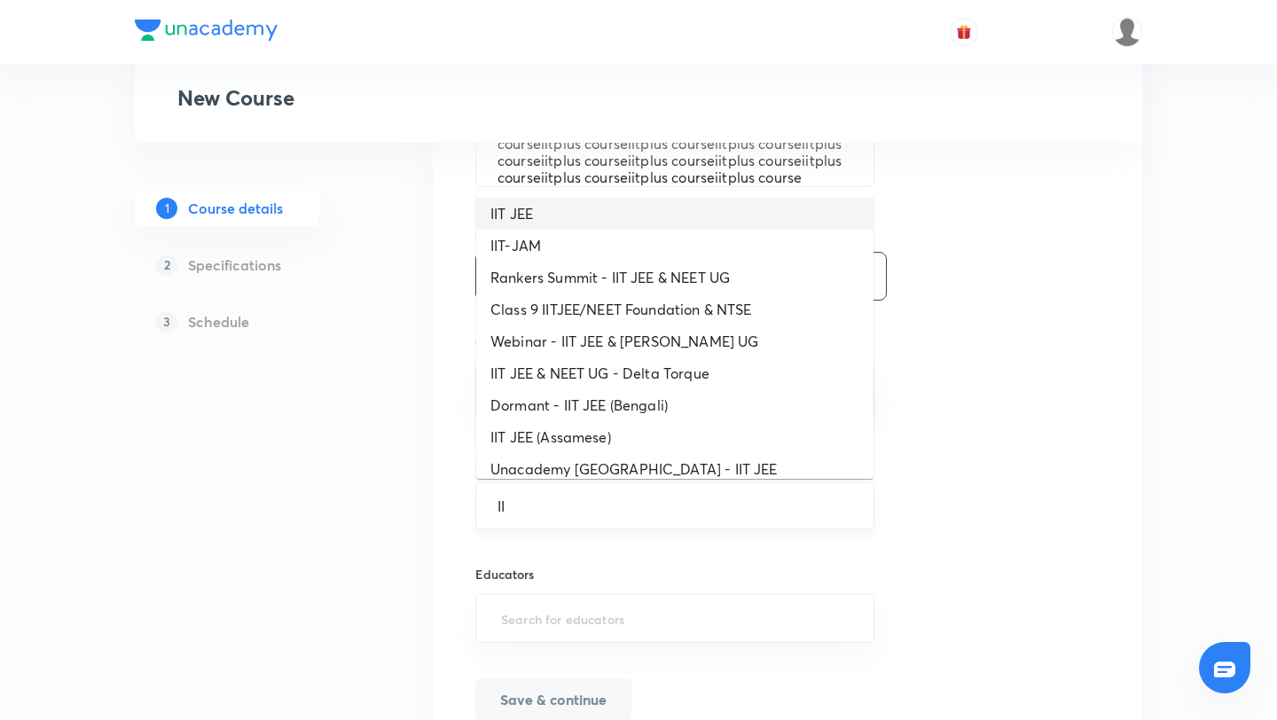
type input "I"
click at [550, 216] on li "NEET UG" at bounding box center [674, 214] width 397 height 32
type input "NEET UG"
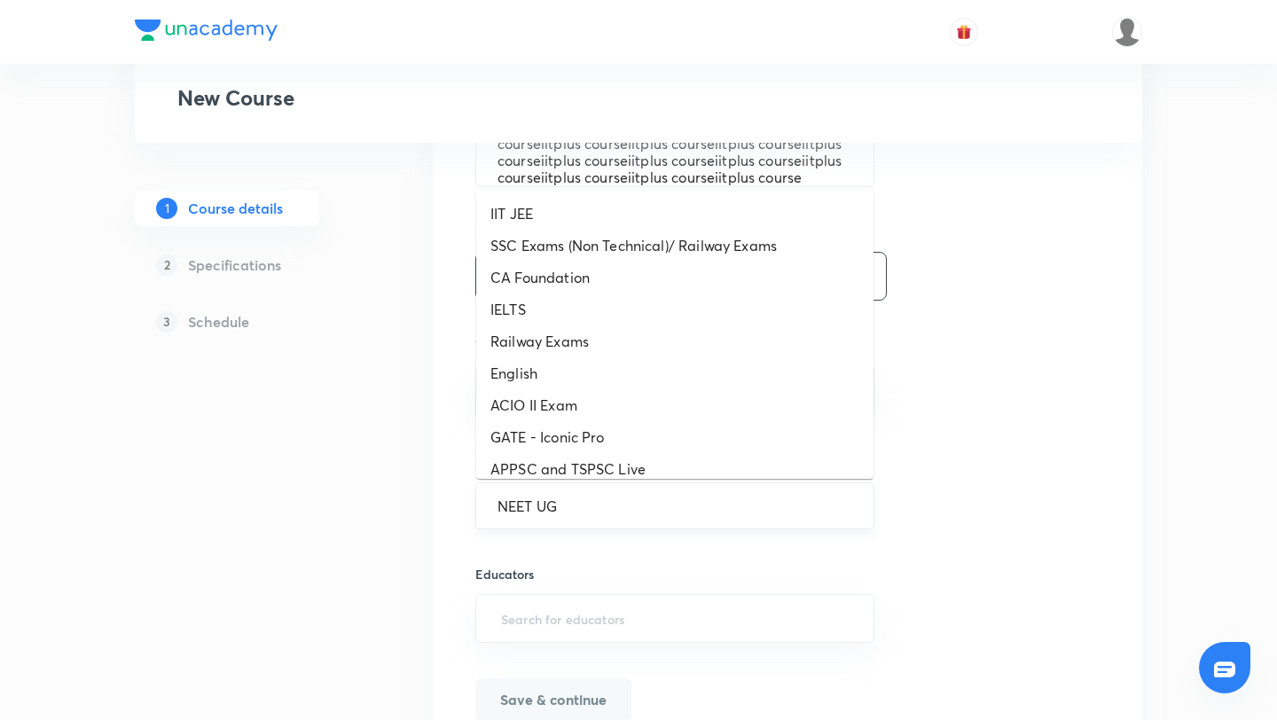
drag, startPoint x: 499, startPoint y: 506, endPoint x: 577, endPoint y: 506, distance: 78.1
click at [577, 506] on input "NEET UG" at bounding box center [675, 506] width 355 height 17
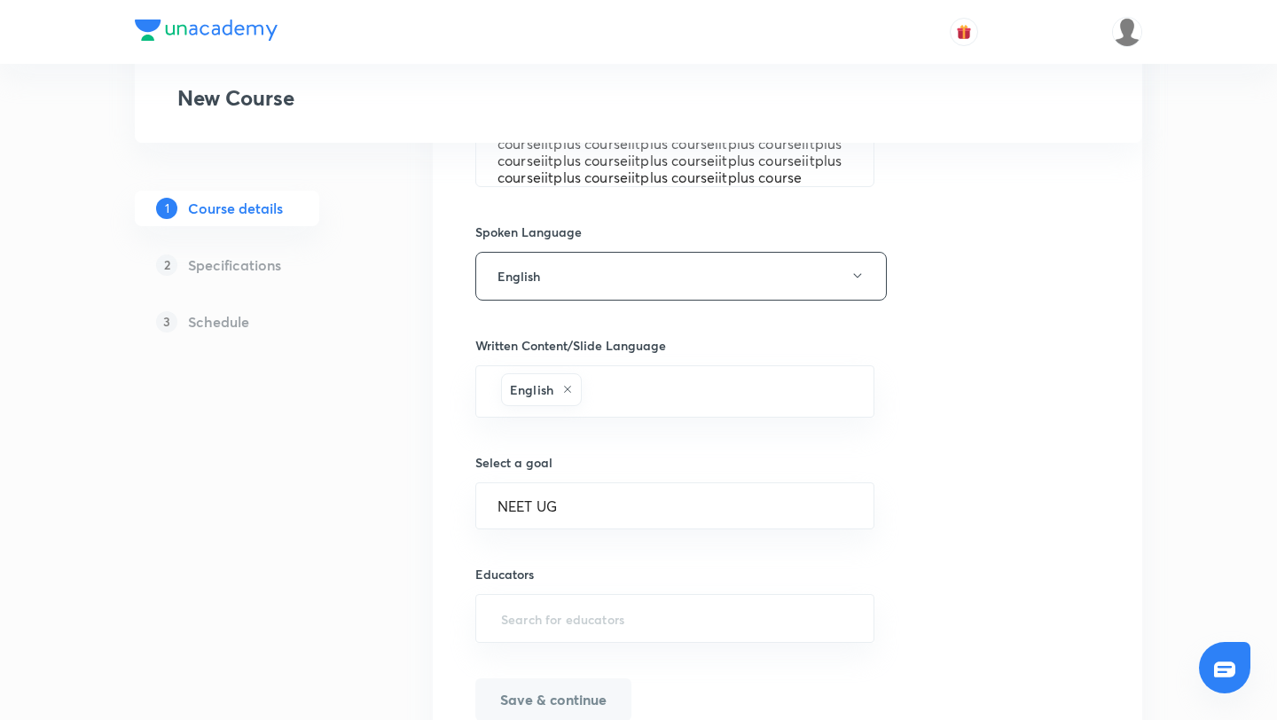
click at [270, 479] on div "1 Course details 2 Specifications 3 Schedule" at bounding box center [255, 63] width 241 height 1423
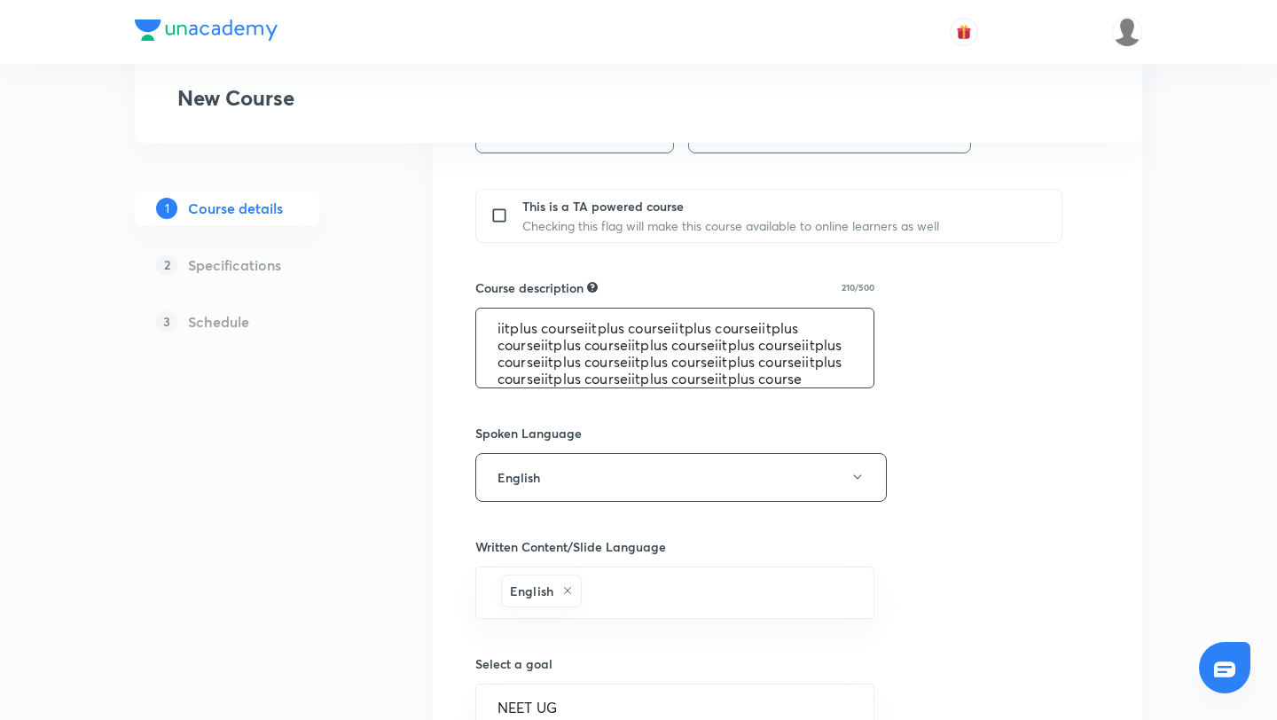
click at [546, 378] on textarea "iitplus courseiitplus courseiitplus courseiitplus courseiitplus courseiitplus c…" at bounding box center [674, 348] width 397 height 79
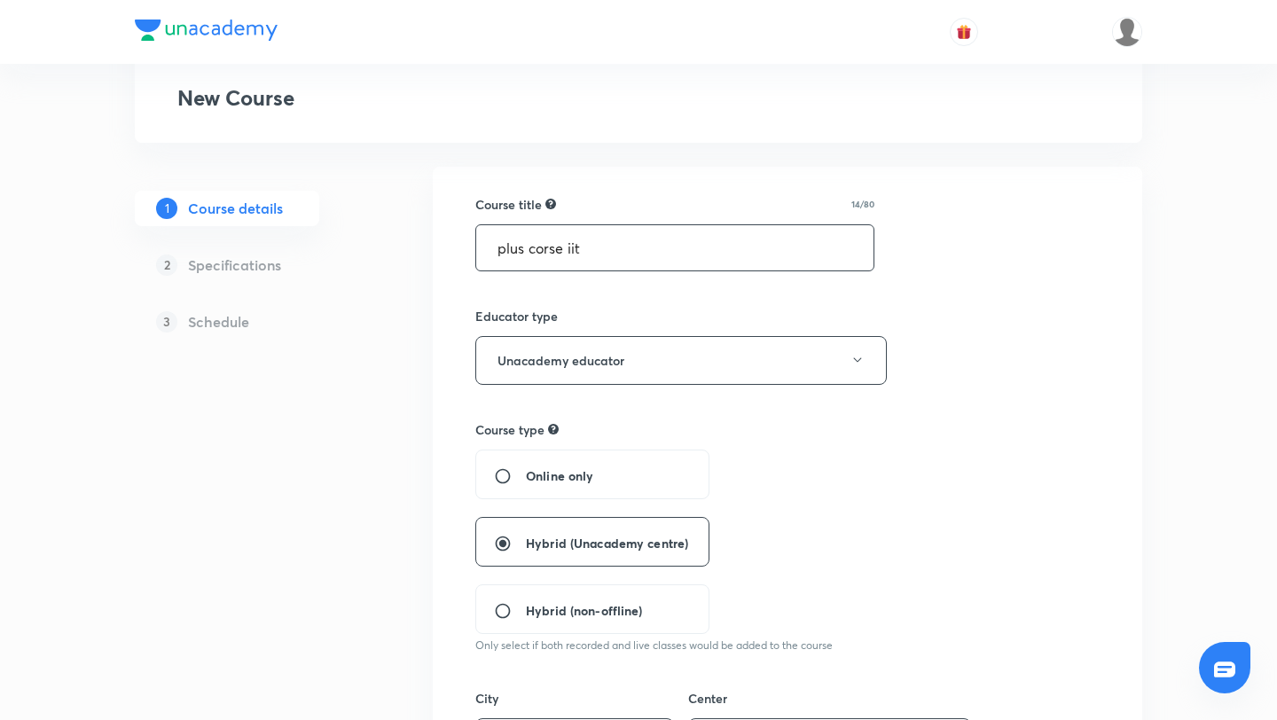
scroll to position [0, 0]
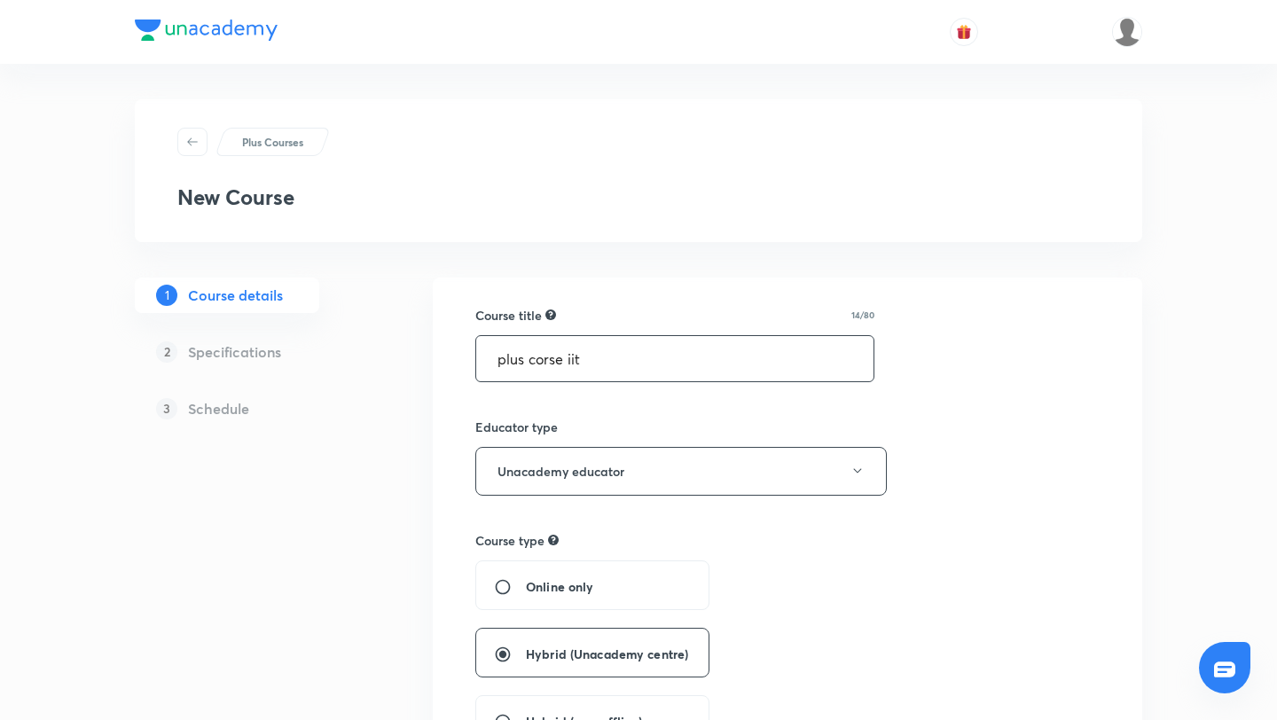
type textarea "NEET UGNEET UGNEET UGNEET UGNEET UGNEET UGNEET UGNEET UGNEET UGNEET UGNEET UGNE…"
click at [548, 355] on input "plus corse iit" at bounding box center [674, 358] width 397 height 45
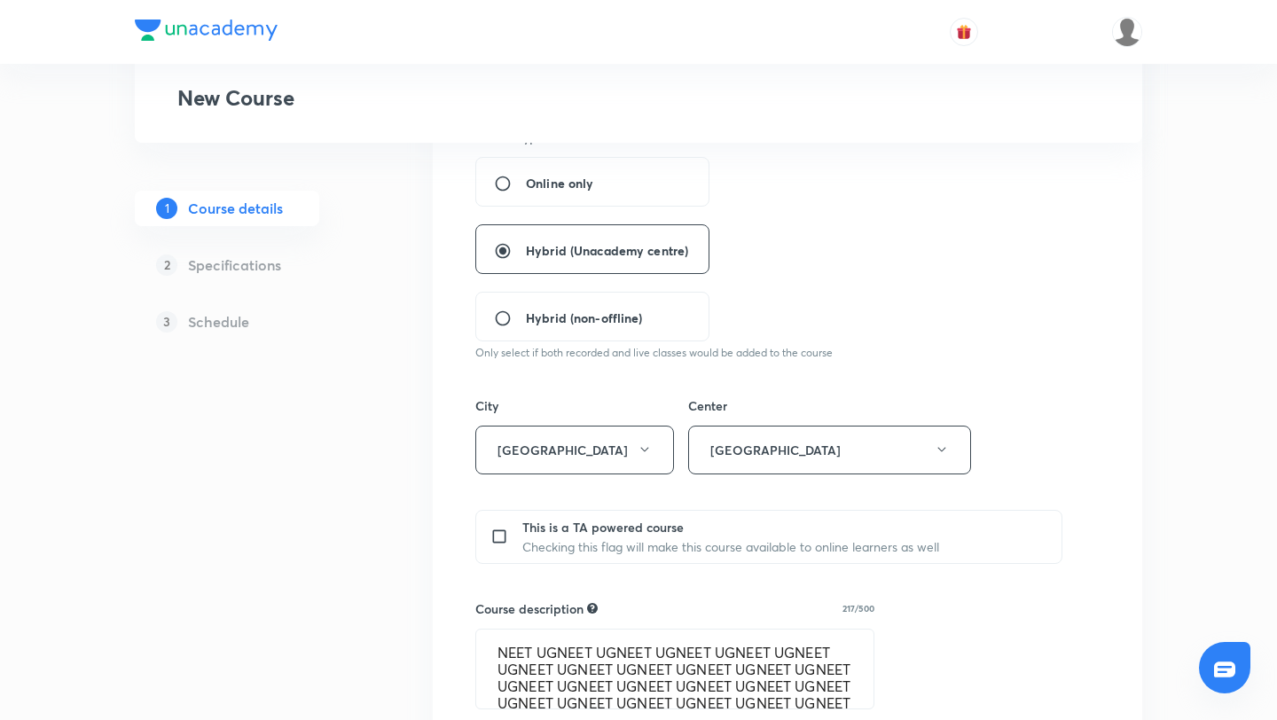
scroll to position [67, 0]
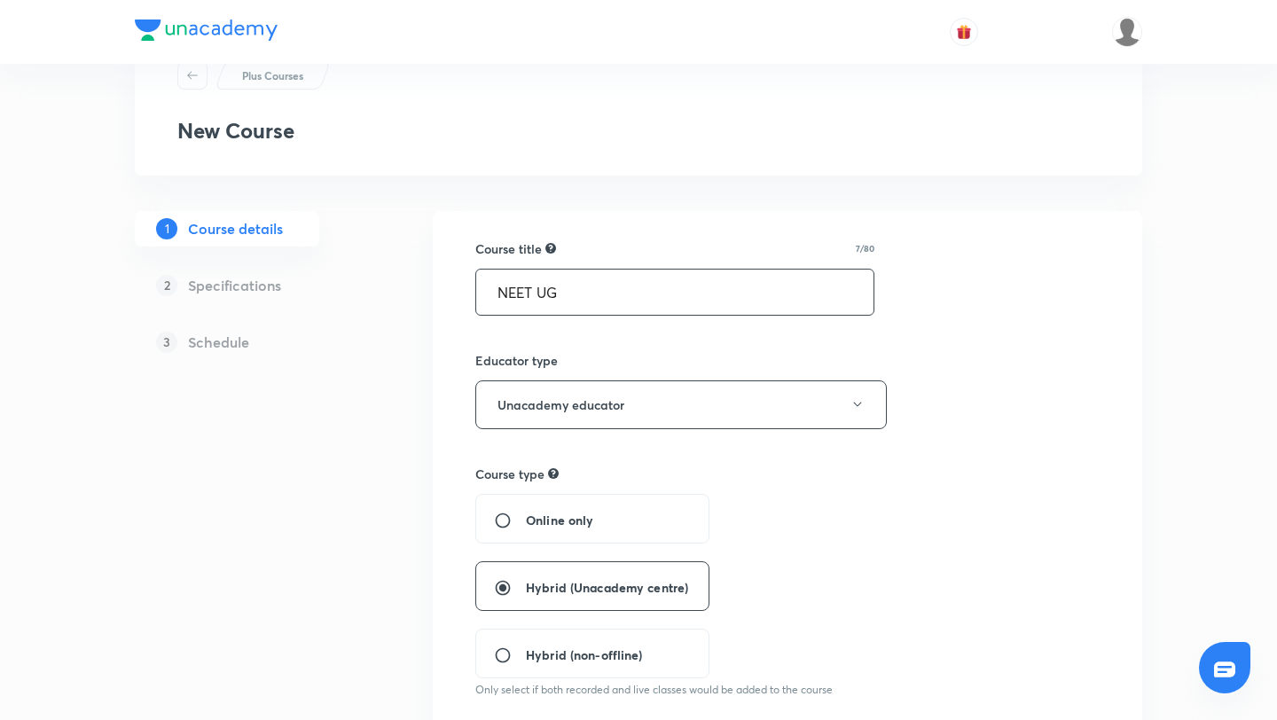
click at [586, 286] on input "NEET UG" at bounding box center [674, 292] width 397 height 45
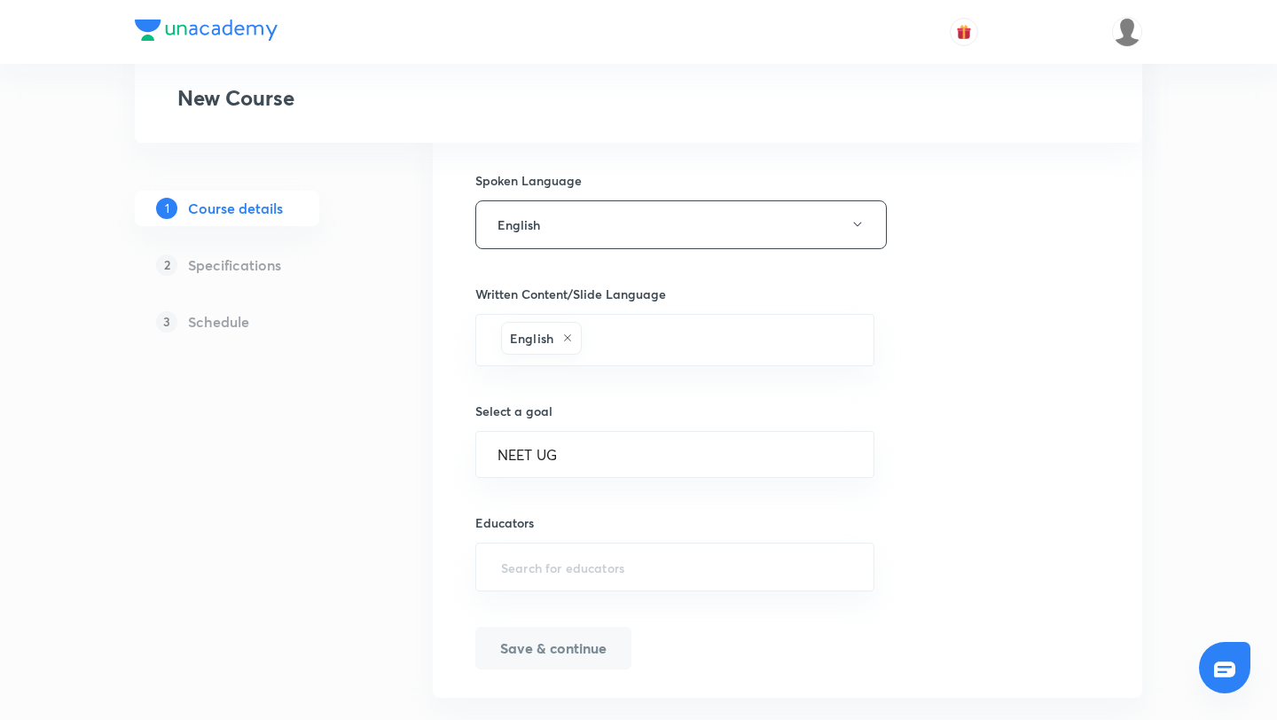
scroll to position [1012, 0]
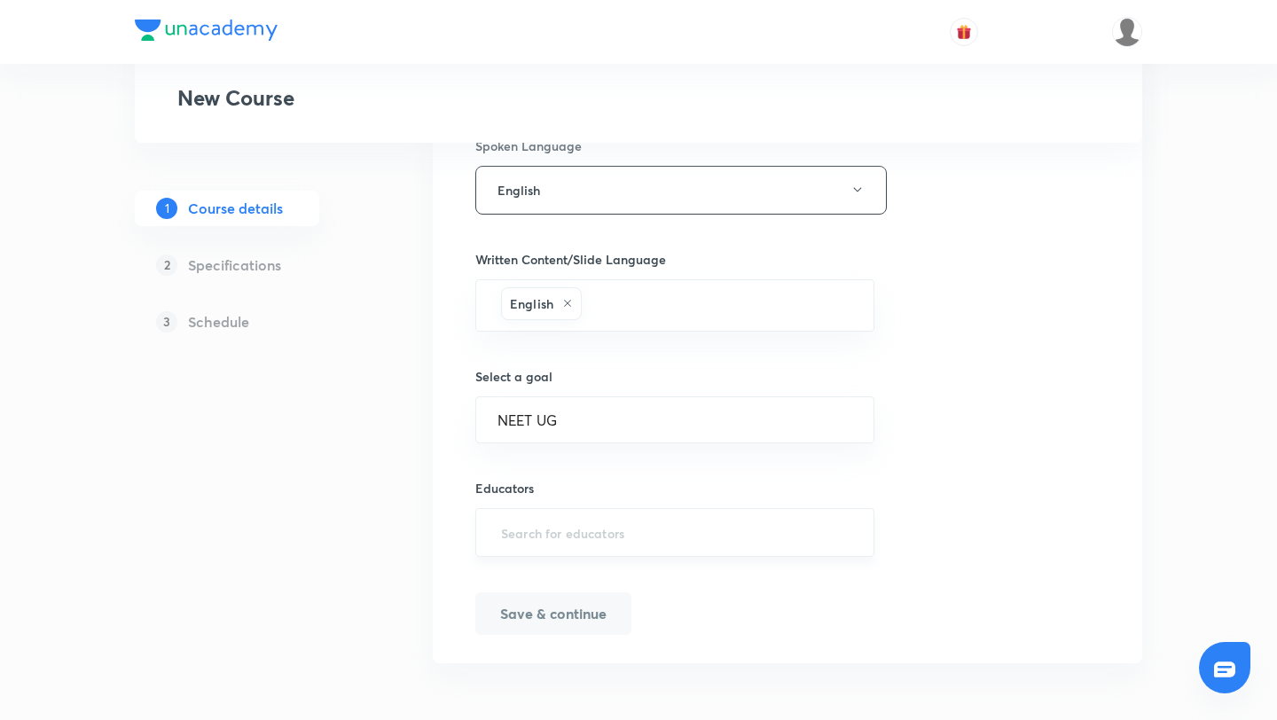
type input "NEET UG course"
click at [593, 536] on input "text" at bounding box center [675, 532] width 355 height 33
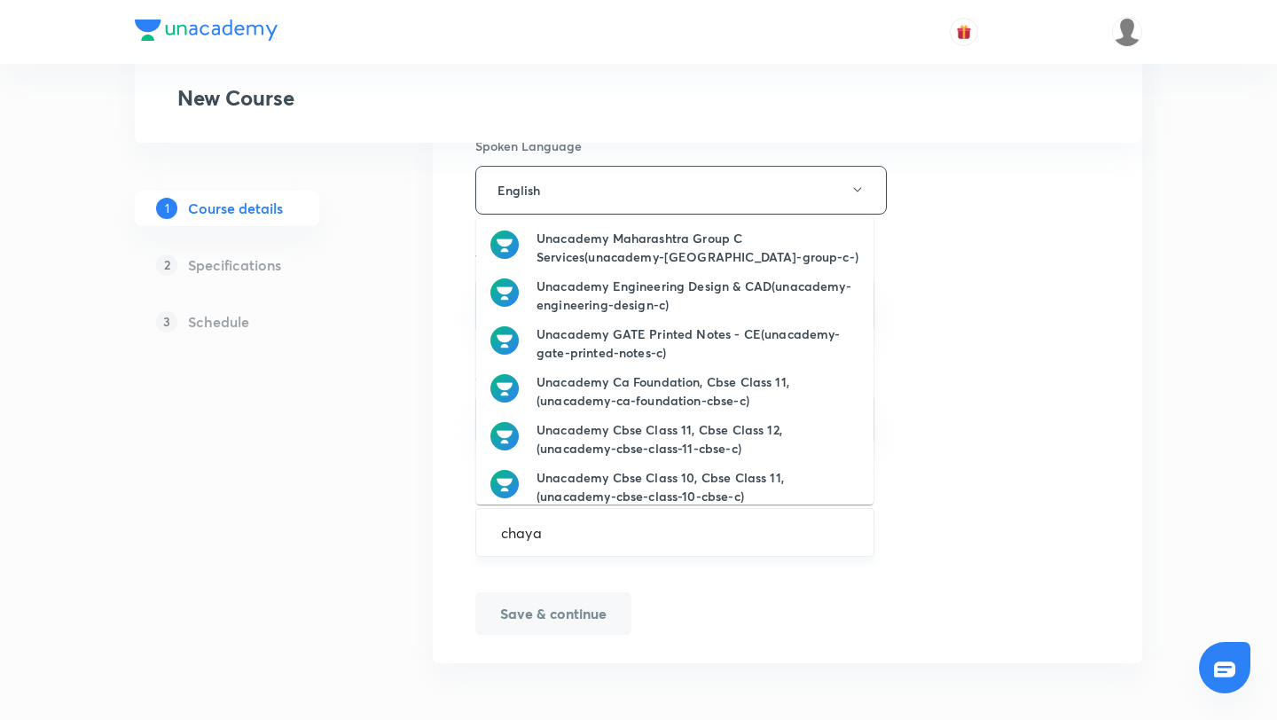
type input "chayan"
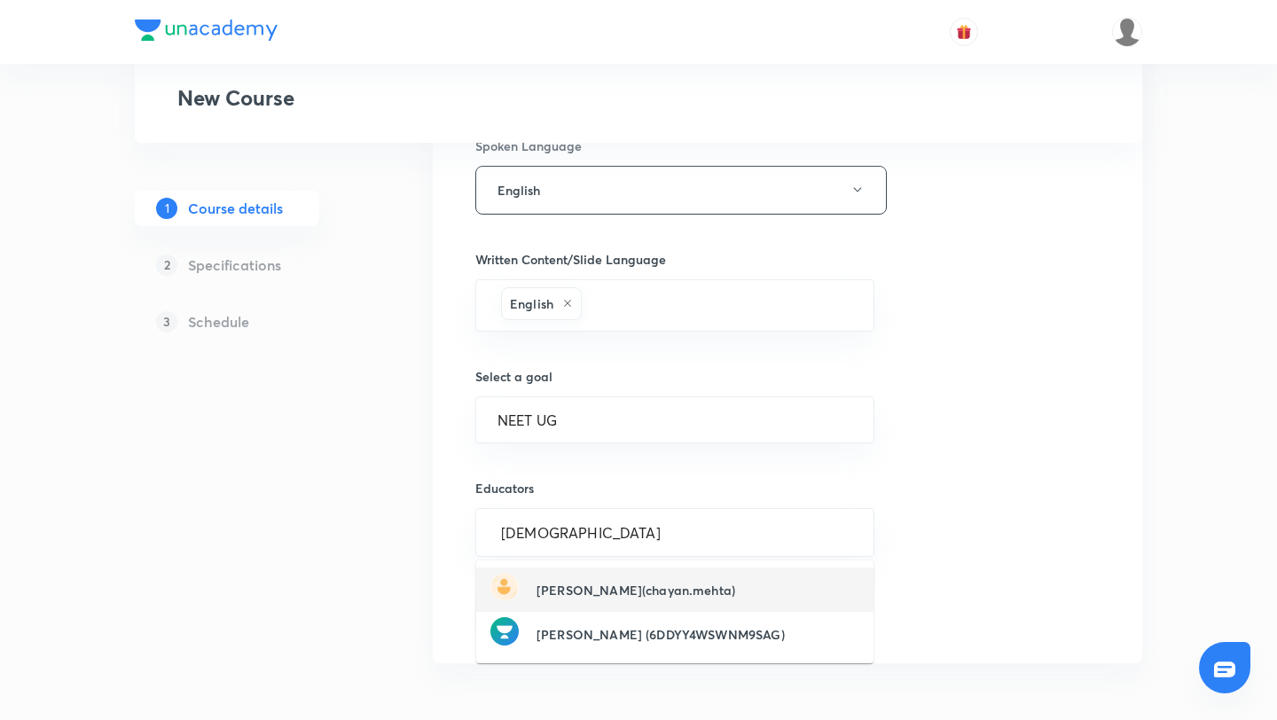
click at [596, 600] on div "Chayan Mehta(chayan.mehta)" at bounding box center [613, 590] width 245 height 34
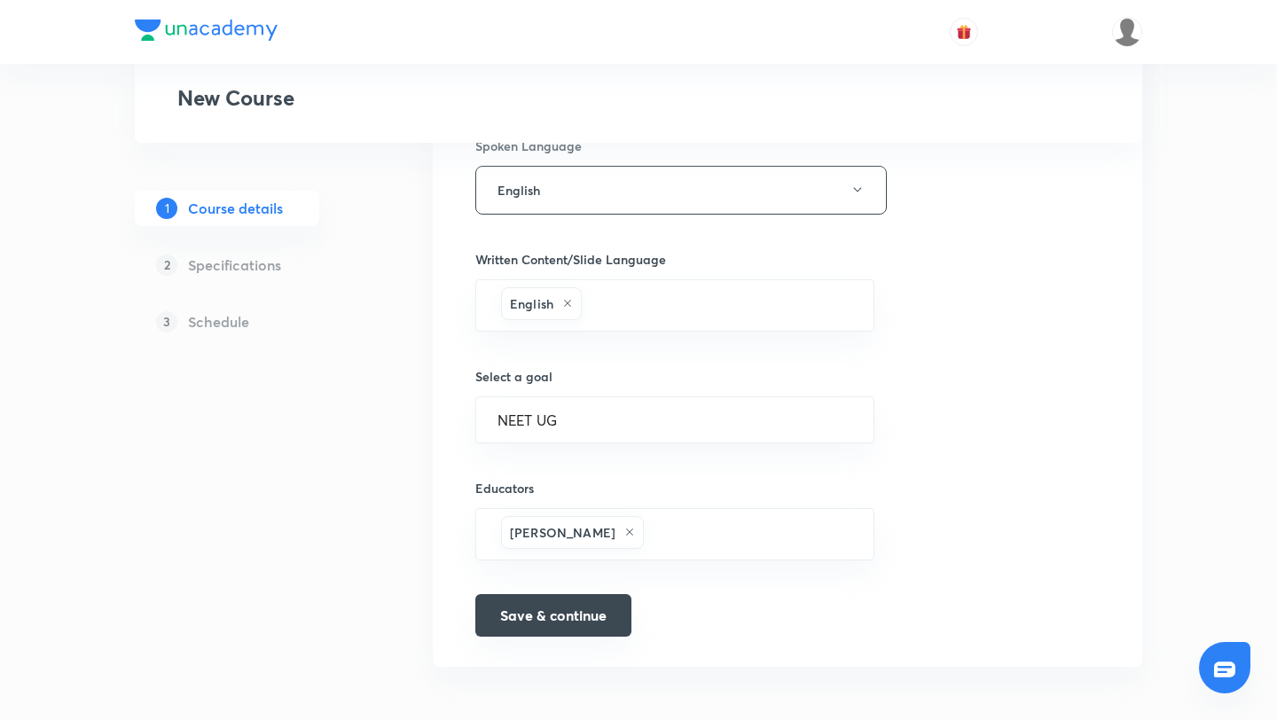
click at [569, 619] on button "Save & continue" at bounding box center [553, 615] width 156 height 43
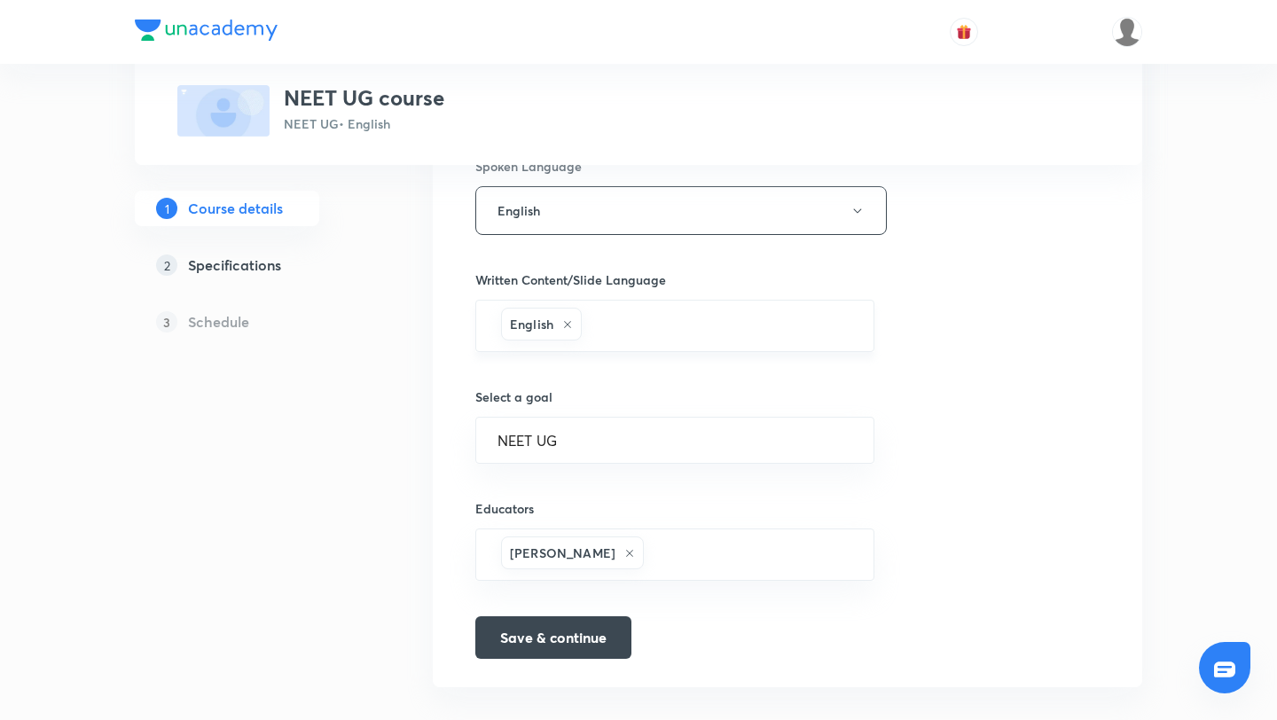
scroll to position [1034, 0]
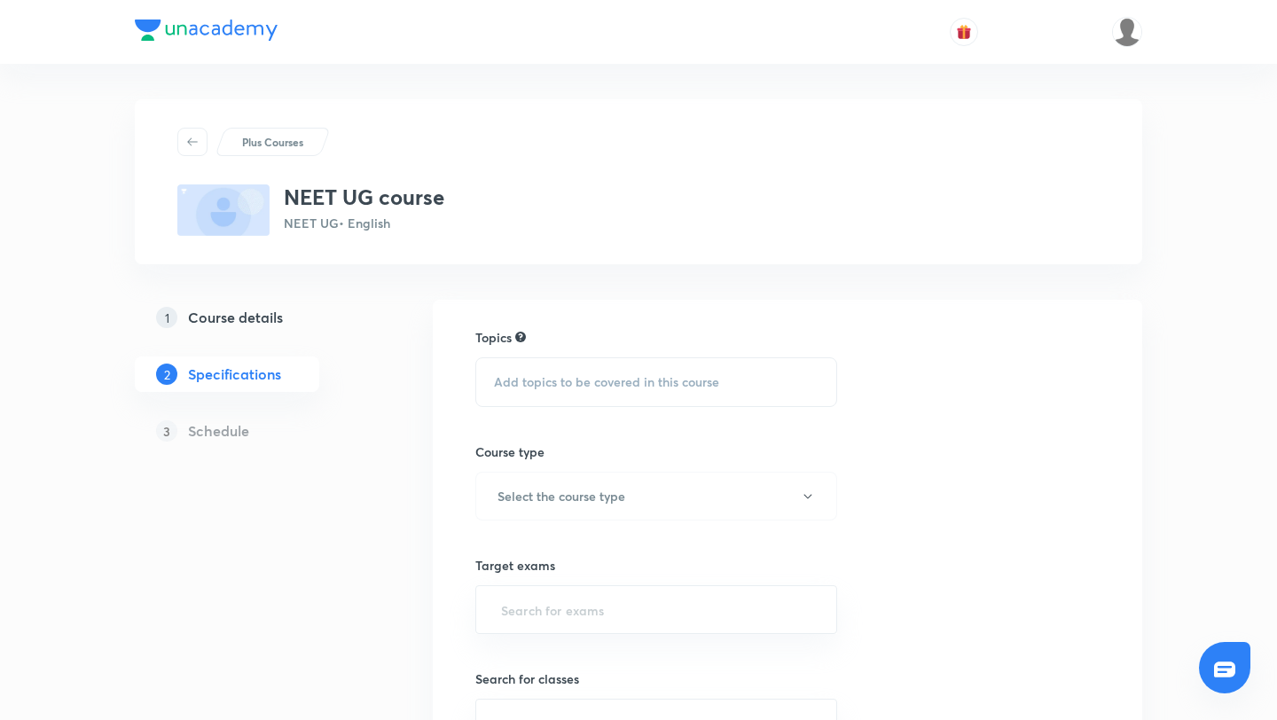
click at [562, 381] on span "Add topics to be covered in this course" at bounding box center [606, 382] width 225 height 14
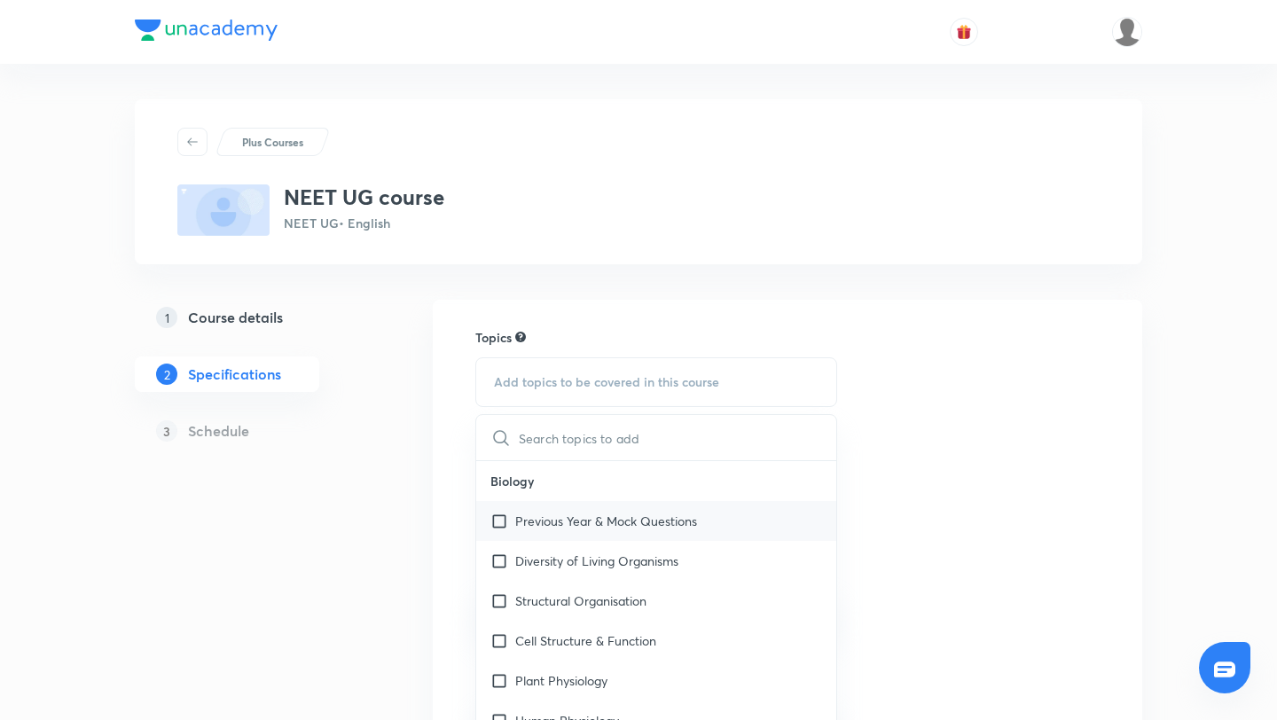
click at [497, 526] on input "checkbox" at bounding box center [503, 521] width 25 height 19
checkbox input "true"
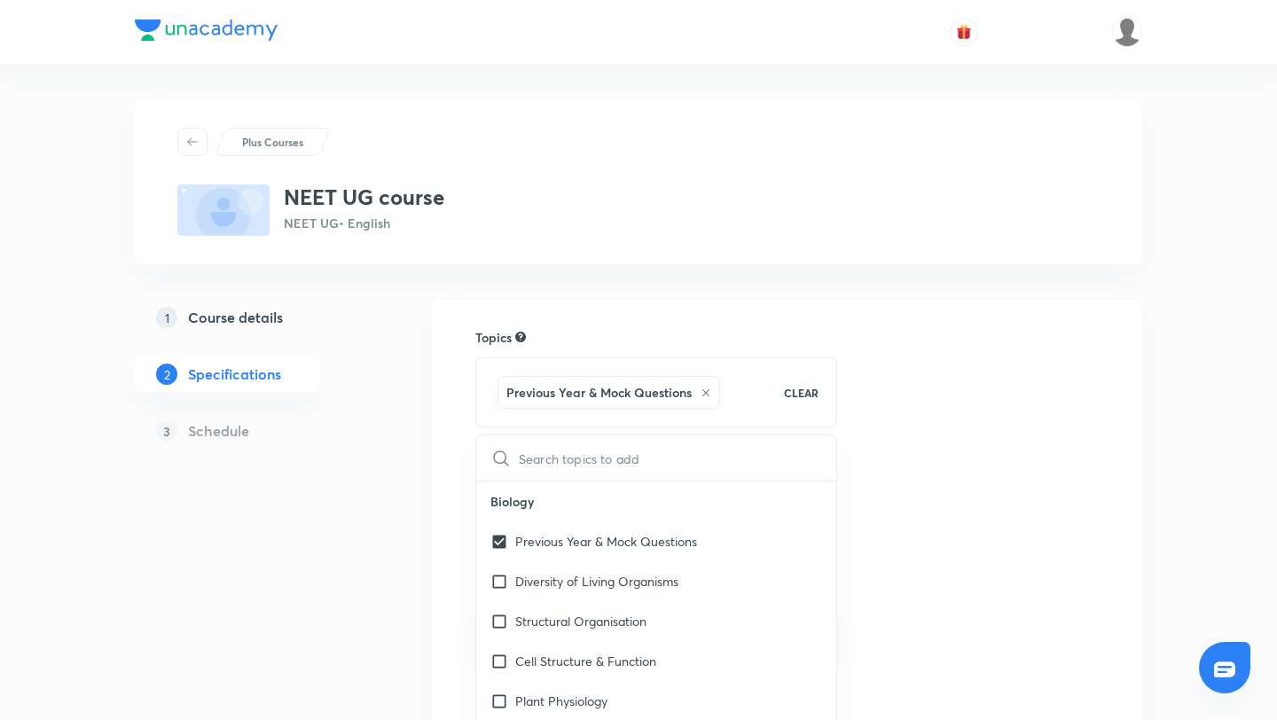
click at [445, 479] on div "Topics Previous Year & Mock Questions CLEAR ​ Biology Previous Year & Mock Ques…" at bounding box center [788, 689] width 710 height 778
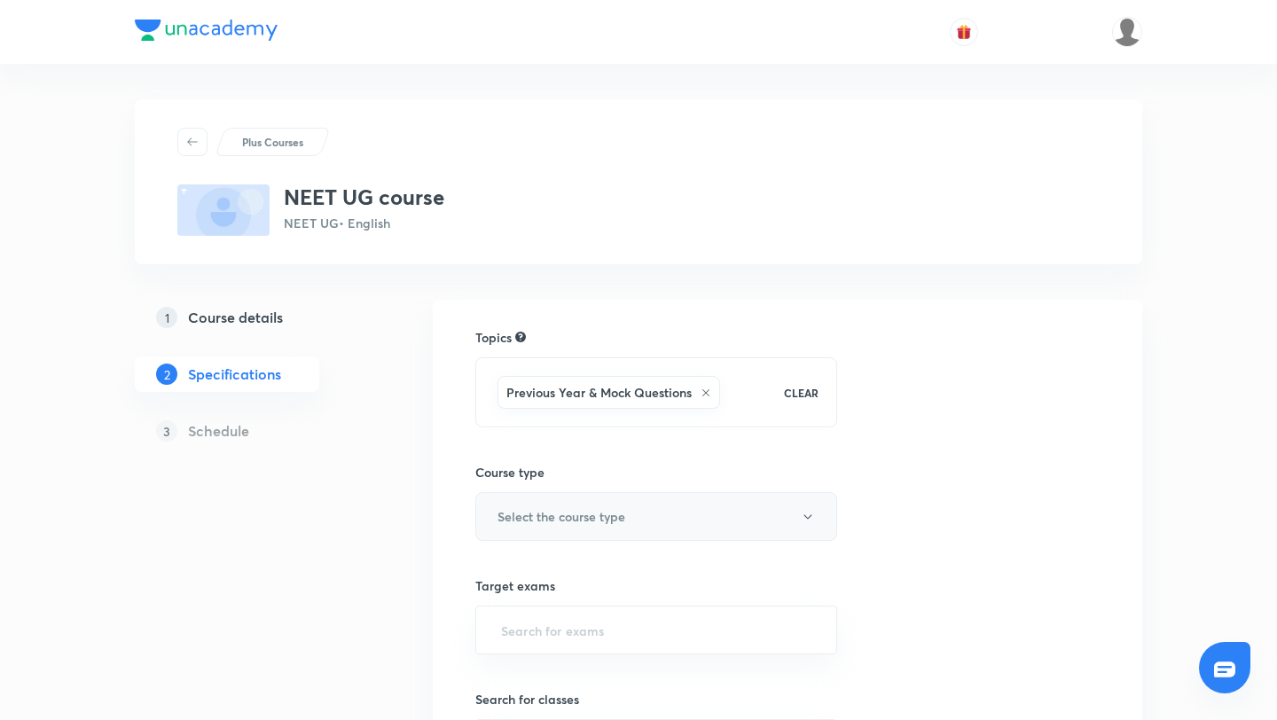
click at [537, 510] on h6 "Select the course type" at bounding box center [562, 516] width 128 height 19
click at [509, 576] on span "Crash Course" at bounding box center [681, 574] width 389 height 19
click at [436, 567] on div "Topics Previous Year & Mock Questions CLEAR Course type Crash Course Target exa…" at bounding box center [788, 689] width 710 height 778
click at [510, 619] on input "text" at bounding box center [657, 630] width 318 height 33
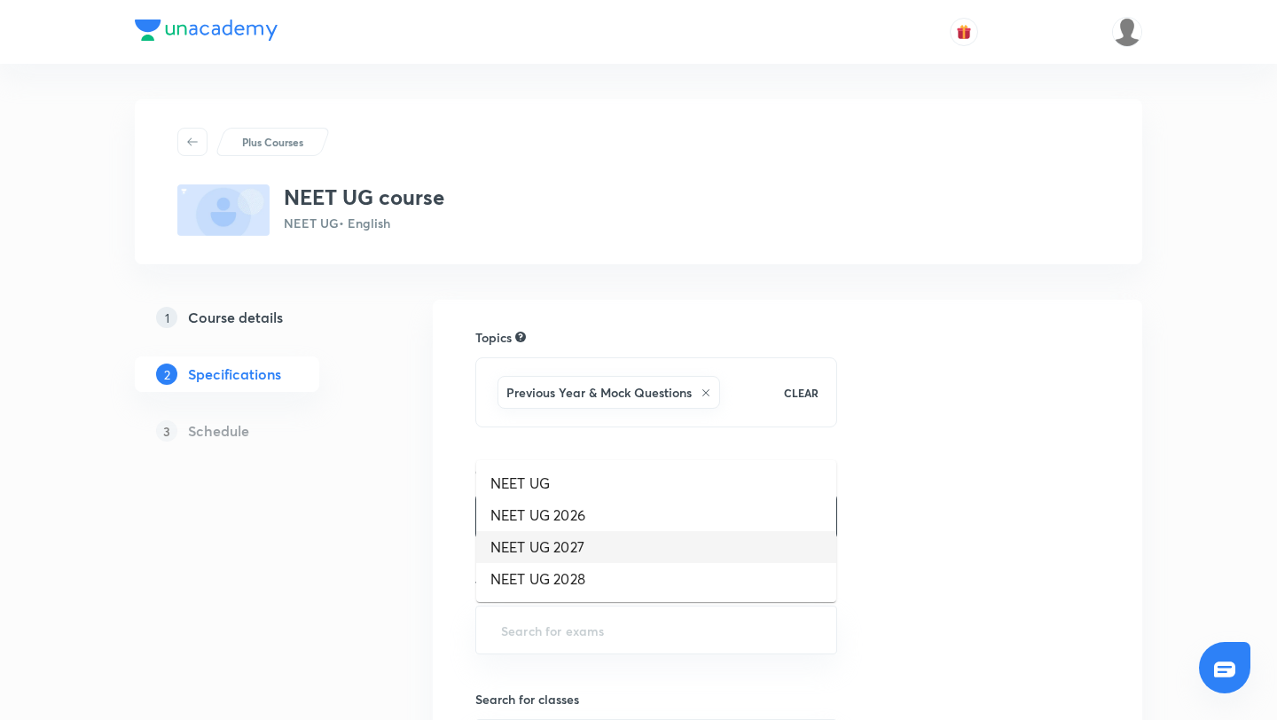
click at [516, 538] on li "NEET UG 2027" at bounding box center [656, 547] width 360 height 32
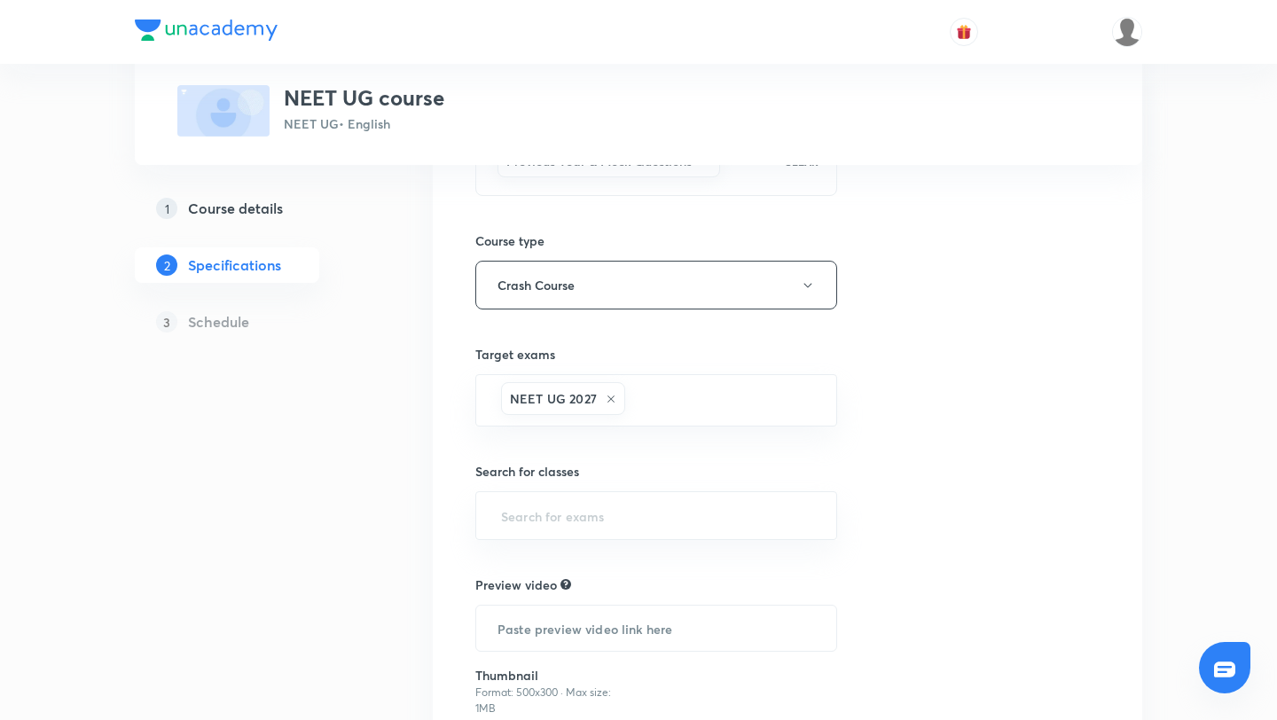
scroll to position [233, 0]
click at [516, 512] on input "text" at bounding box center [657, 514] width 318 height 33
click at [525, 557] on li "Class 11" at bounding box center [656, 565] width 360 height 32
click at [537, 637] on input "text" at bounding box center [656, 630] width 360 height 45
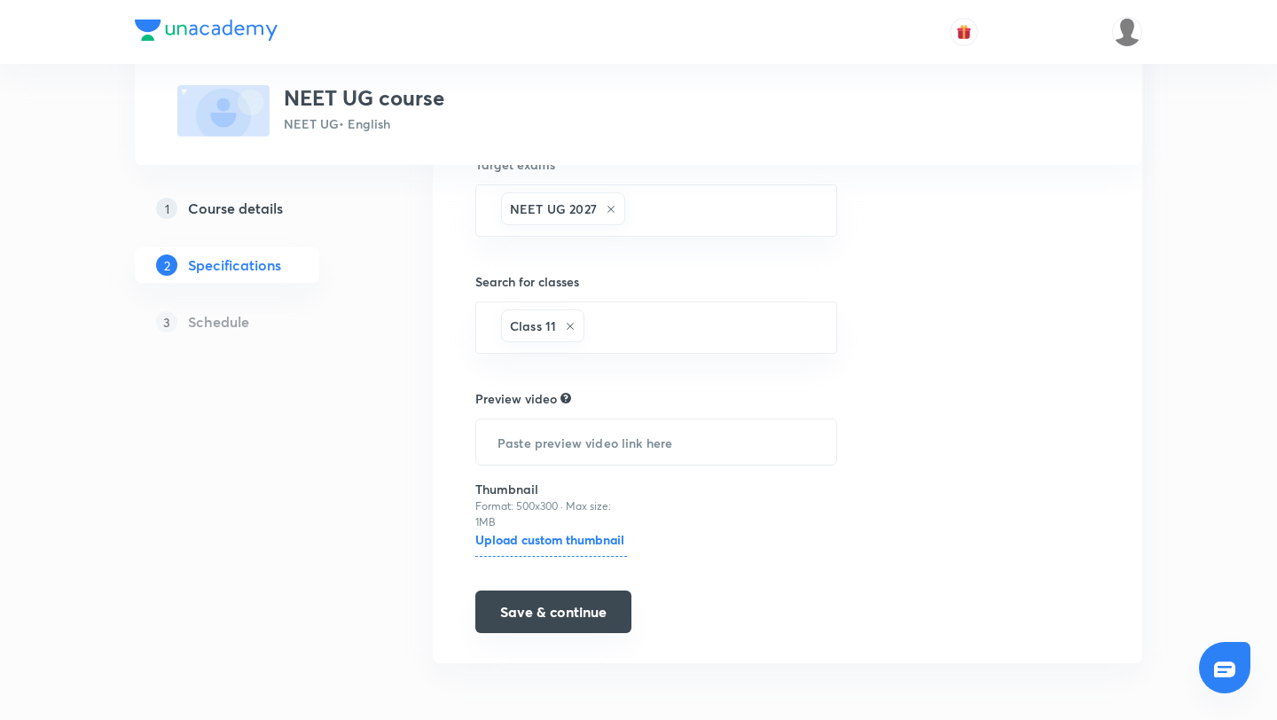
click at [538, 617] on button "Save & continue" at bounding box center [553, 612] width 156 height 43
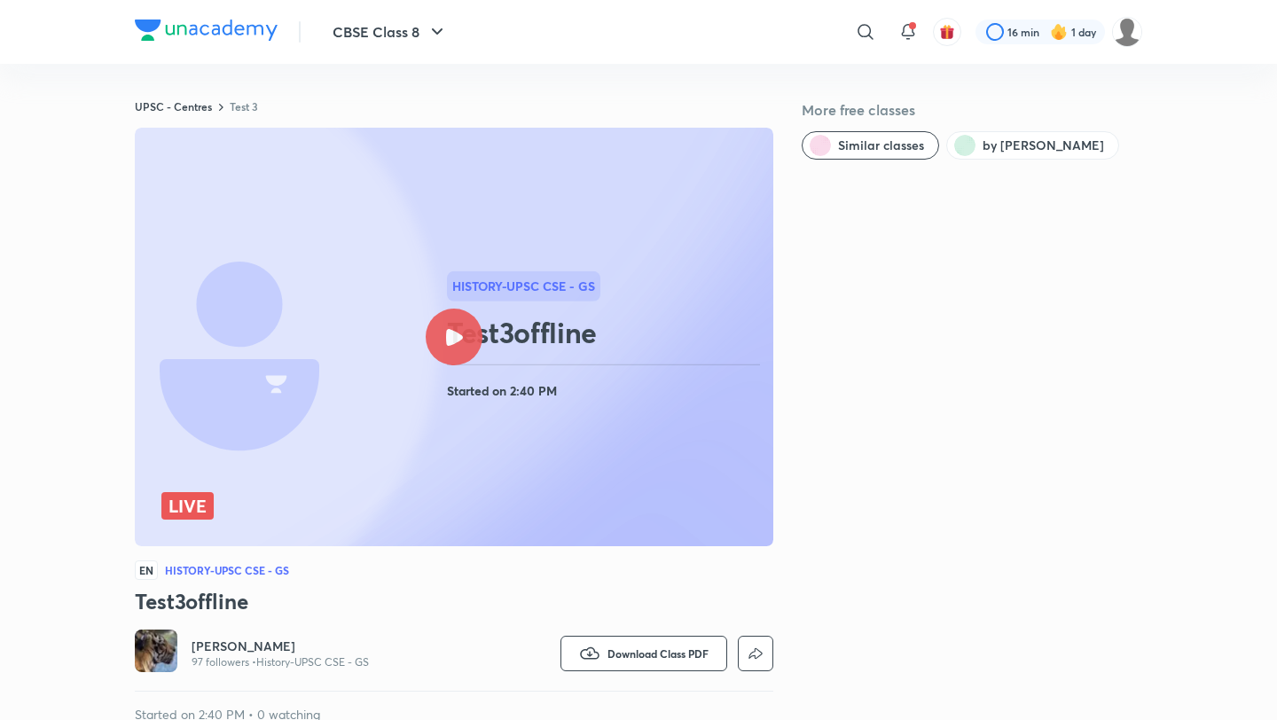
click at [455, 335] on icon at bounding box center [454, 337] width 17 height 17
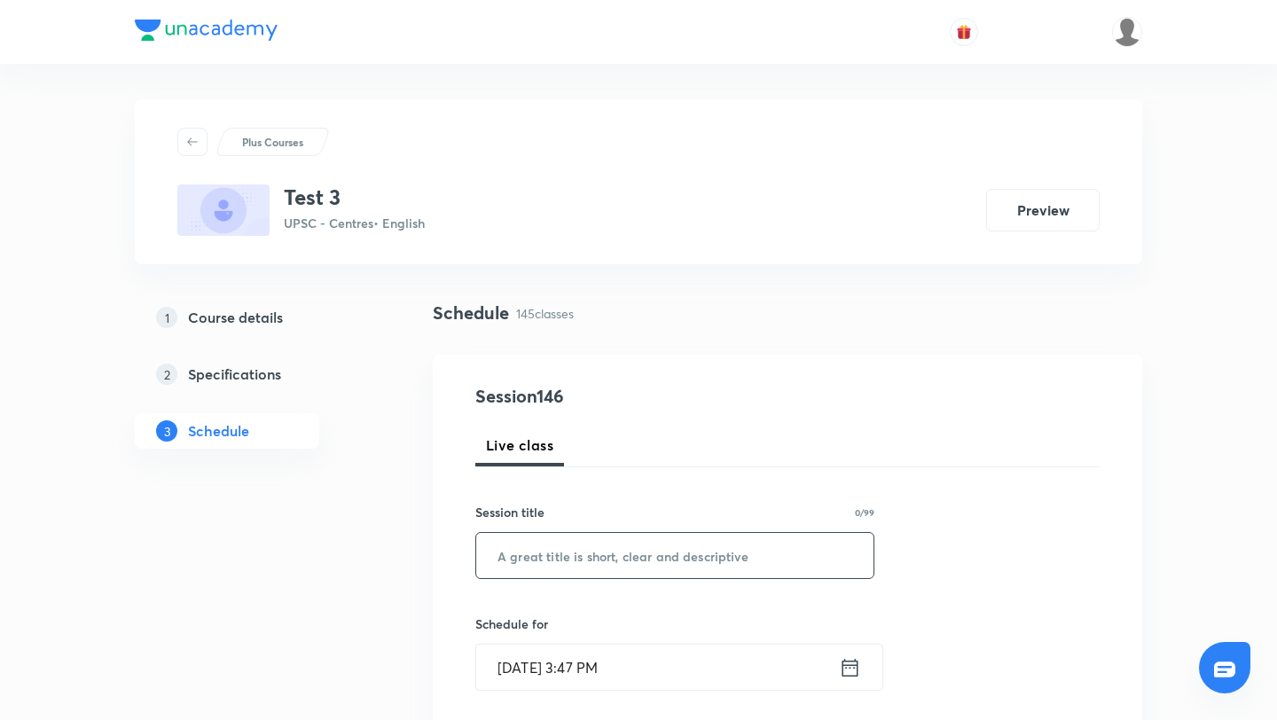
click at [669, 565] on input "text" at bounding box center [674, 555] width 397 height 45
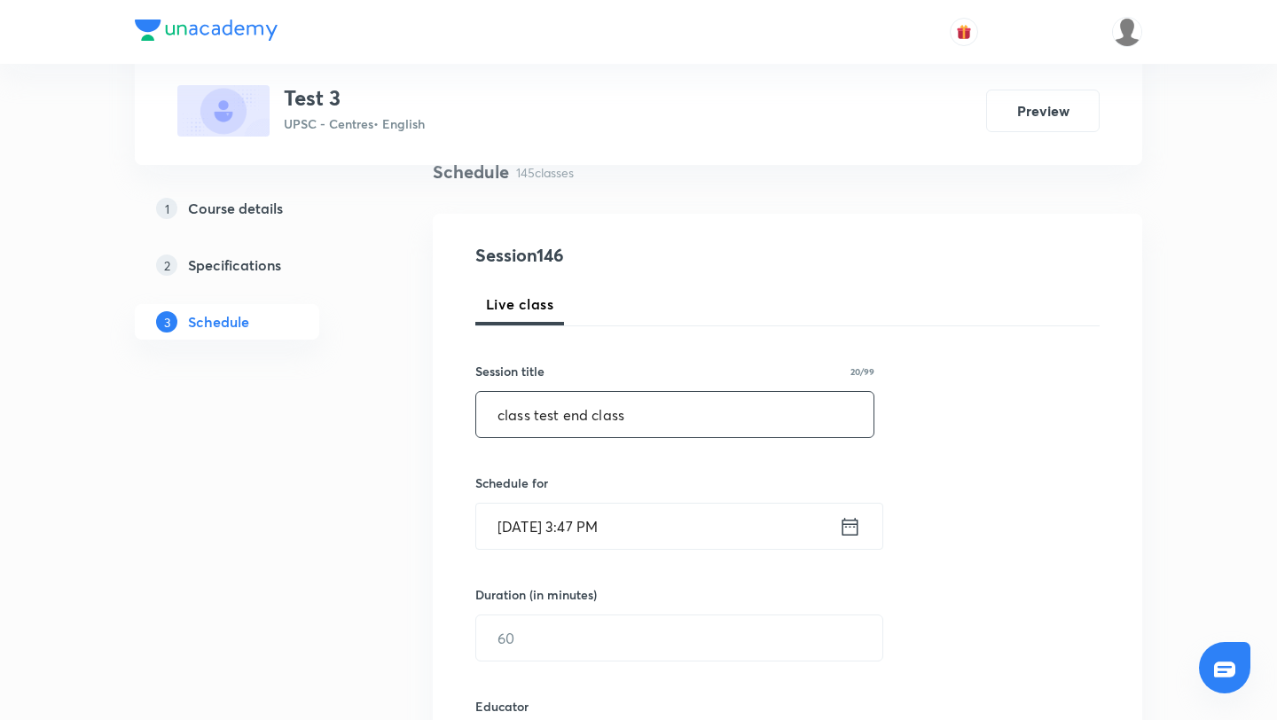
scroll to position [144, 0]
type input "class test end class"
click at [854, 527] on icon at bounding box center [850, 524] width 22 height 25
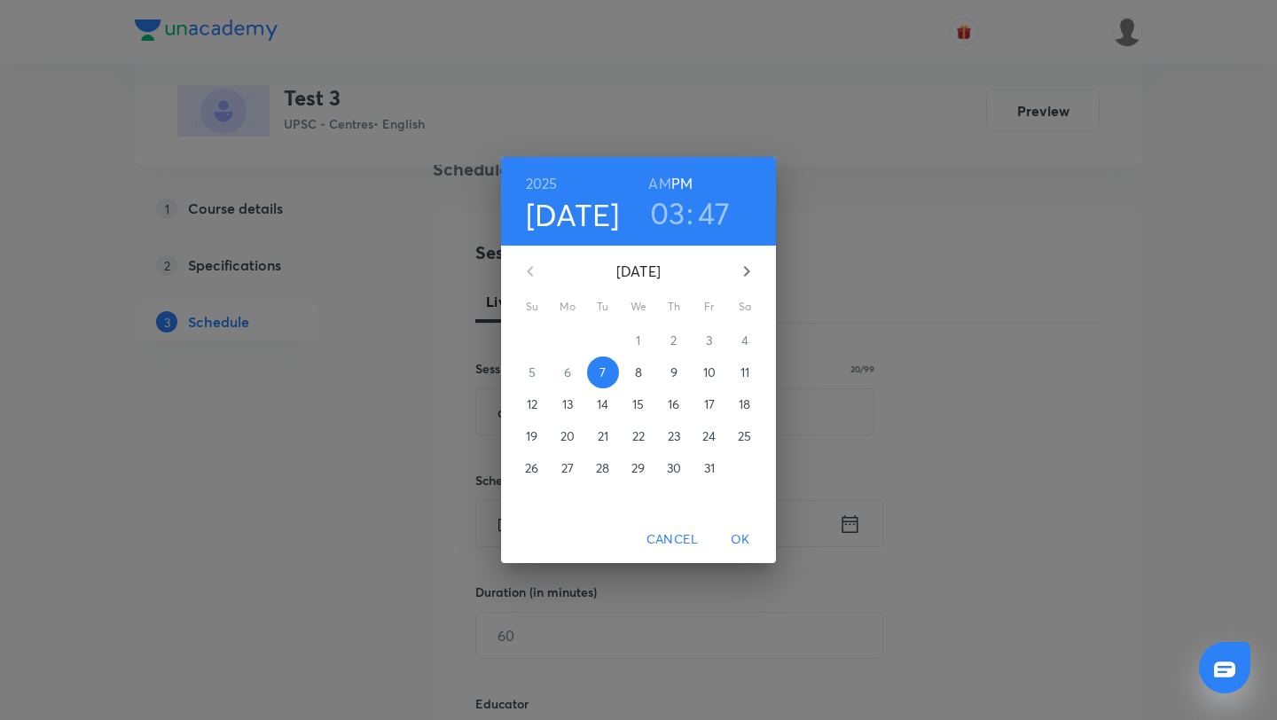
click at [719, 215] on h3 "47" at bounding box center [714, 212] width 33 height 37
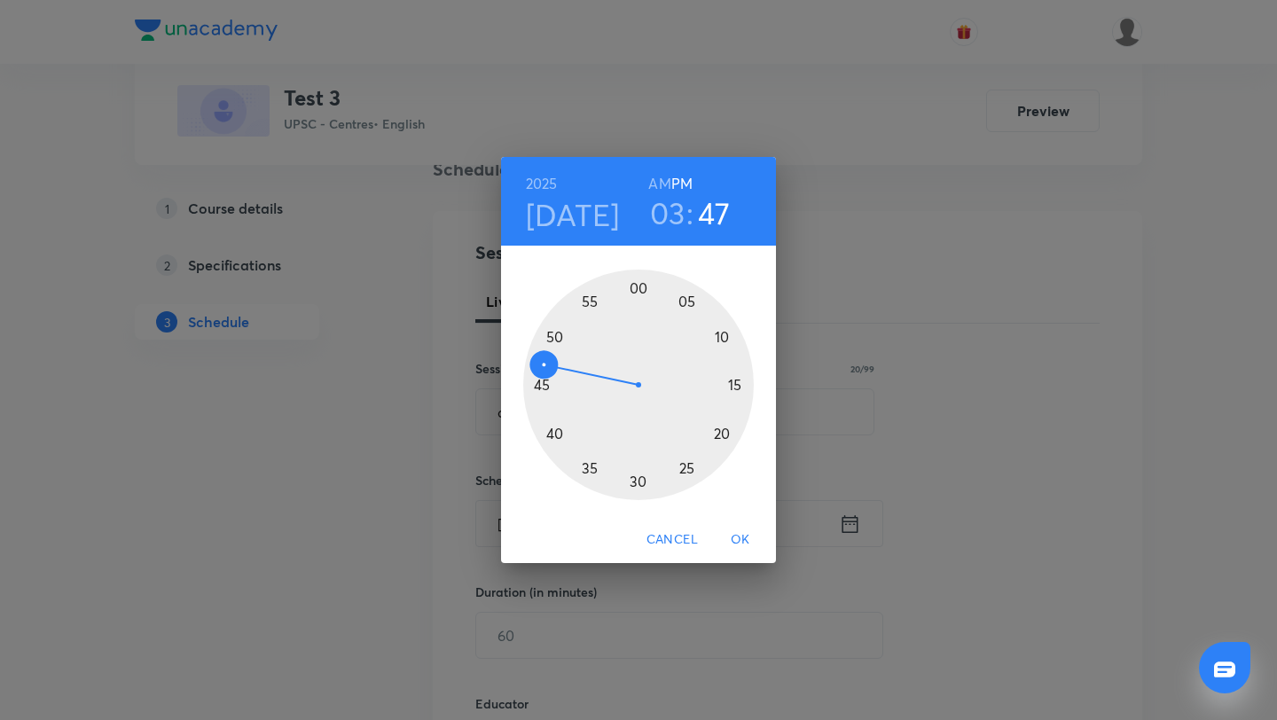
click at [665, 213] on h3 "03" at bounding box center [667, 212] width 35 height 37
click at [721, 433] on div at bounding box center [638, 385] width 231 height 231
click at [713, 209] on h3 "47" at bounding box center [714, 212] width 33 height 37
click at [719, 331] on div at bounding box center [638, 385] width 231 height 231
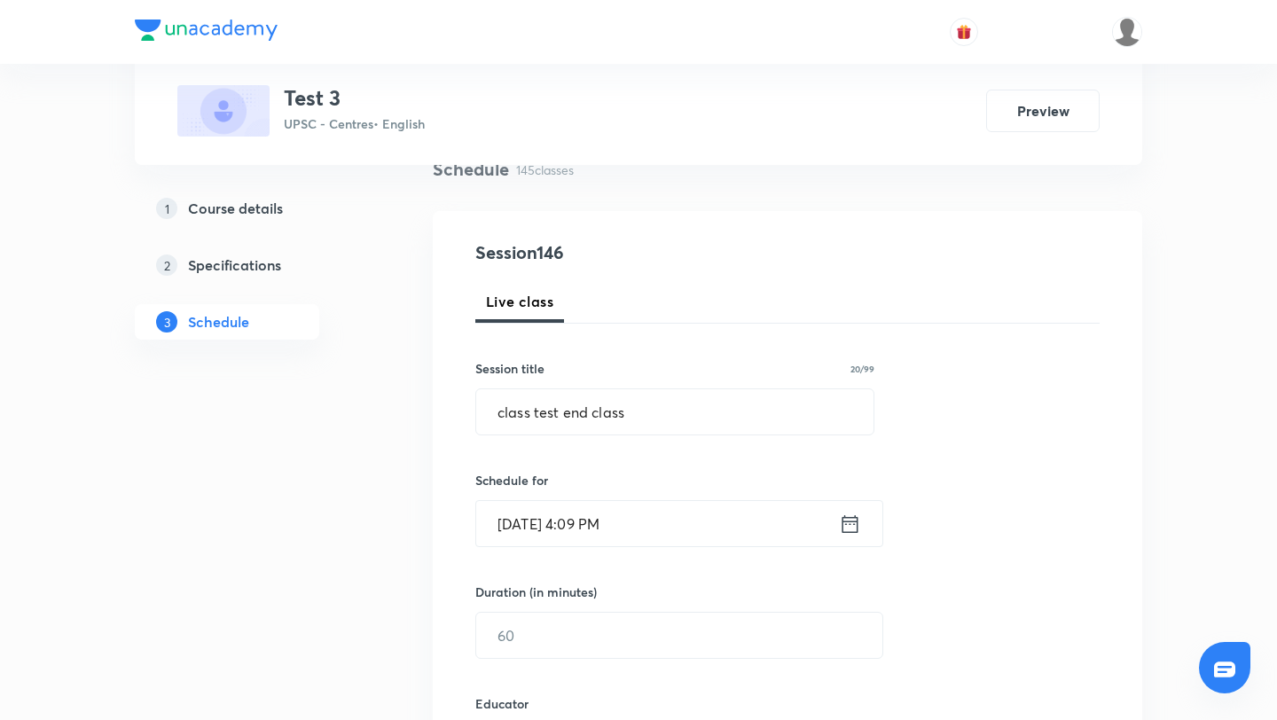
scroll to position [262, 0]
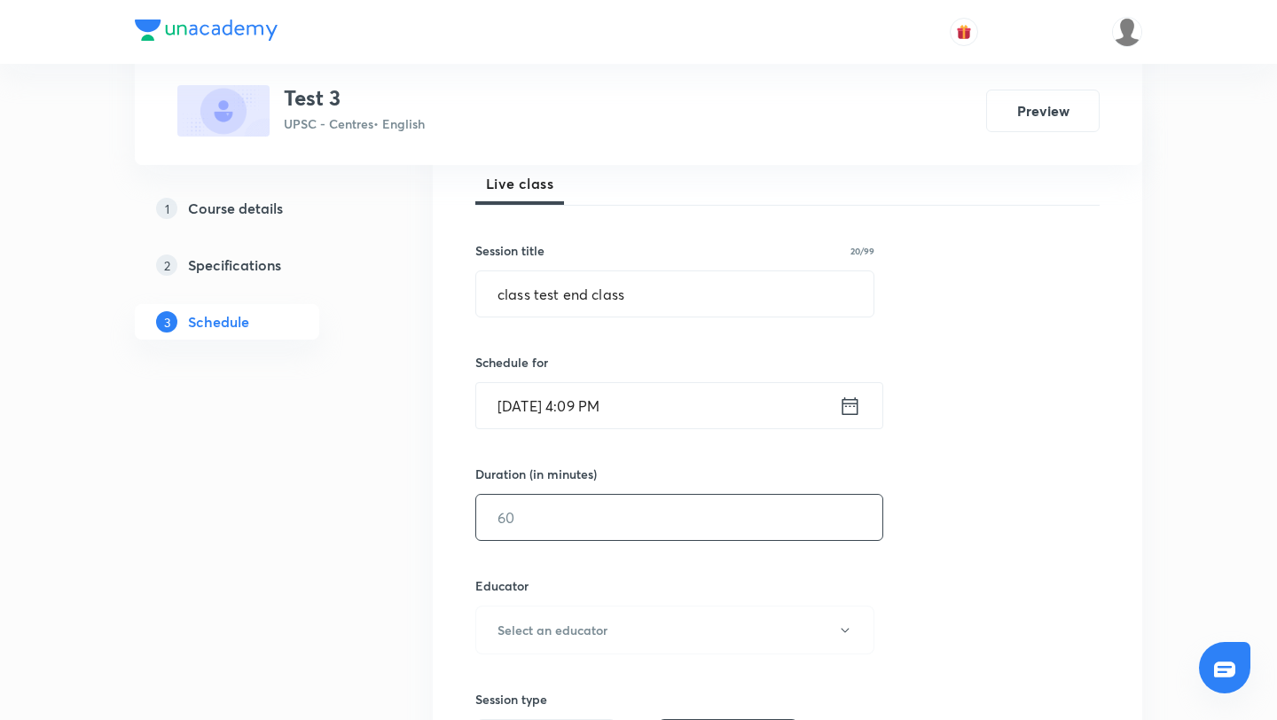
click at [668, 530] on input "text" at bounding box center [679, 517] width 406 height 45
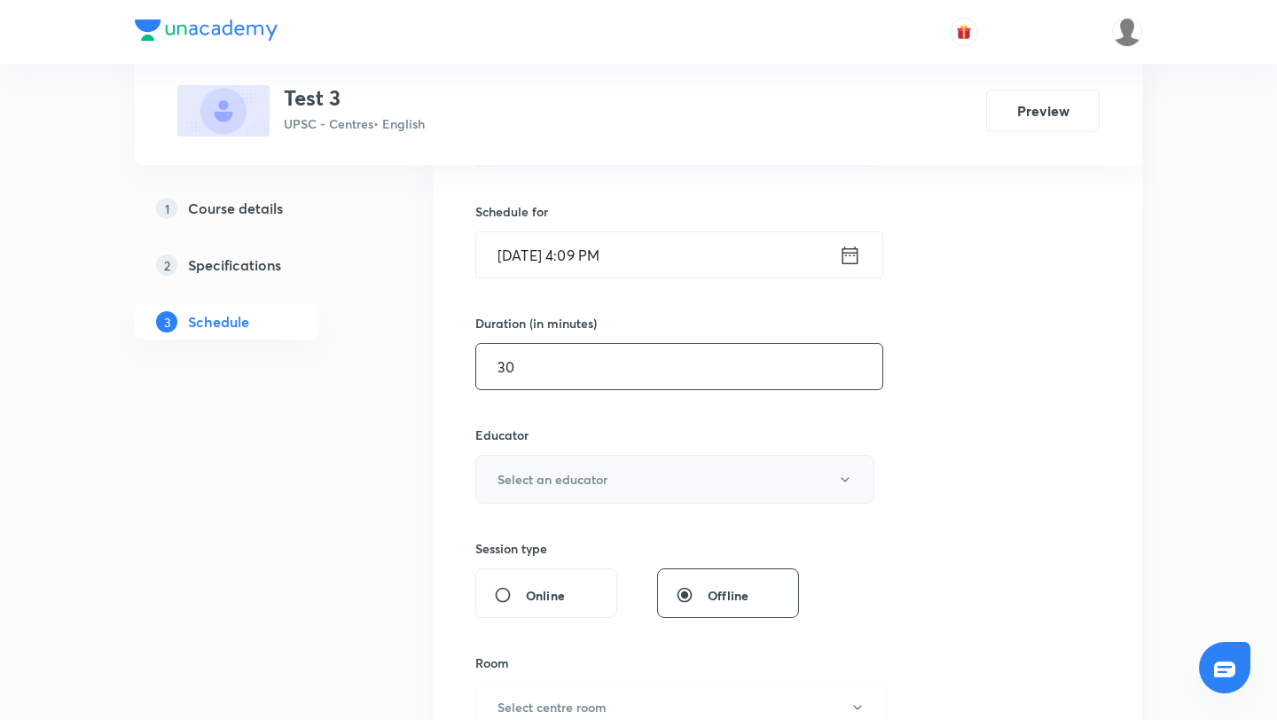
scroll to position [413, 0]
type input "30"
click at [606, 470] on h6 "Select an educator" at bounding box center [553, 478] width 110 height 19
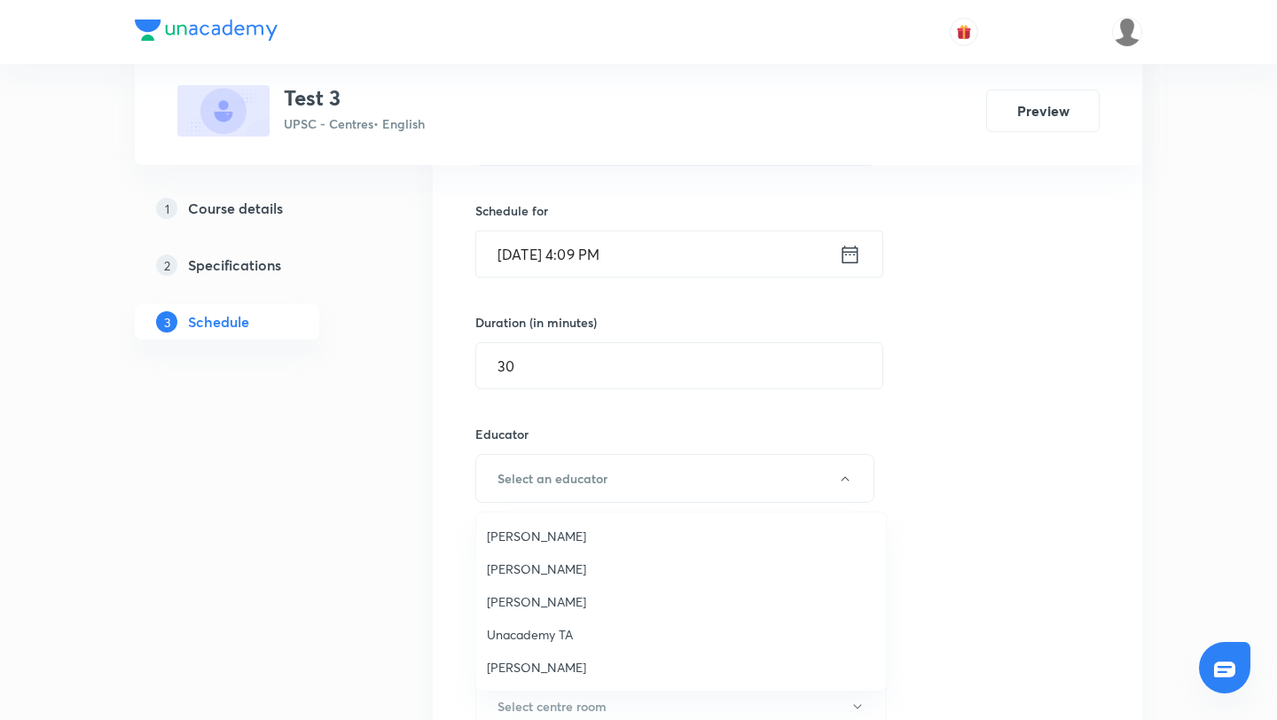
click at [544, 572] on span "[PERSON_NAME]" at bounding box center [681, 569] width 389 height 19
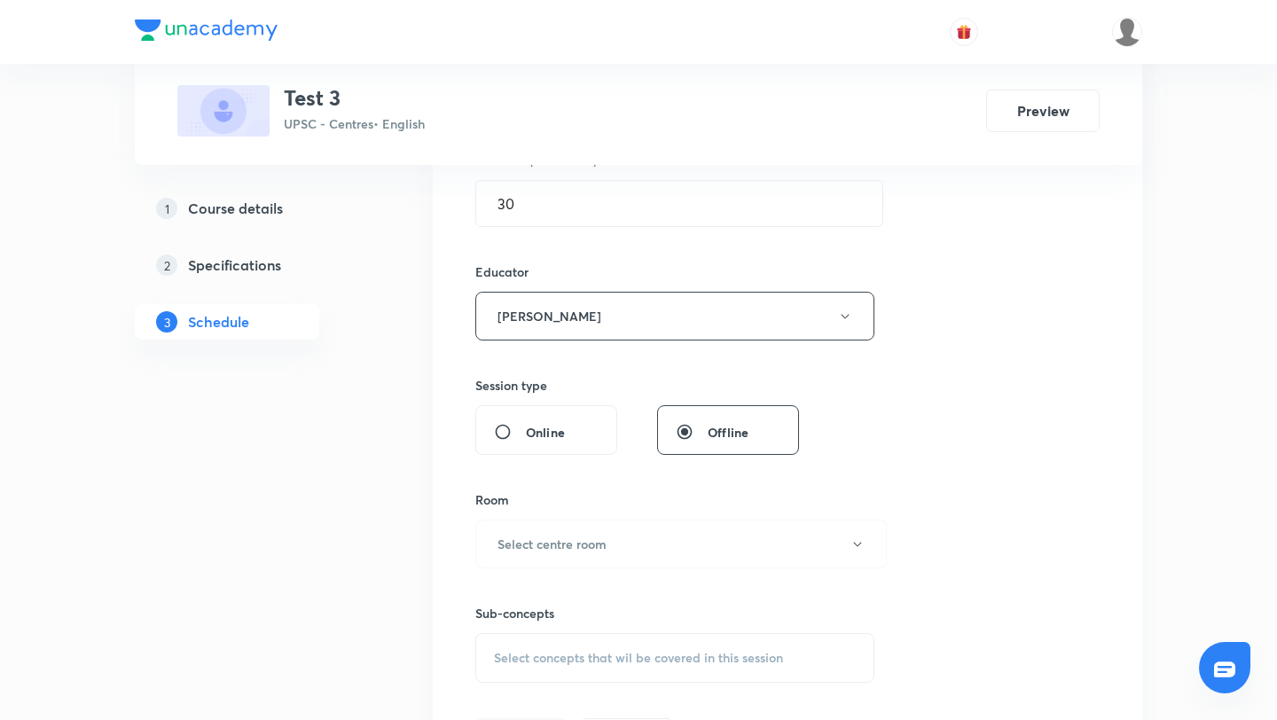
scroll to position [597, 0]
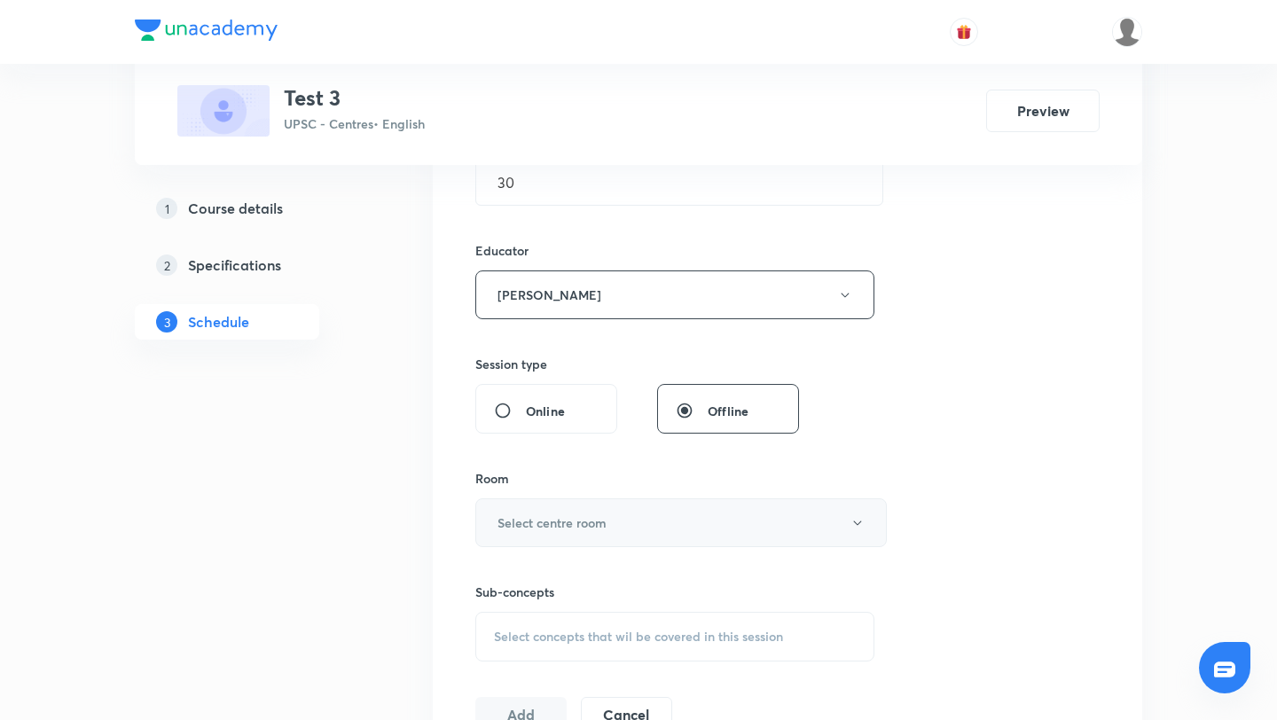
click at [608, 526] on button "Select centre room" at bounding box center [681, 523] width 412 height 49
click at [552, 577] on span "1201" at bounding box center [681, 580] width 389 height 19
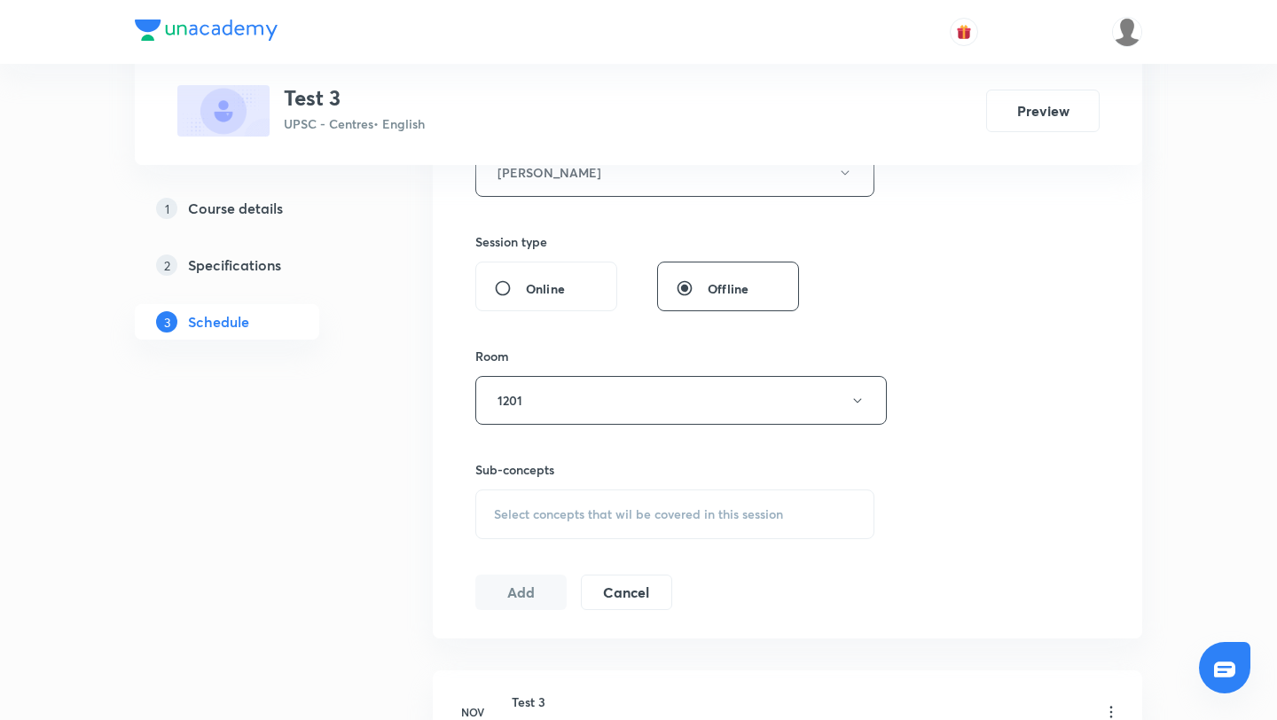
scroll to position [728, 0]
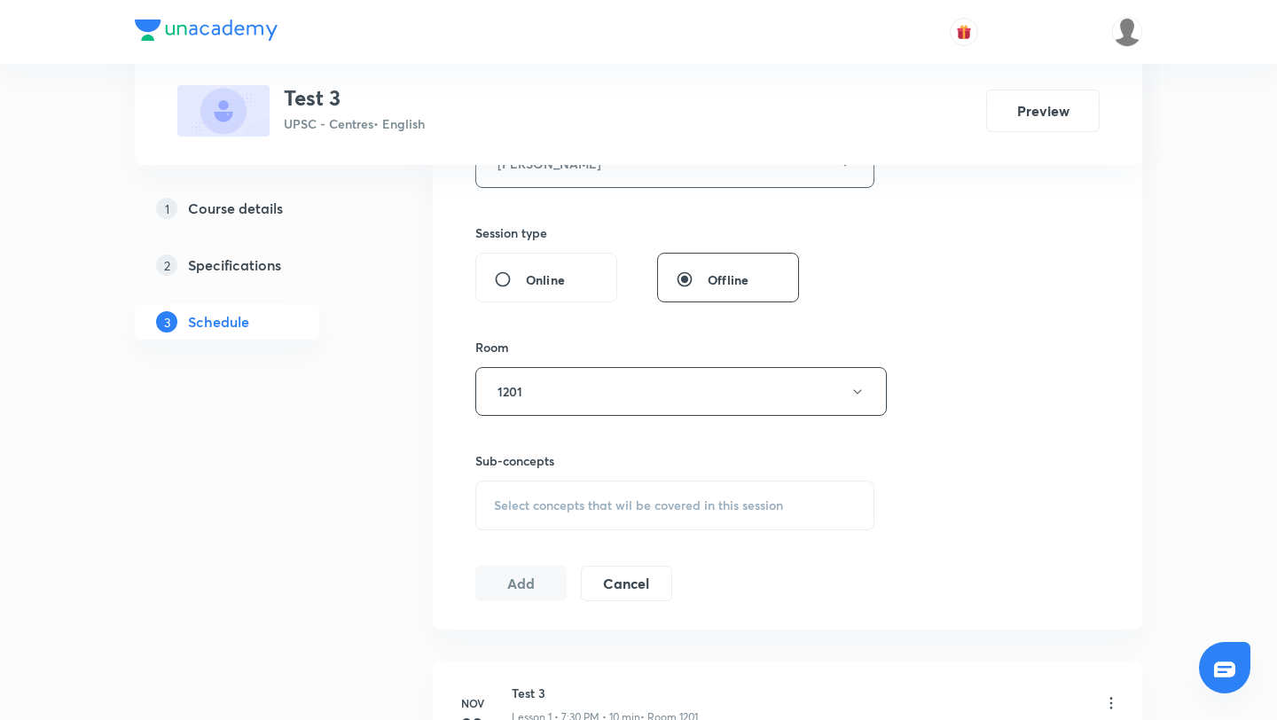
click at [553, 503] on span "Select concepts that wil be covered in this session" at bounding box center [638, 506] width 289 height 14
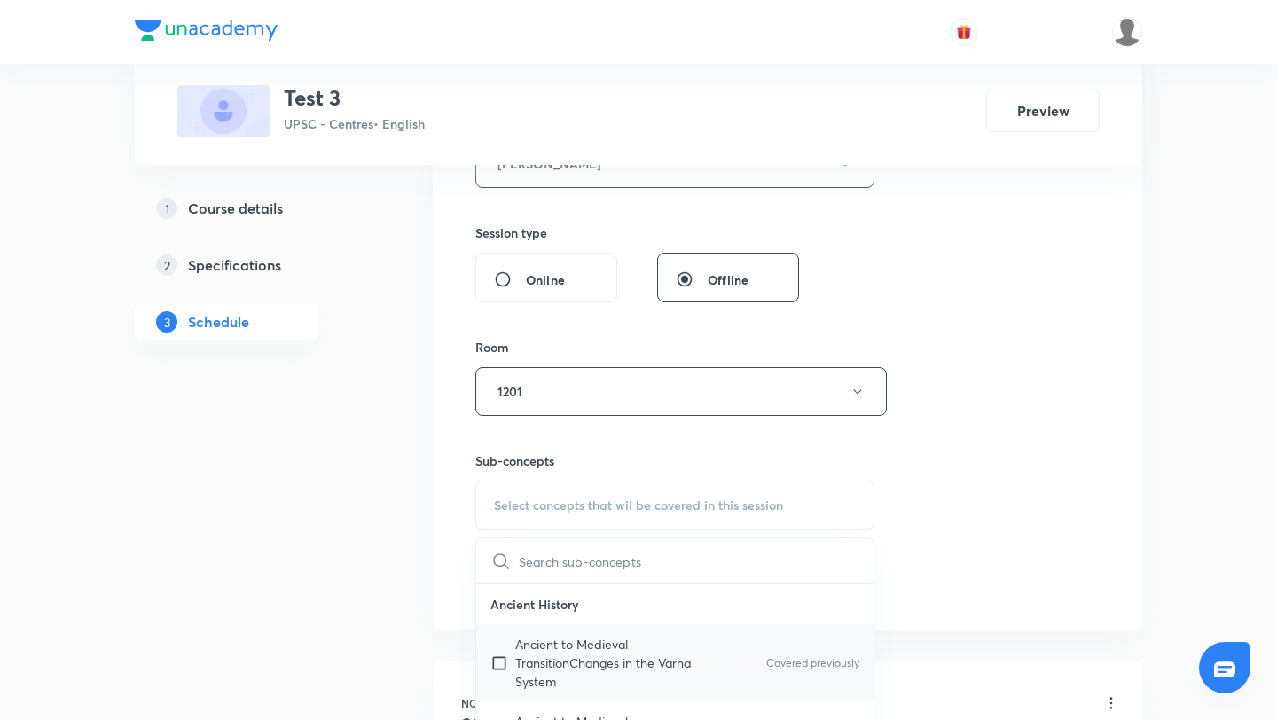
click at [495, 664] on input "checkbox" at bounding box center [503, 663] width 25 height 56
checkbox input "true"
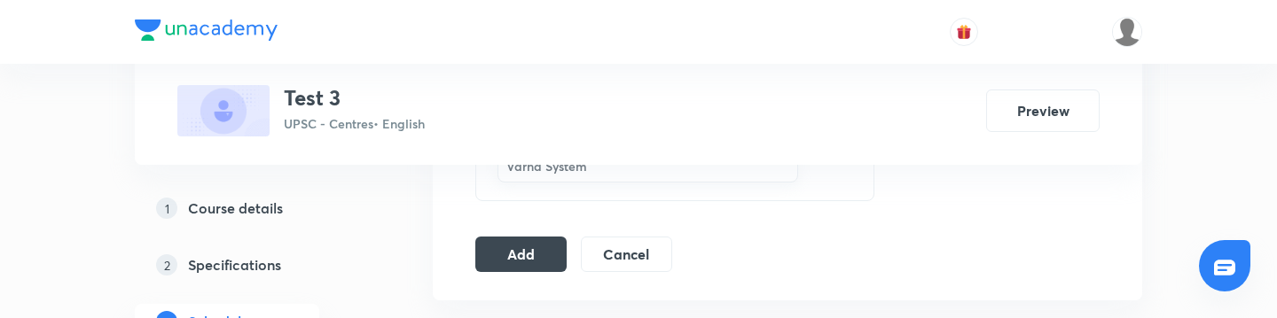
scroll to position [1105, 0]
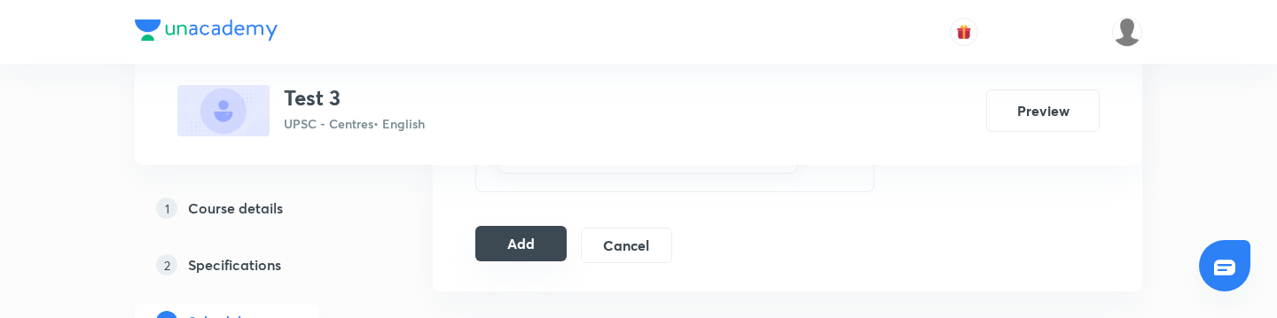
click at [518, 248] on button "Add" at bounding box center [520, 243] width 91 height 35
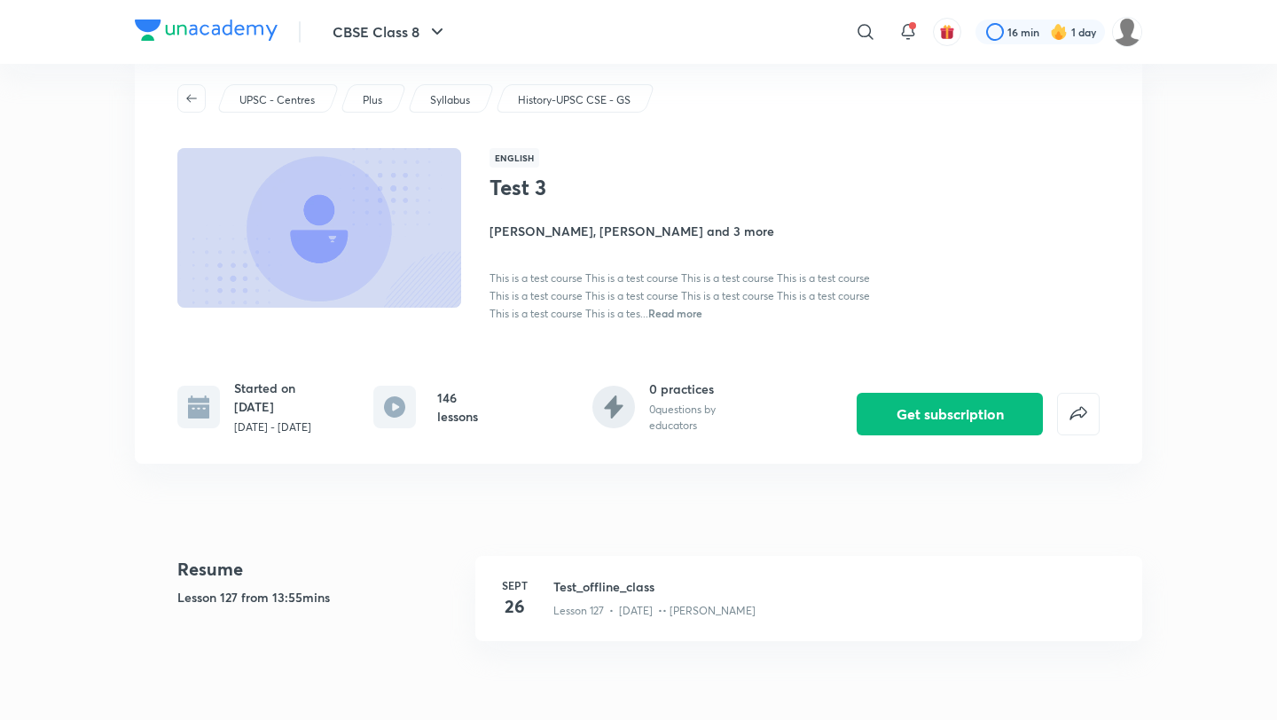
scroll to position [49, 0]
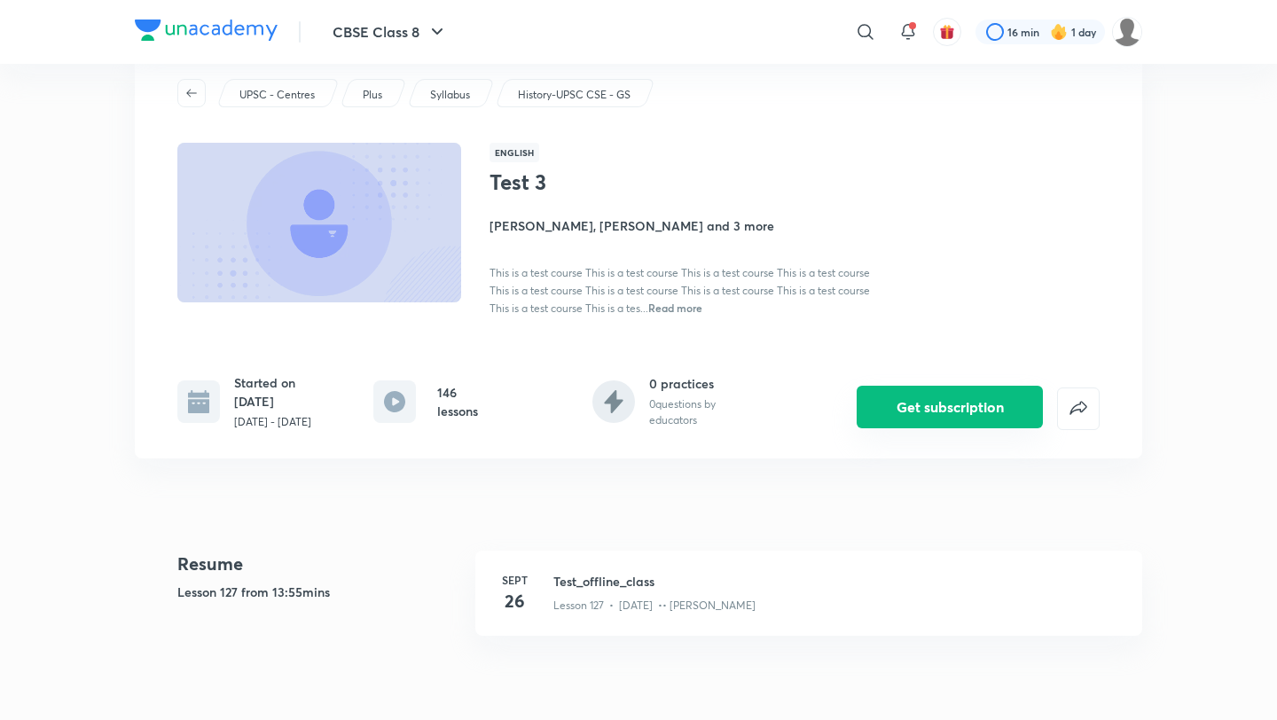
click at [961, 318] on button "Get subscription" at bounding box center [950, 407] width 186 height 43
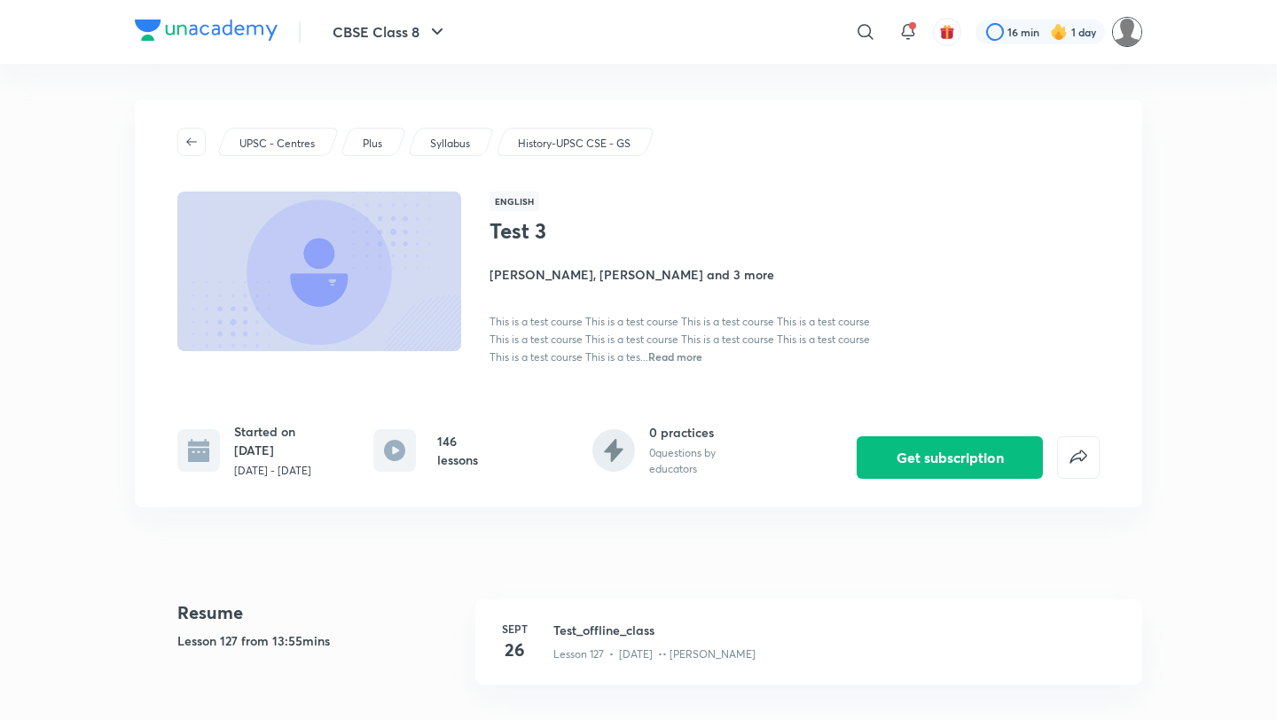
click at [1131, 30] on img at bounding box center [1127, 32] width 30 height 30
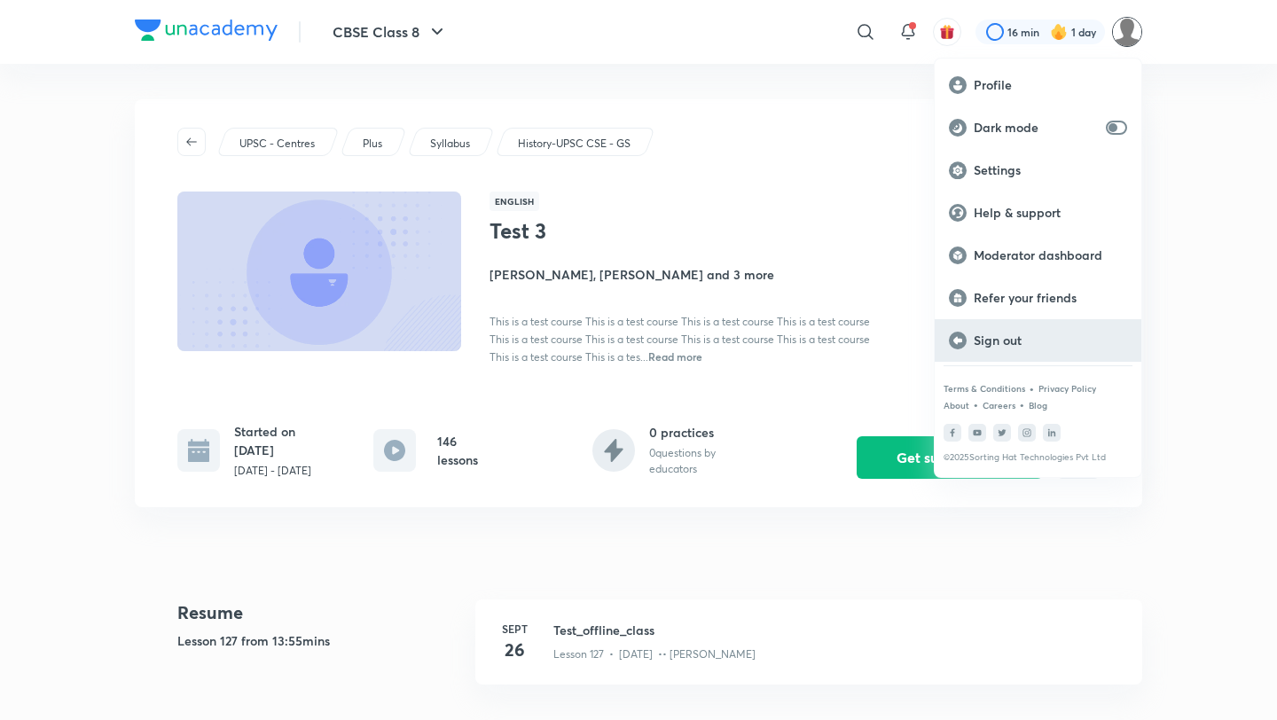
click at [989, 318] on div "Sign out" at bounding box center [1038, 340] width 207 height 43
